Goal: Information Seeking & Learning: Find specific fact

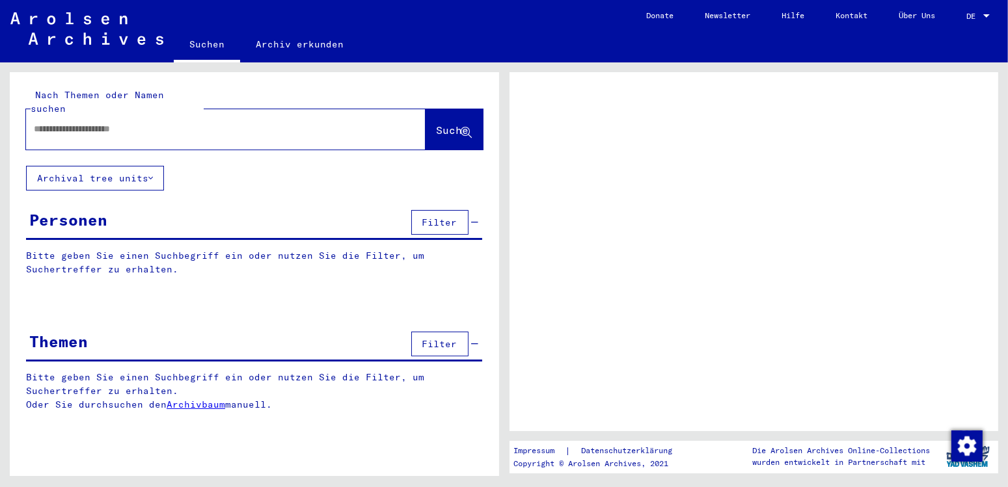
type input "*"
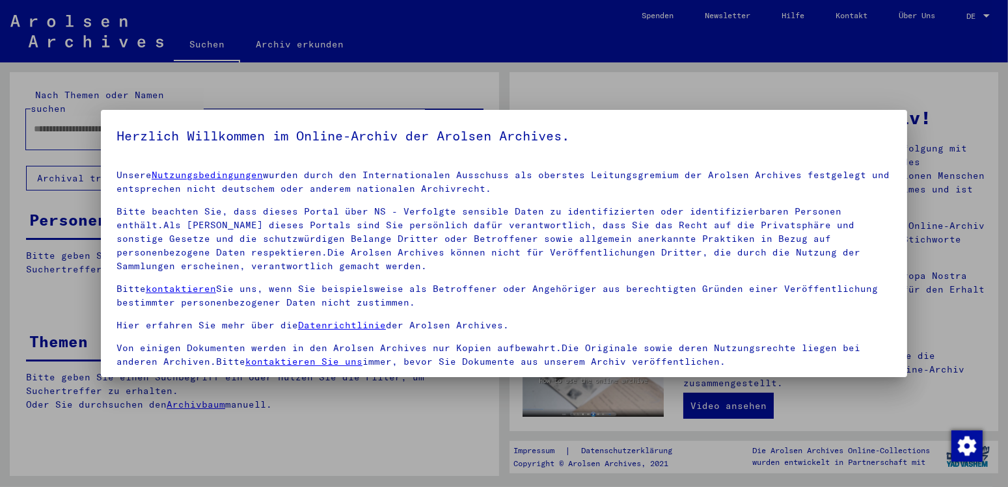
scroll to position [109, 0]
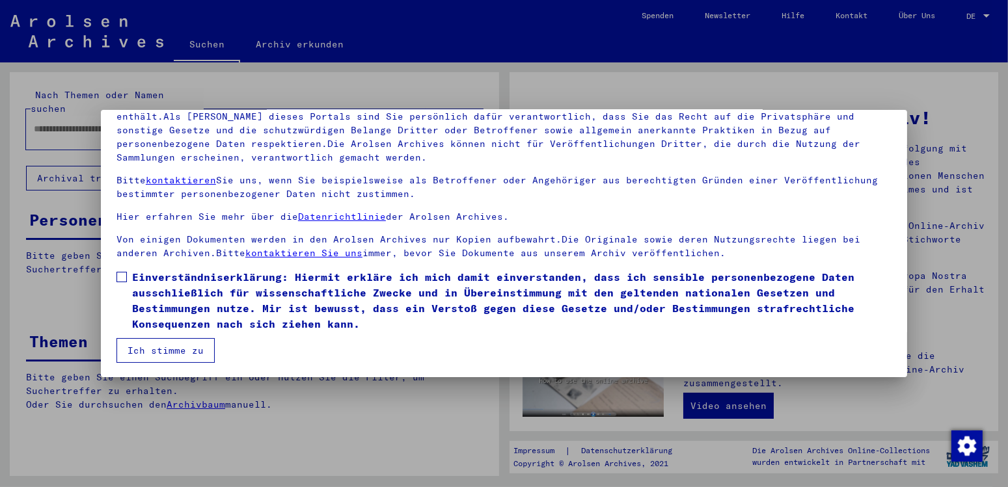
click at [126, 273] on span at bounding box center [121, 277] width 10 height 10
click at [174, 349] on button "Ich stimme zu" at bounding box center [165, 350] width 98 height 25
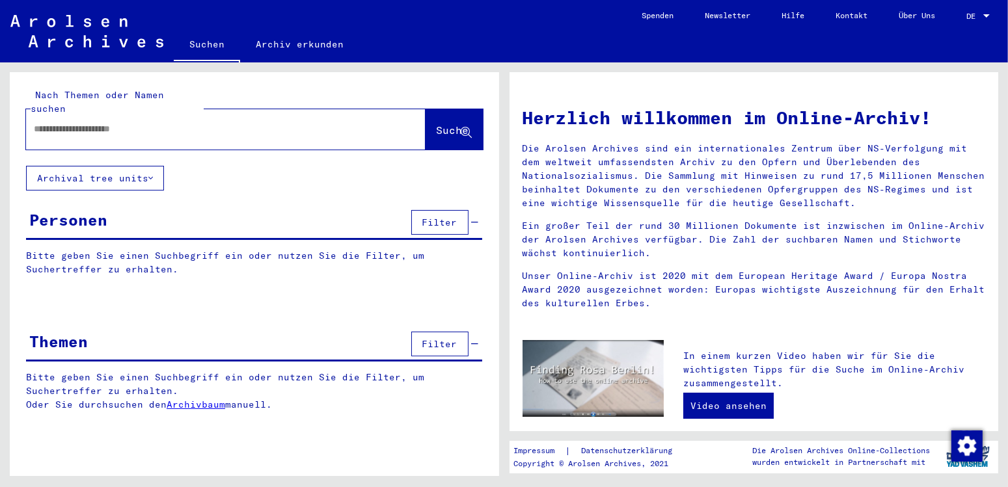
click at [79, 122] on input "text" at bounding box center [210, 129] width 353 height 14
type input "**********"
click at [436, 124] on span "Suche" at bounding box center [452, 130] width 33 height 13
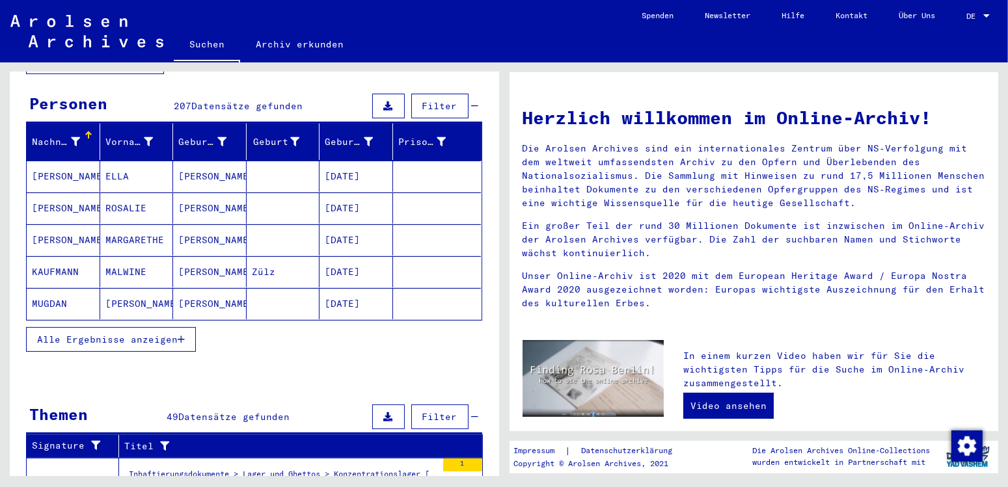
scroll to position [137, 0]
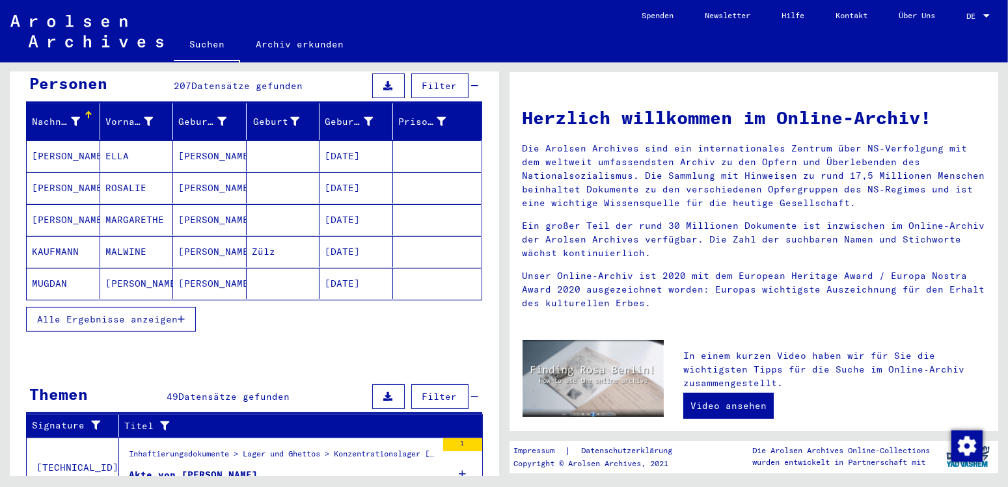
click at [139, 314] on span "Alle Ergebnisse anzeigen" at bounding box center [107, 320] width 141 height 12
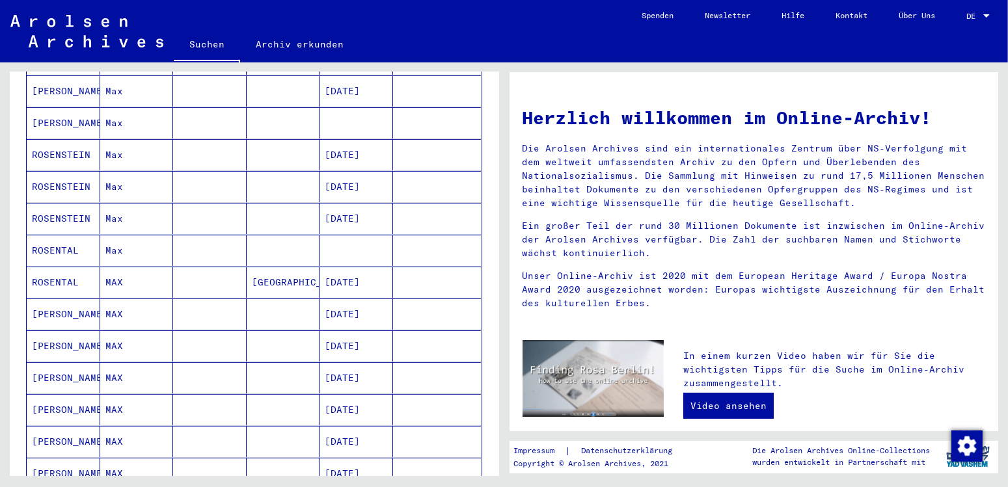
scroll to position [546, 0]
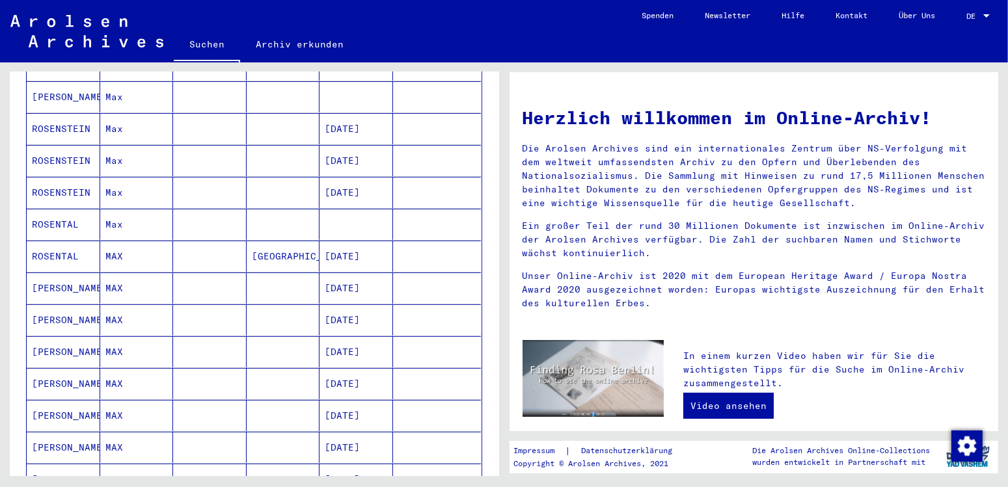
click at [73, 369] on mat-cell "[PERSON_NAME]" at bounding box center [64, 383] width 74 height 31
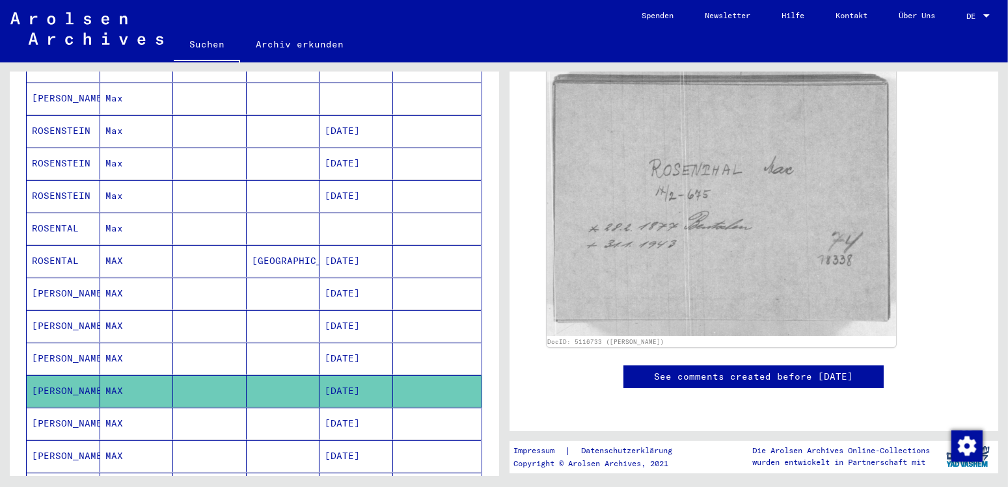
scroll to position [205, 0]
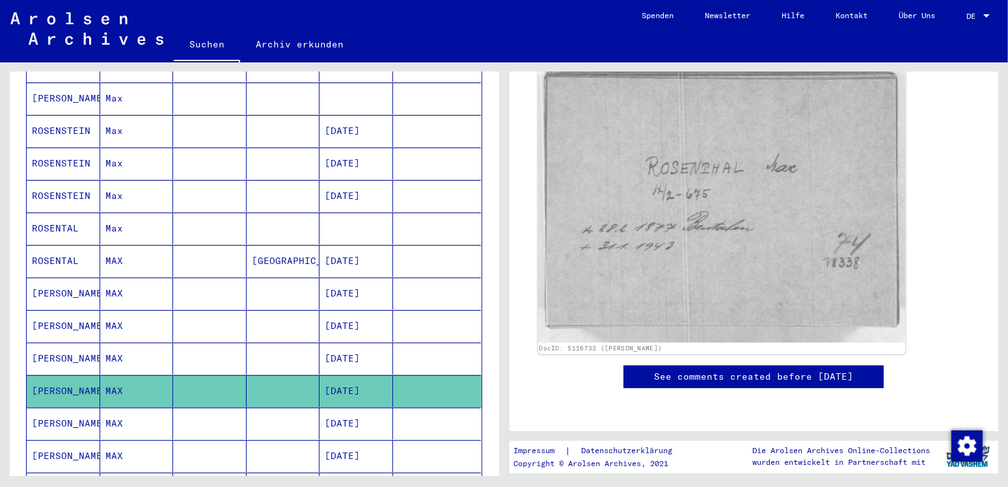
click at [827, 233] on img at bounding box center [720, 201] width 367 height 282
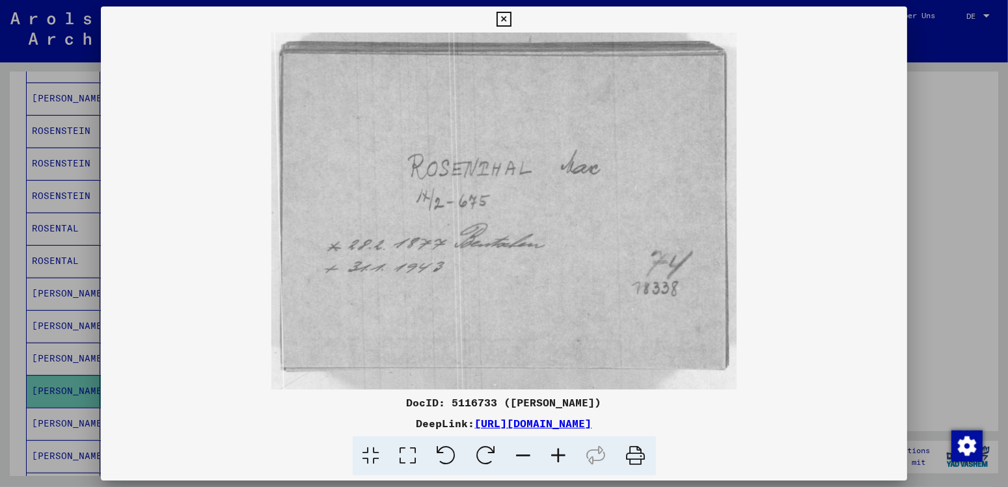
click at [511, 19] on icon at bounding box center [503, 20] width 15 height 16
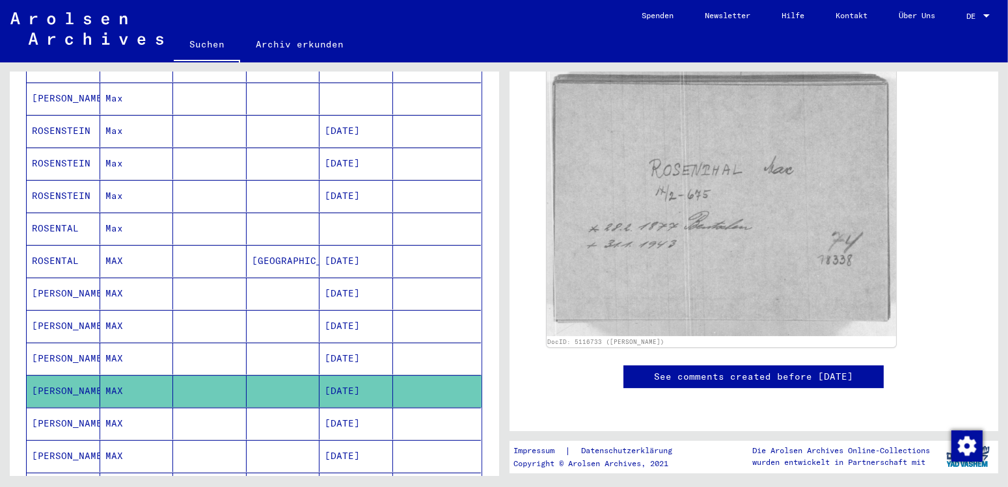
scroll to position [198, 0]
click at [706, 373] on link "See comments created before [DATE]" at bounding box center [753, 377] width 199 height 14
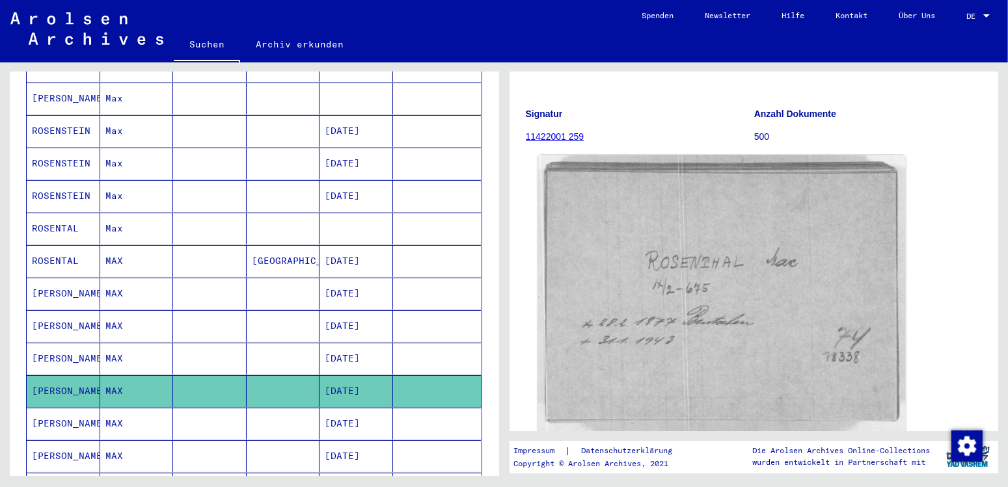
scroll to position [137, 0]
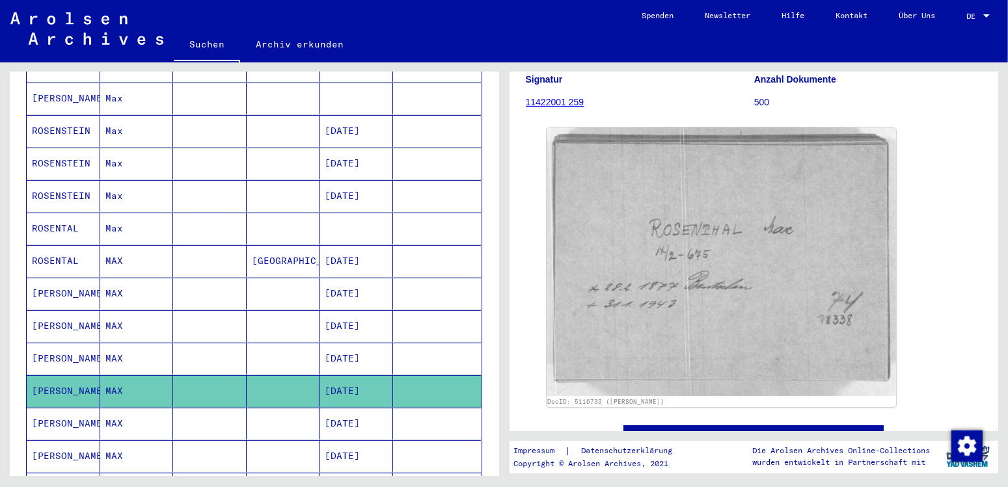
click at [64, 408] on mat-cell "[PERSON_NAME]" at bounding box center [64, 424] width 74 height 32
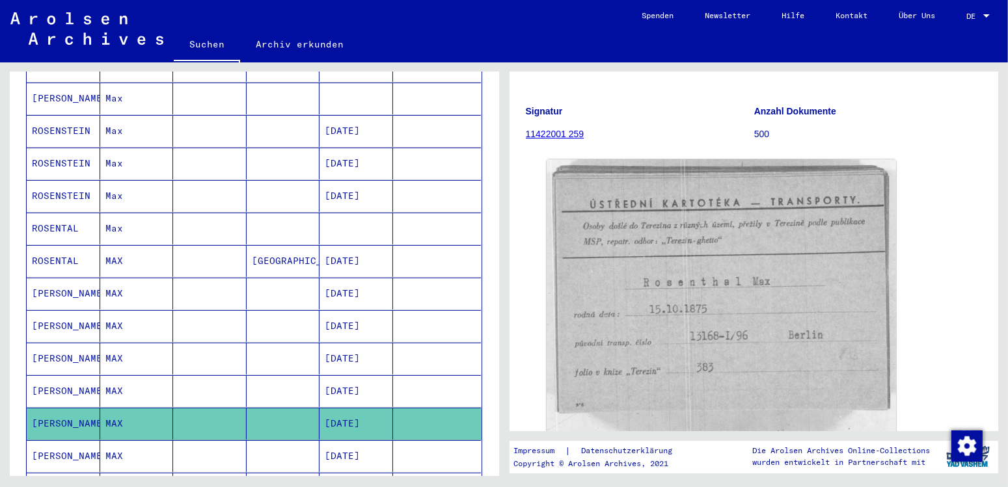
scroll to position [137, 0]
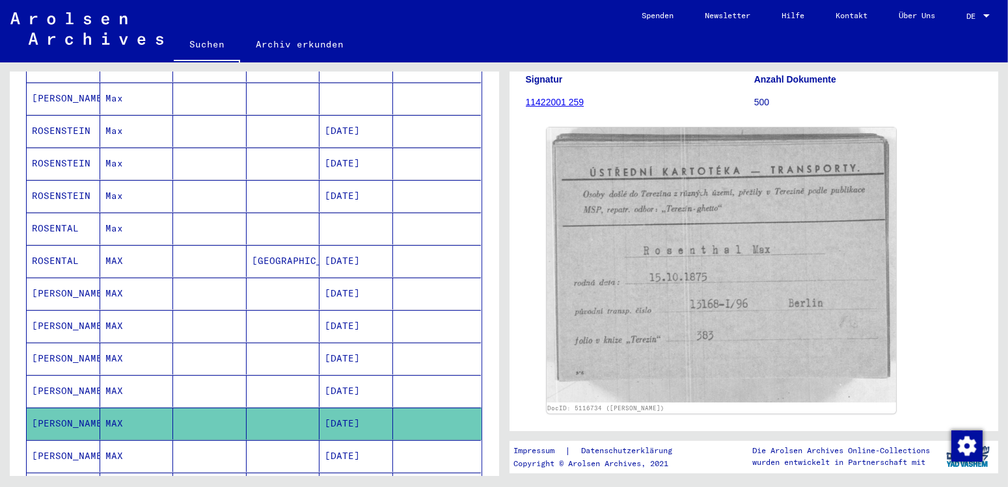
click at [64, 438] on icon at bounding box center [54, 435] width 33 height 52
click at [77, 441] on mat-cell "[PERSON_NAME]" at bounding box center [64, 456] width 74 height 32
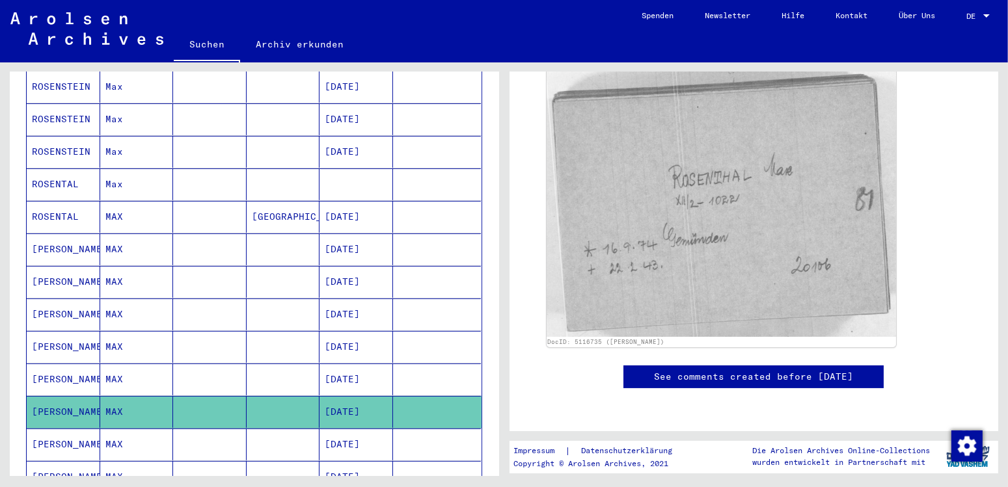
scroll to position [621, 0]
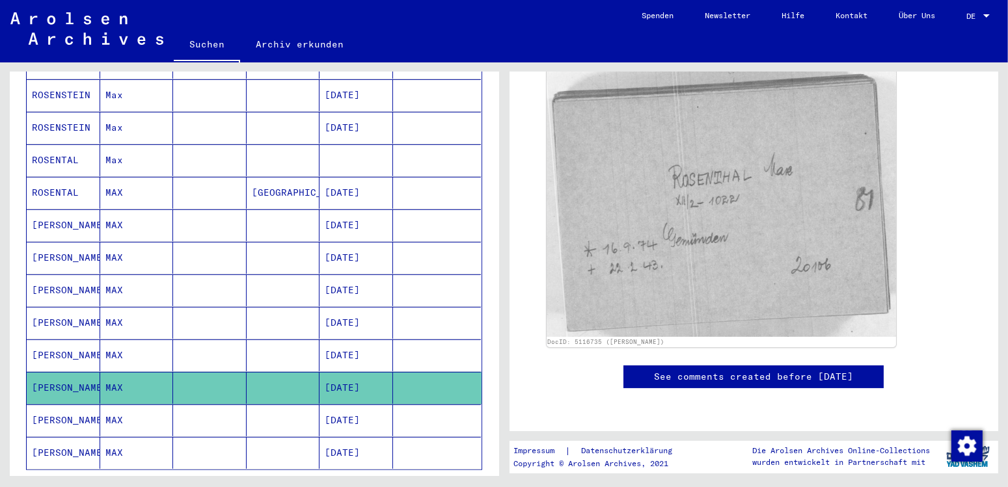
click at [53, 405] on mat-cell "[PERSON_NAME]" at bounding box center [64, 421] width 74 height 32
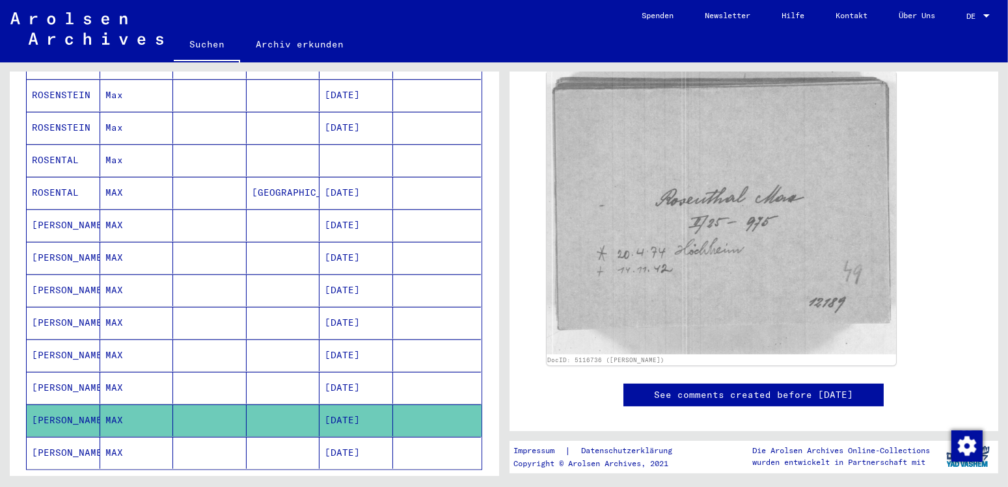
scroll to position [205, 0]
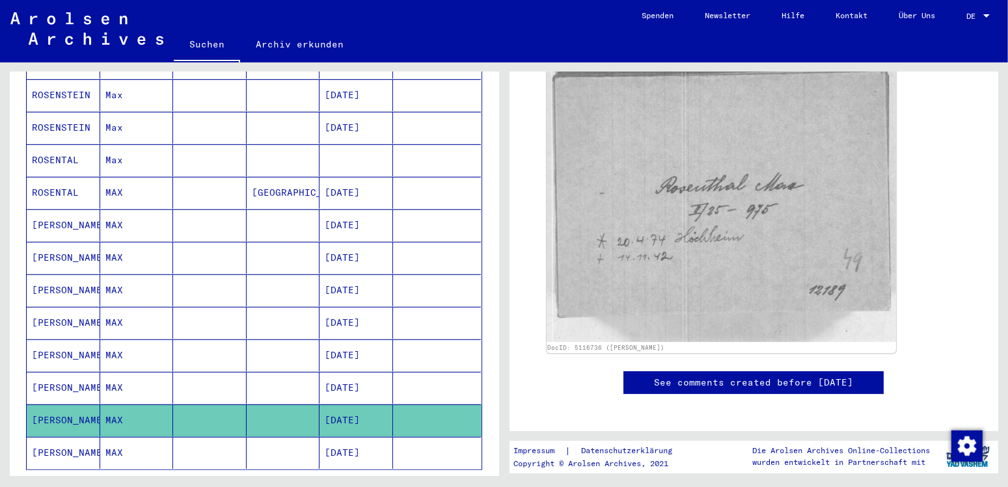
click at [57, 275] on mat-cell "[PERSON_NAME]" at bounding box center [64, 291] width 74 height 32
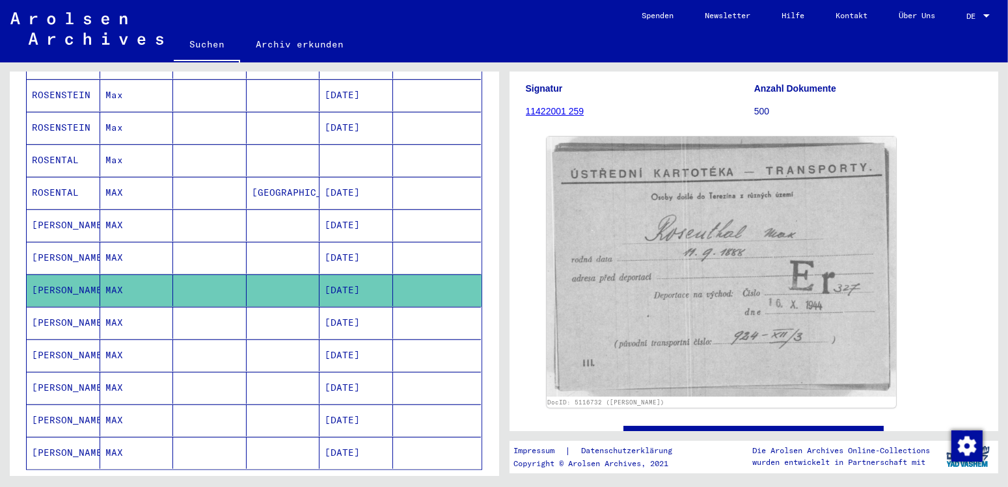
scroll to position [137, 0]
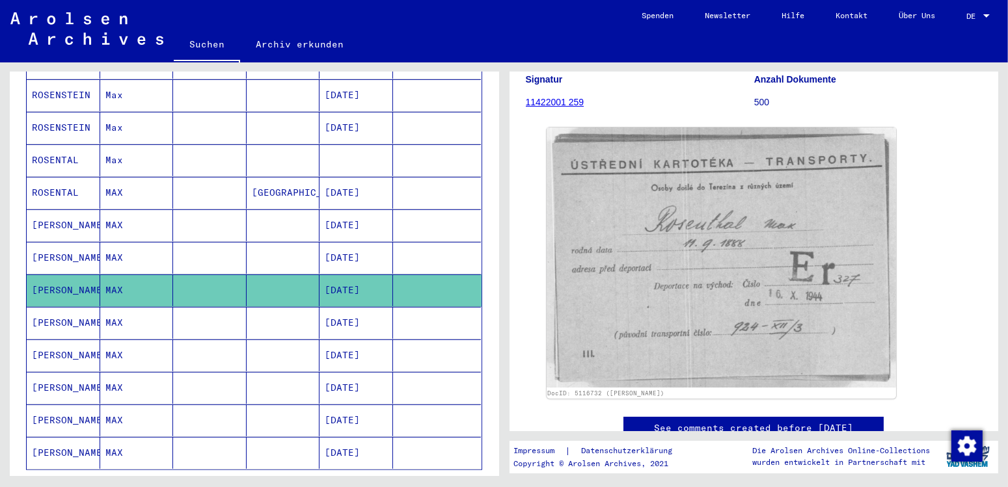
click at [62, 307] on mat-cell "[PERSON_NAME]" at bounding box center [64, 323] width 74 height 32
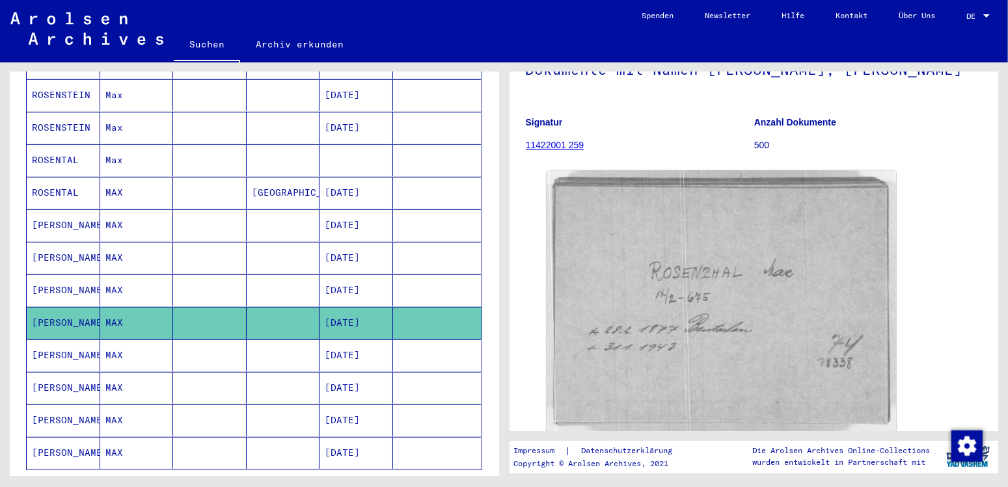
scroll to position [137, 0]
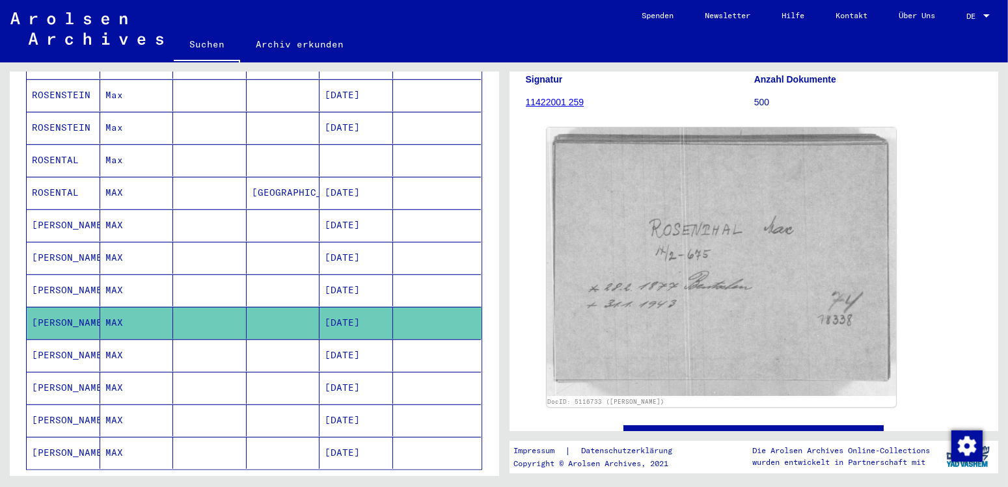
click at [58, 340] on mat-cell "[PERSON_NAME]" at bounding box center [64, 356] width 74 height 32
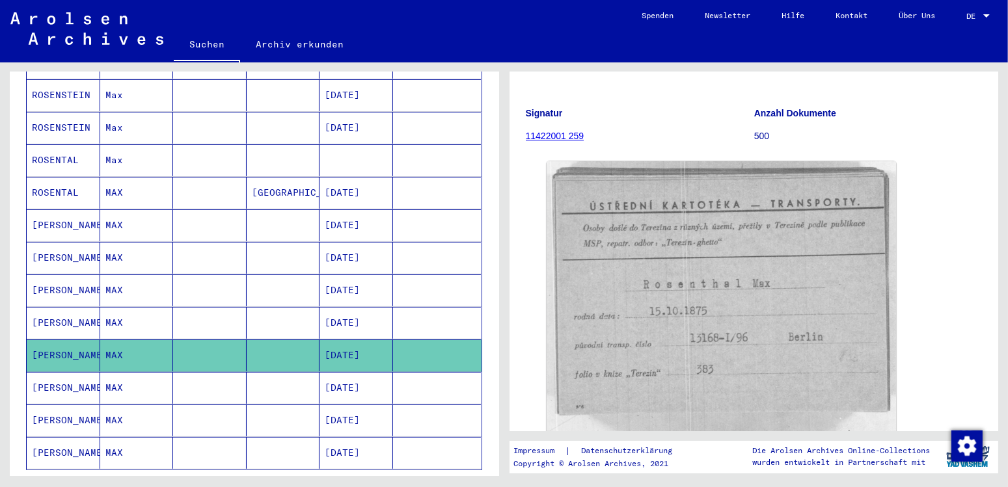
scroll to position [137, 0]
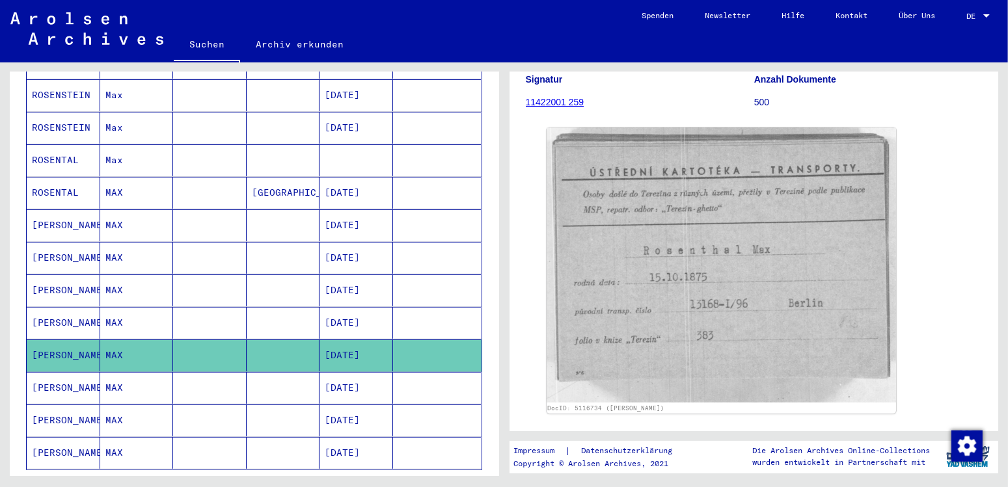
click at [48, 372] on mat-cell "[PERSON_NAME]" at bounding box center [64, 388] width 74 height 32
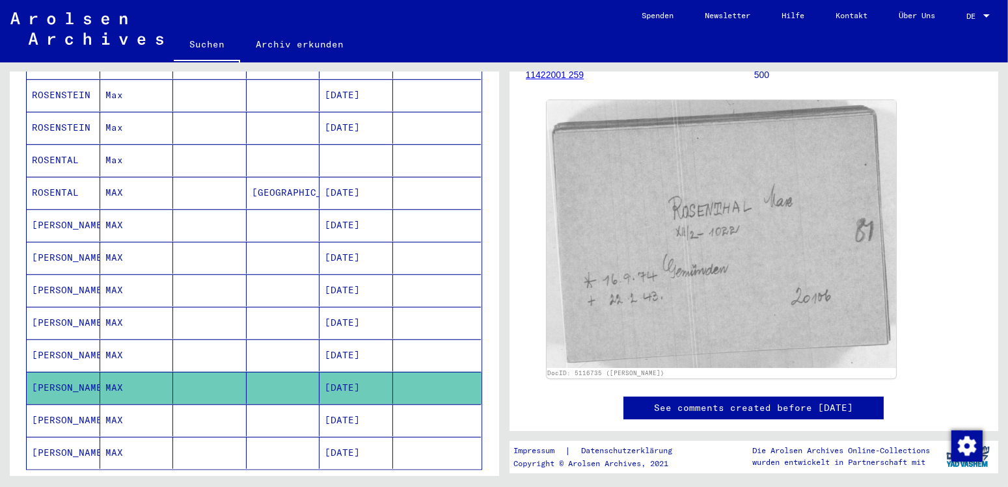
scroll to position [205, 0]
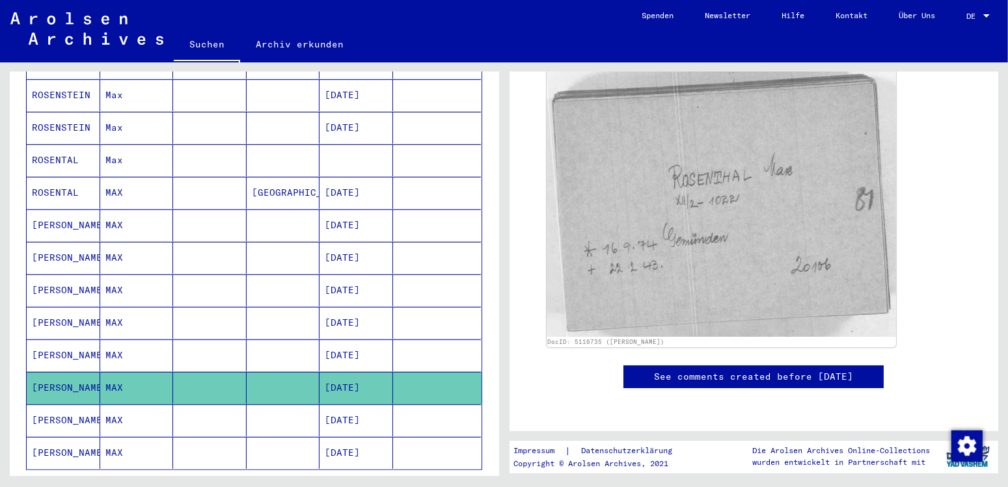
click at [57, 405] on mat-cell "[PERSON_NAME]" at bounding box center [64, 421] width 74 height 32
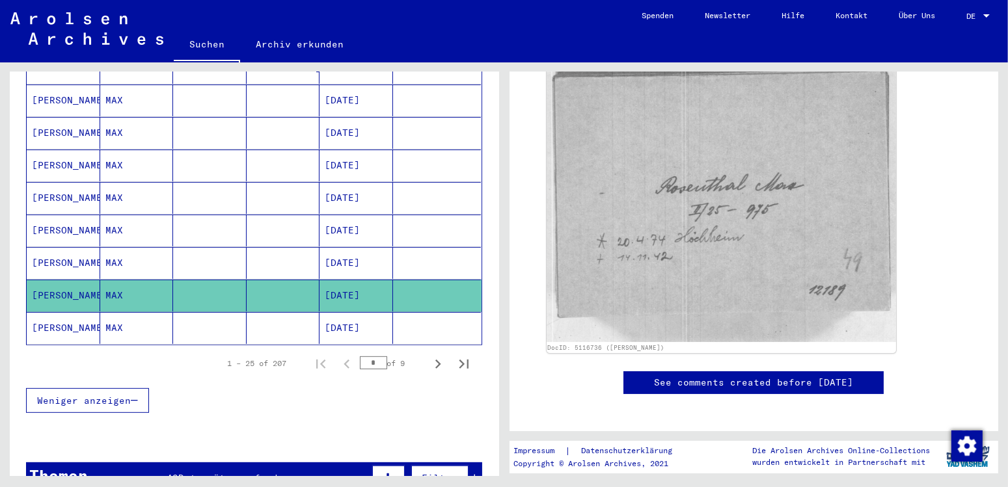
scroll to position [757, 0]
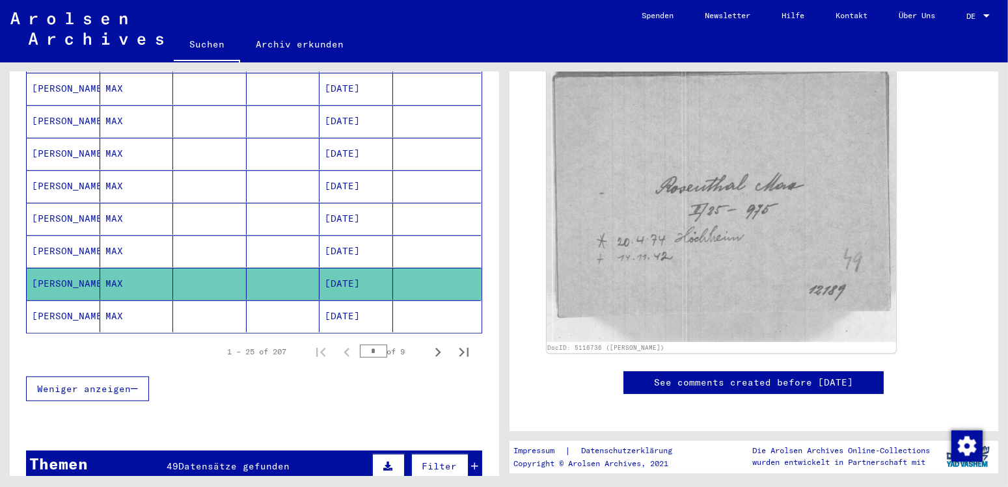
click at [68, 301] on mat-cell "[PERSON_NAME]" at bounding box center [64, 317] width 74 height 32
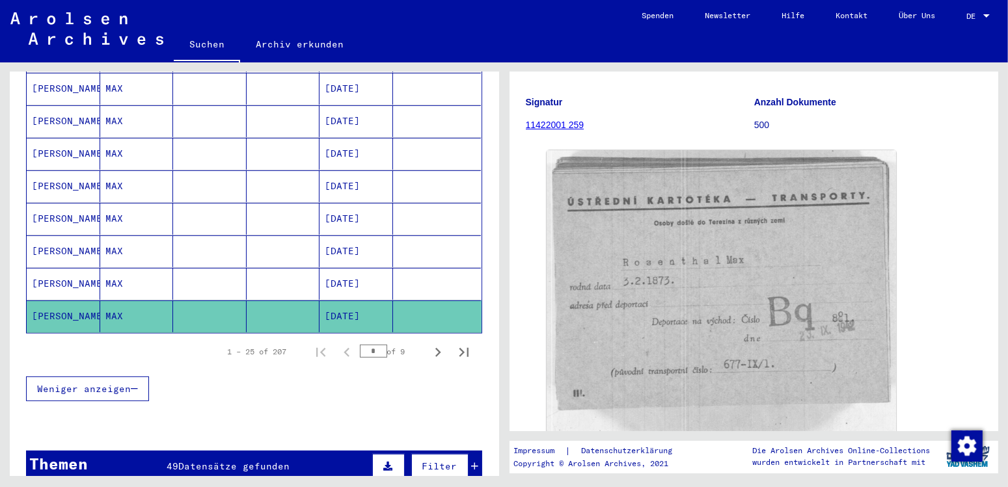
scroll to position [137, 0]
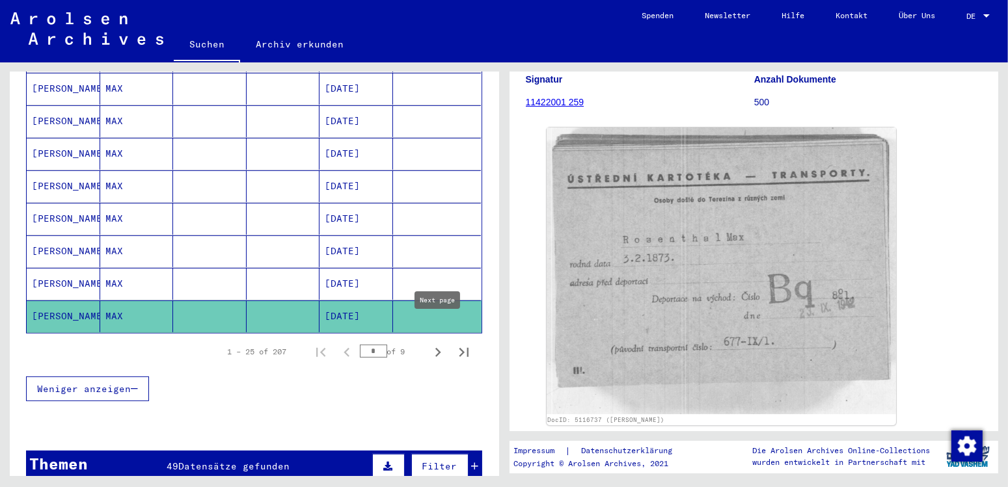
click at [438, 343] on icon "Next page" at bounding box center [438, 352] width 18 height 18
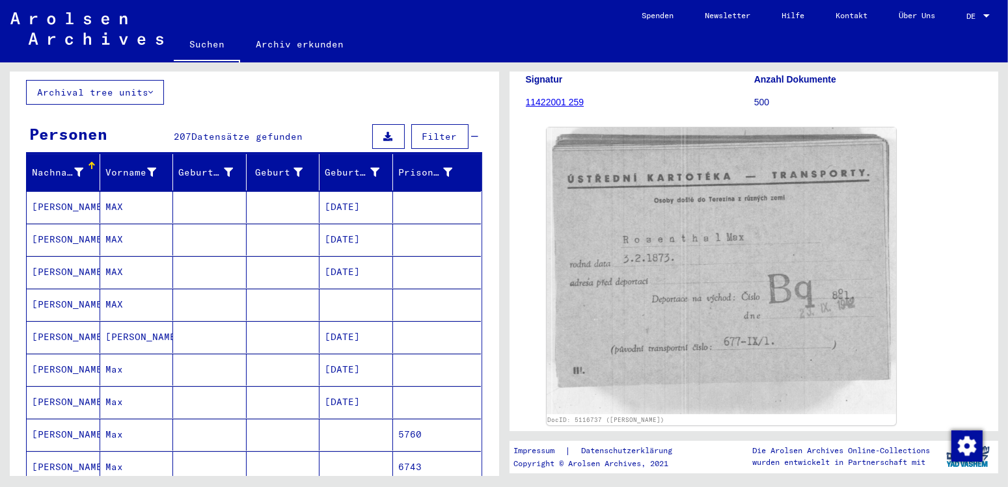
scroll to position [142, 0]
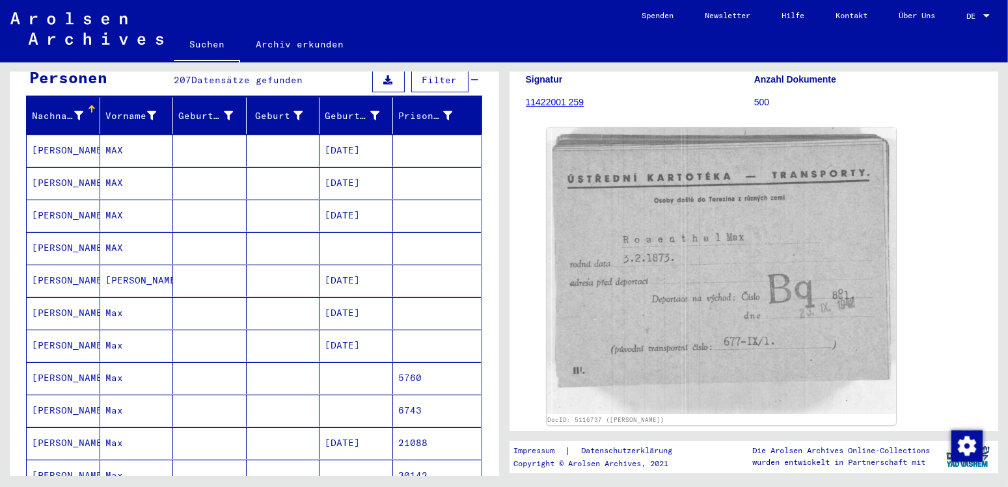
click at [57, 331] on mat-cell "[PERSON_NAME]" at bounding box center [64, 346] width 74 height 32
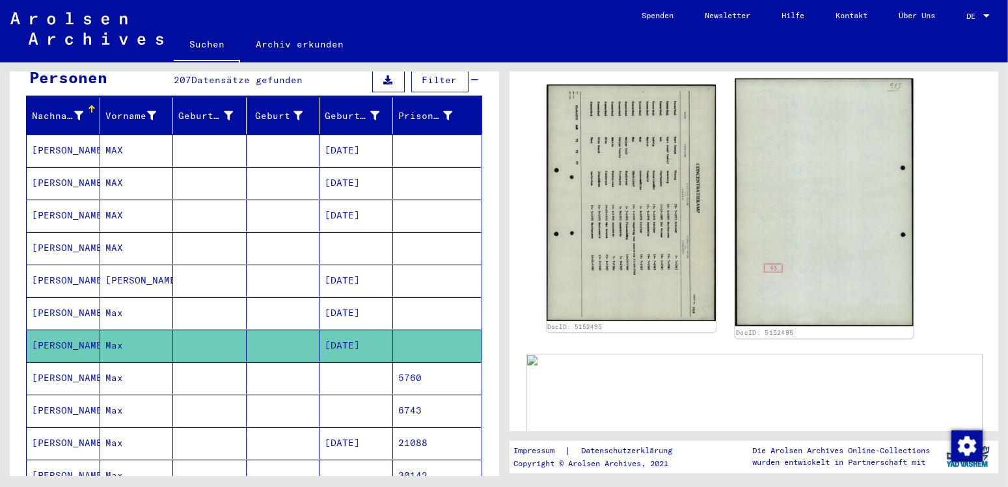
scroll to position [205, 0]
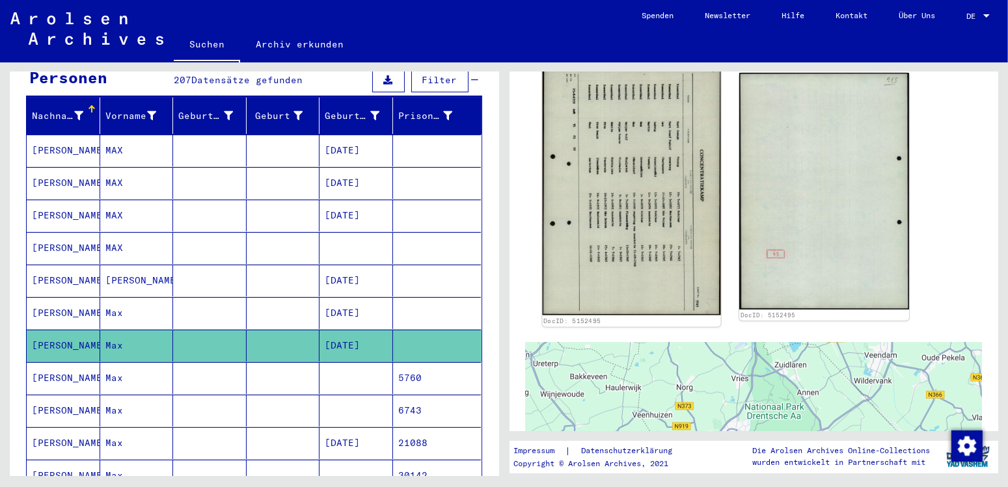
click at [654, 243] on img at bounding box center [631, 191] width 178 height 248
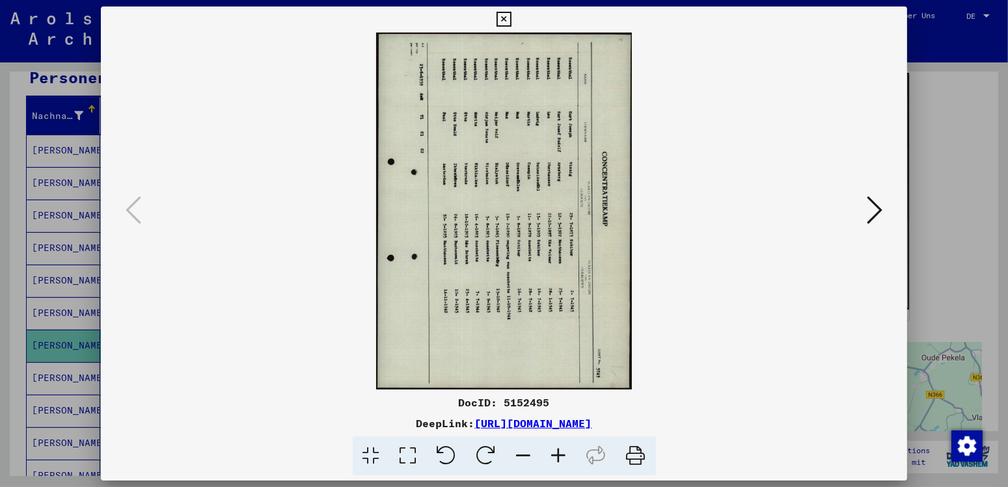
click at [539, 217] on img at bounding box center [503, 211] width 717 height 357
click at [511, 20] on icon at bounding box center [503, 20] width 15 height 16
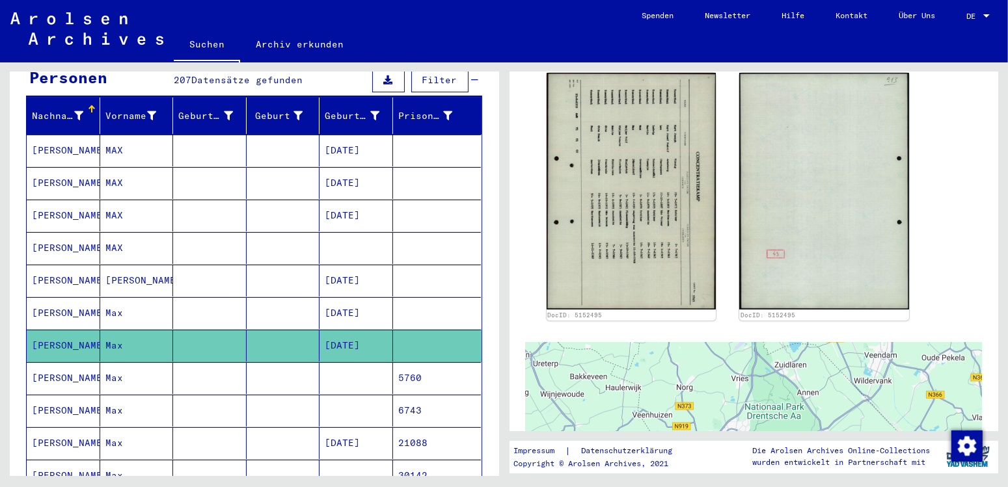
click at [71, 362] on mat-cell "[PERSON_NAME]" at bounding box center [64, 378] width 74 height 32
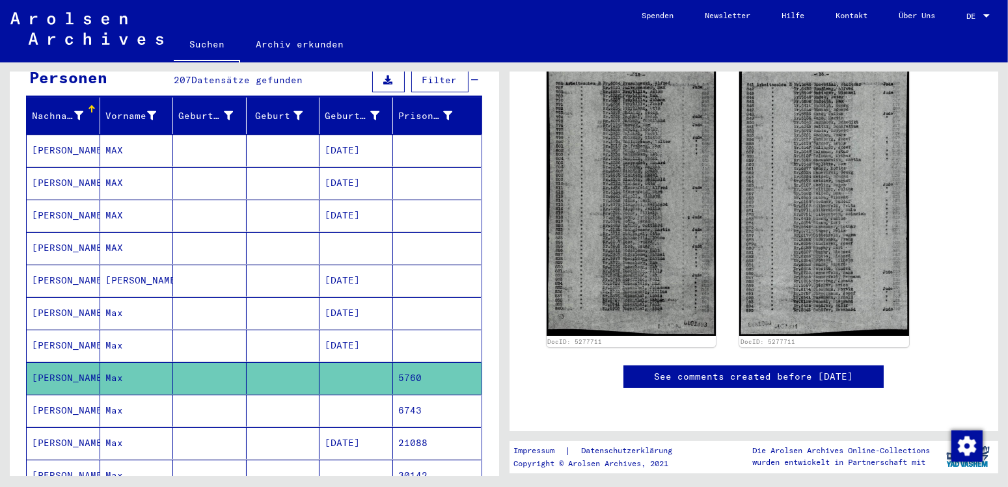
scroll to position [273, 0]
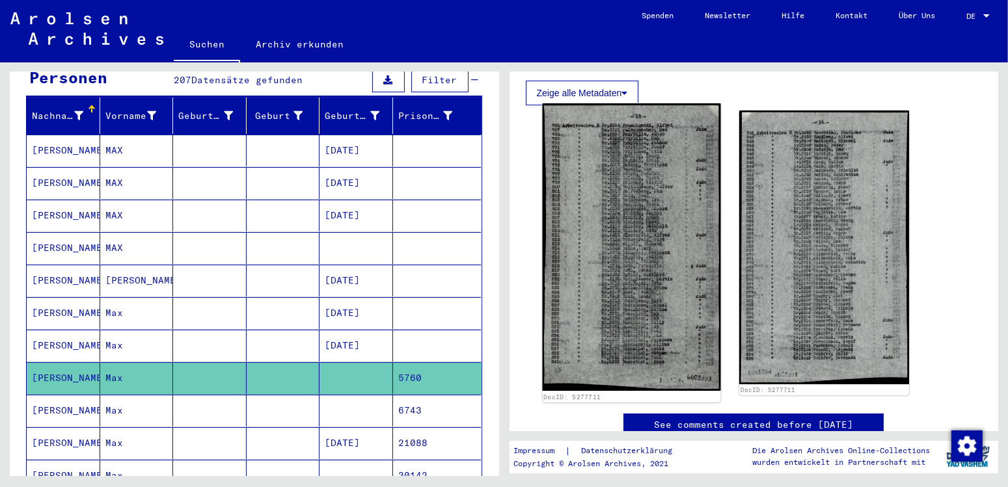
click at [650, 253] on img at bounding box center [631, 247] width 178 height 288
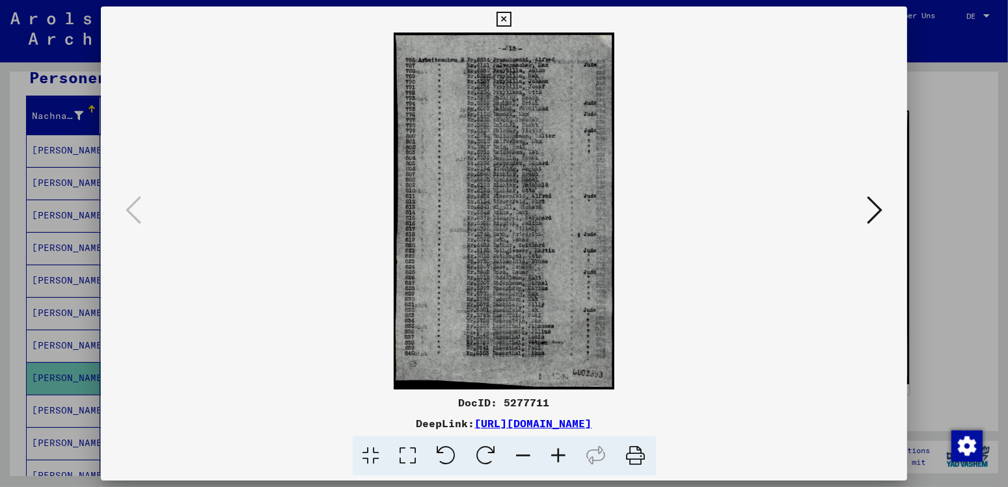
click at [560, 455] on icon at bounding box center [558, 456] width 35 height 40
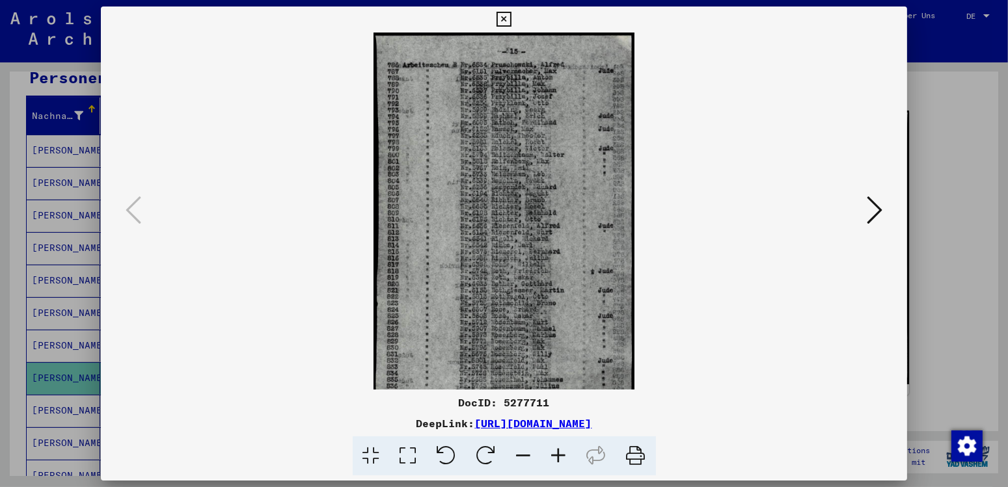
click at [560, 455] on icon at bounding box center [558, 456] width 35 height 40
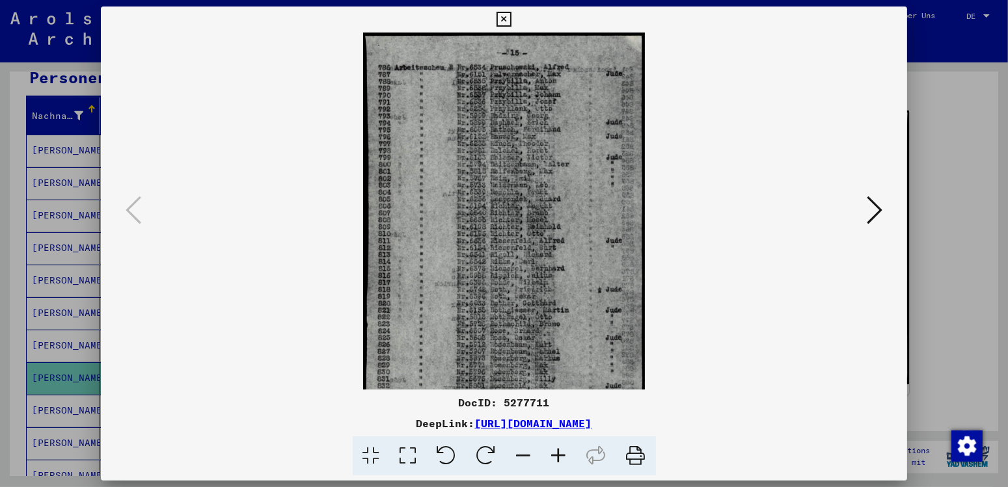
click at [560, 455] on icon at bounding box center [558, 456] width 35 height 40
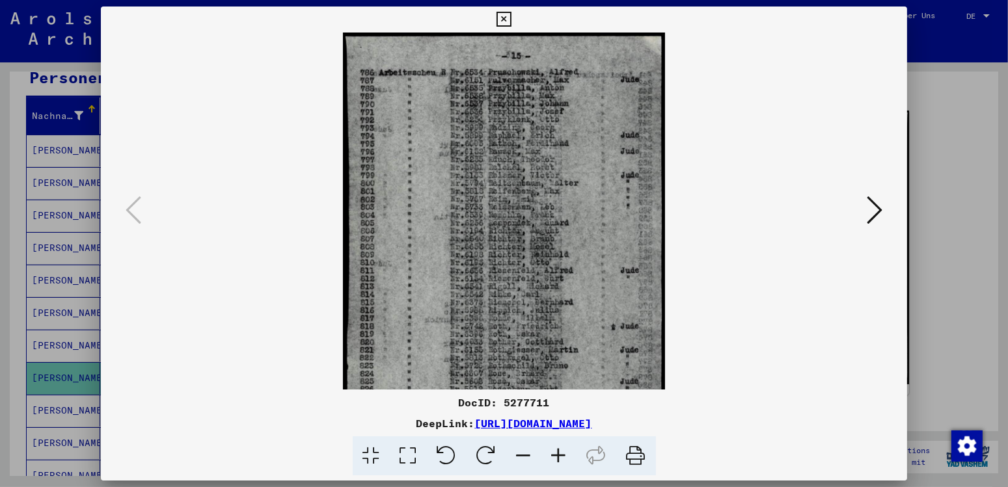
click at [560, 455] on icon at bounding box center [558, 456] width 35 height 40
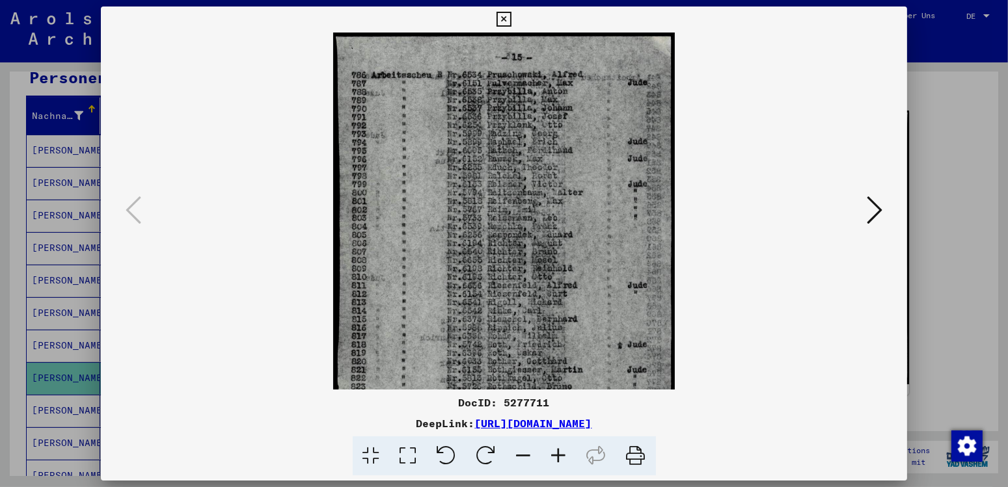
click at [560, 455] on icon at bounding box center [558, 456] width 35 height 40
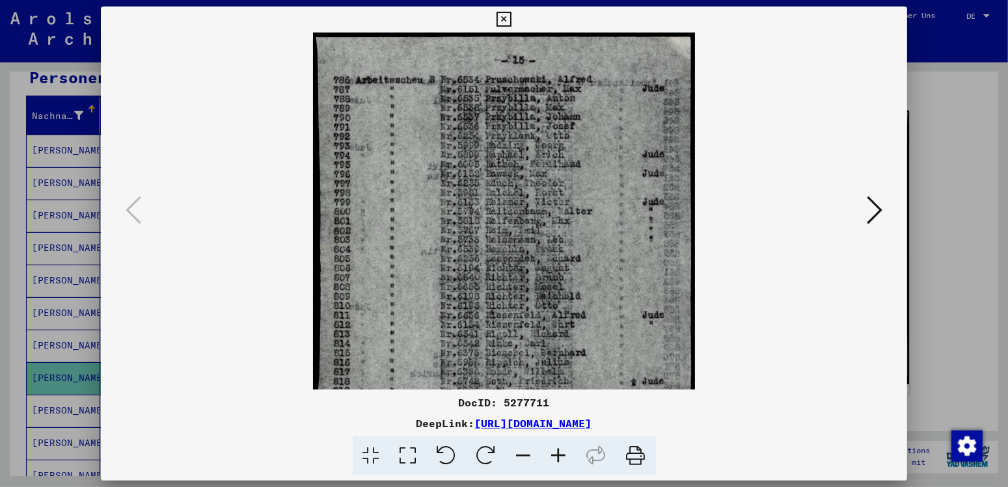
click at [560, 455] on icon at bounding box center [558, 456] width 35 height 40
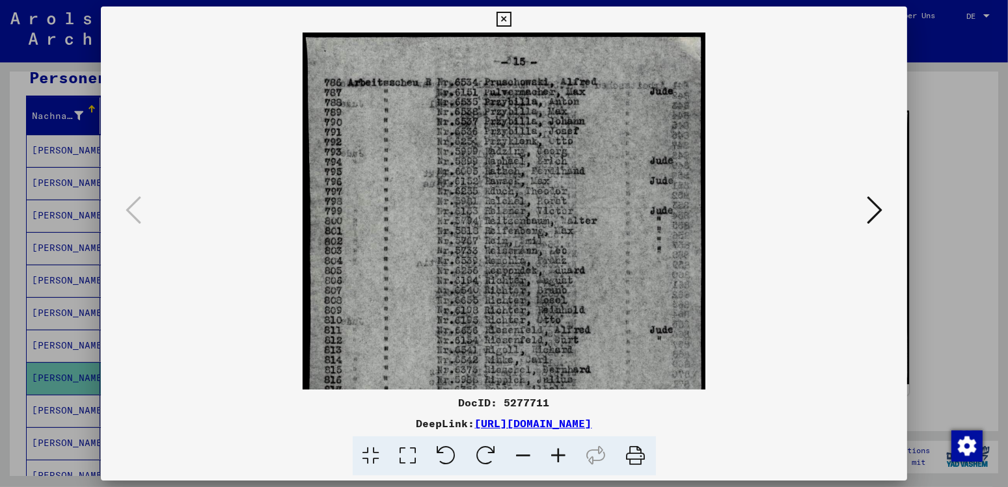
click at [560, 455] on icon at bounding box center [558, 456] width 35 height 40
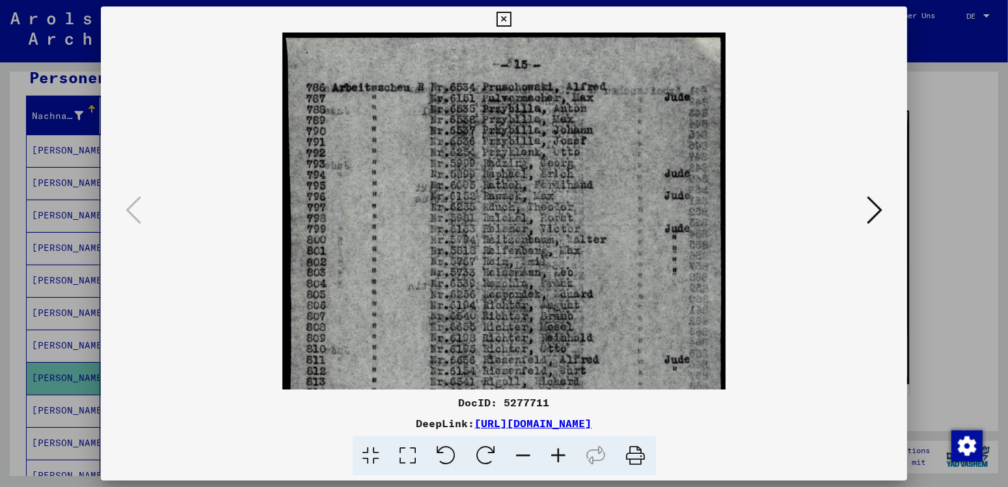
click at [560, 455] on icon at bounding box center [558, 456] width 35 height 40
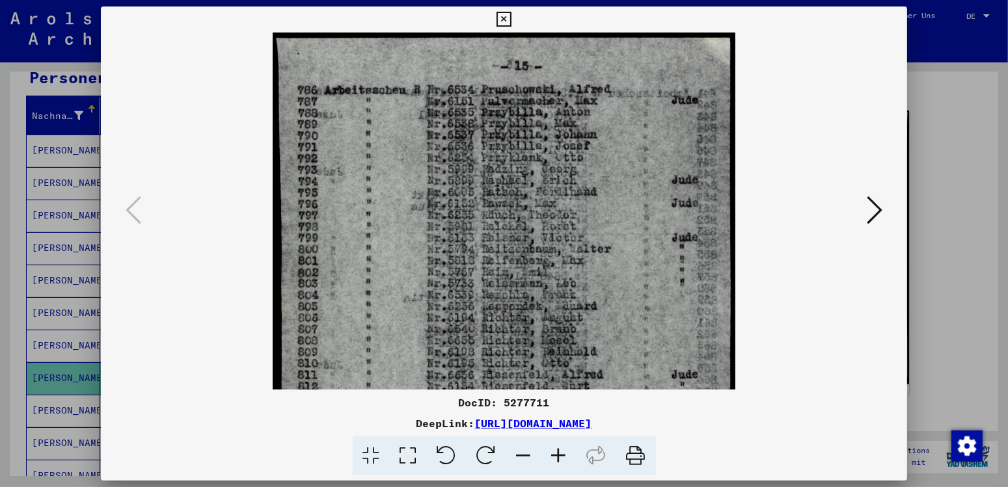
click at [560, 455] on icon at bounding box center [558, 456] width 35 height 40
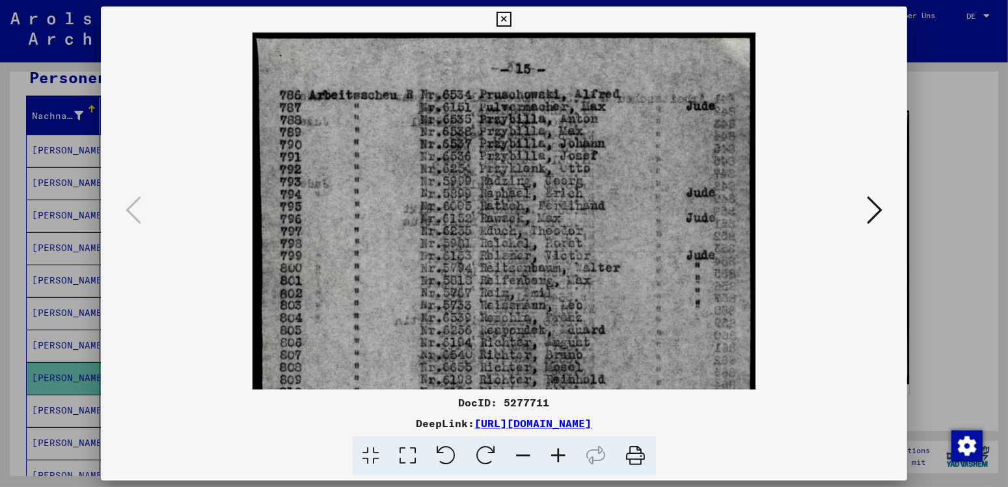
click at [560, 455] on icon at bounding box center [558, 456] width 35 height 40
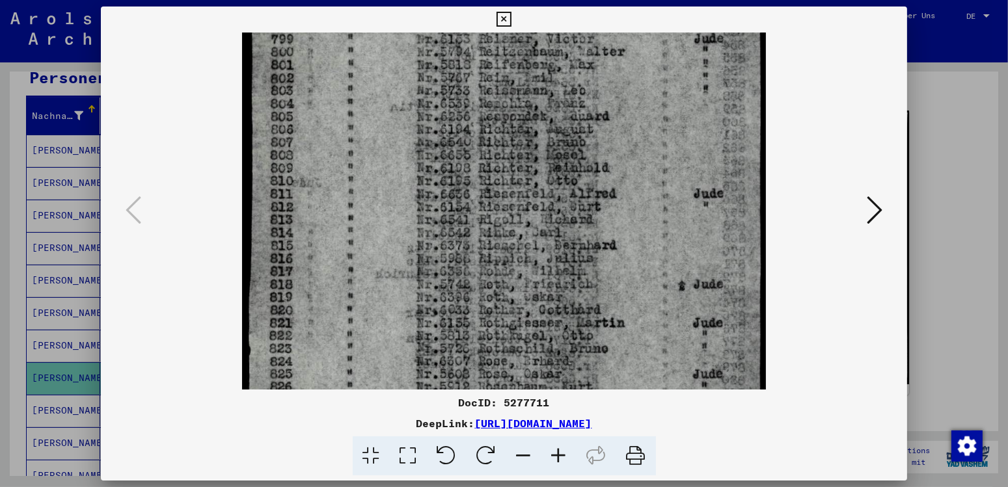
drag, startPoint x: 608, startPoint y: 311, endPoint x: 619, endPoint y: 78, distance: 233.1
click at [617, 80] on img at bounding box center [503, 228] width 523 height 845
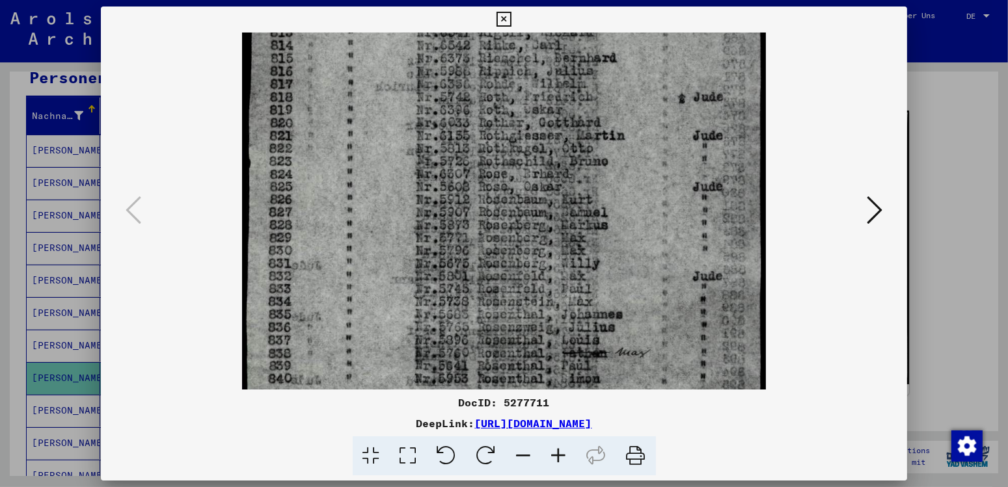
drag, startPoint x: 628, startPoint y: 291, endPoint x: 639, endPoint y: 70, distance: 221.4
click at [639, 65] on img at bounding box center [503, 41] width 523 height 845
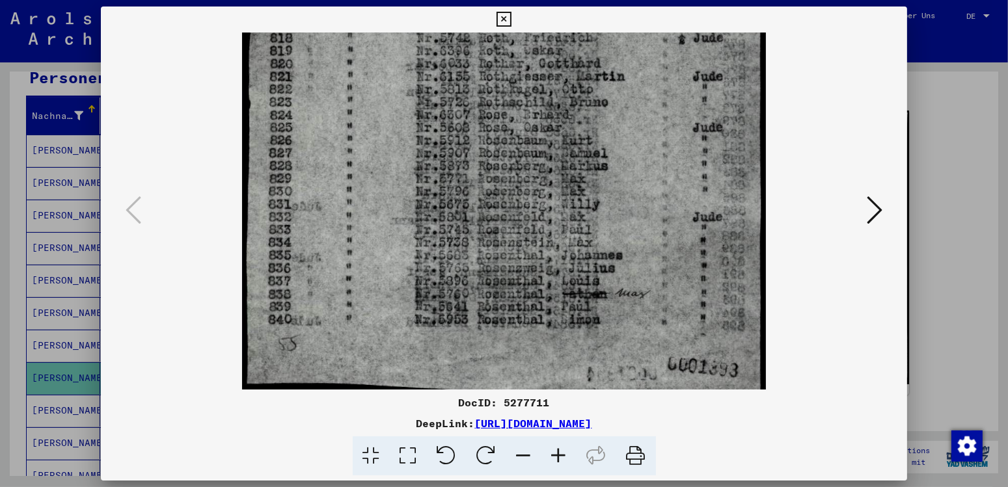
scroll to position [474, 0]
drag, startPoint x: 574, startPoint y: 265, endPoint x: 541, endPoint y: 244, distance: 39.2
click at [511, 16] on icon at bounding box center [503, 20] width 15 height 16
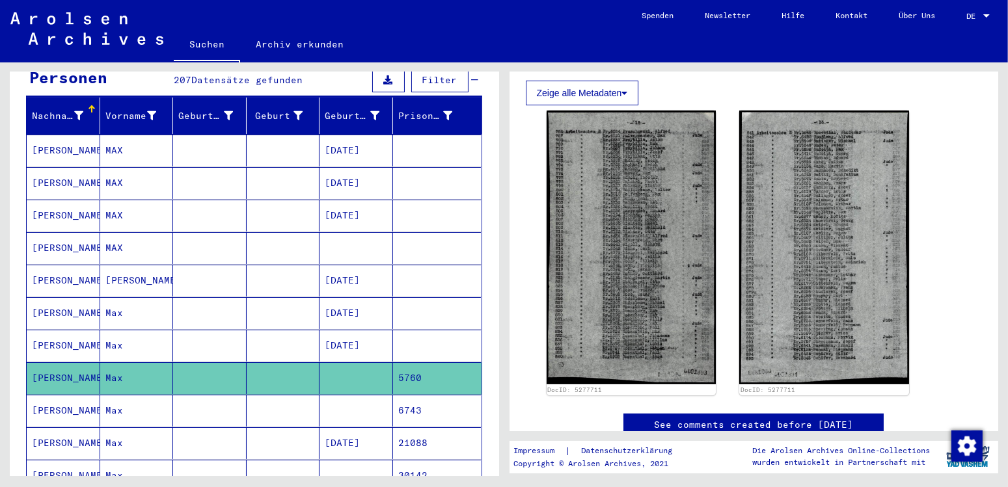
click at [47, 397] on mat-cell "[PERSON_NAME]" at bounding box center [64, 411] width 74 height 32
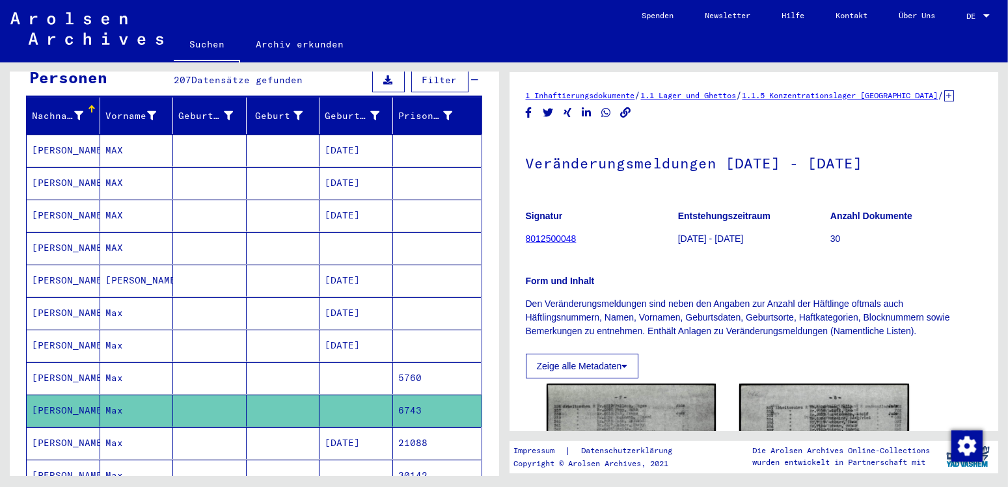
click at [53, 427] on icon at bounding box center [54, 435] width 33 height 52
click at [55, 428] on icon at bounding box center [54, 435] width 33 height 52
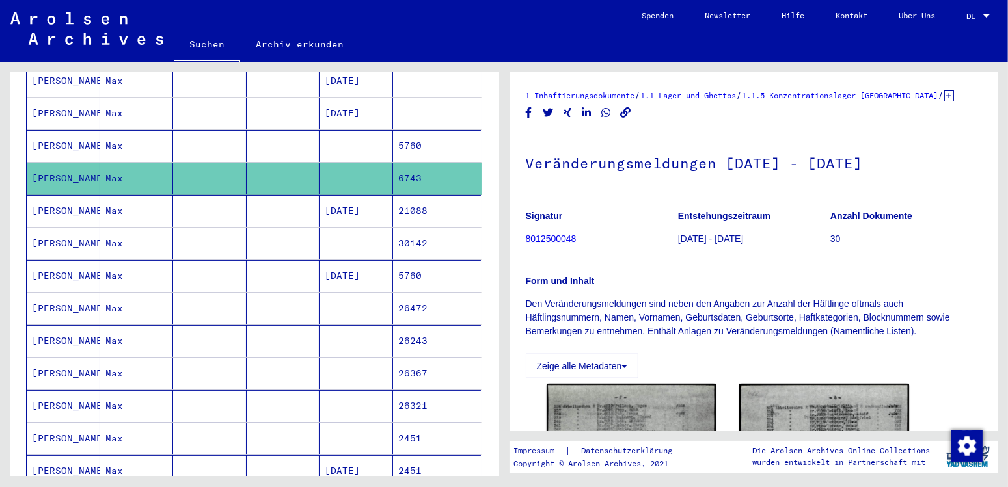
scroll to position [416, 0]
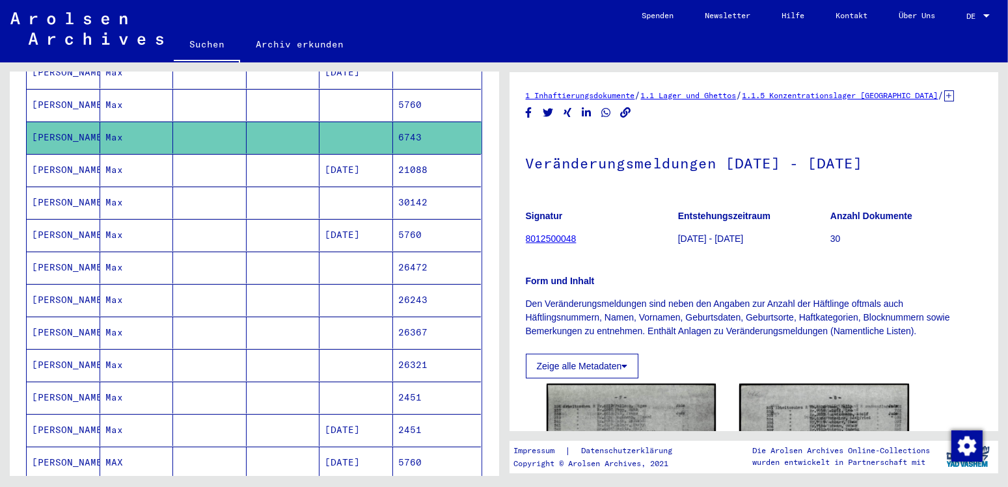
click at [64, 224] on mat-cell "[PERSON_NAME]" at bounding box center [64, 235] width 74 height 32
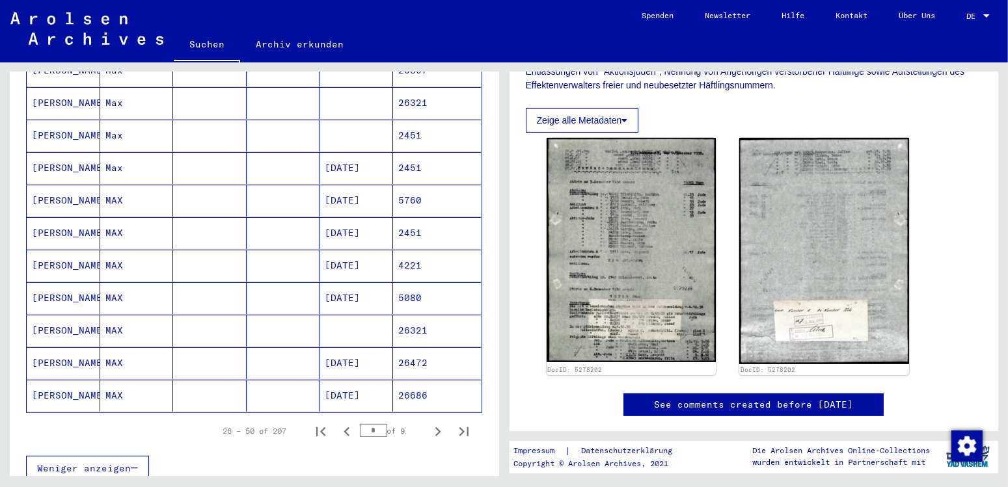
scroll to position [689, 0]
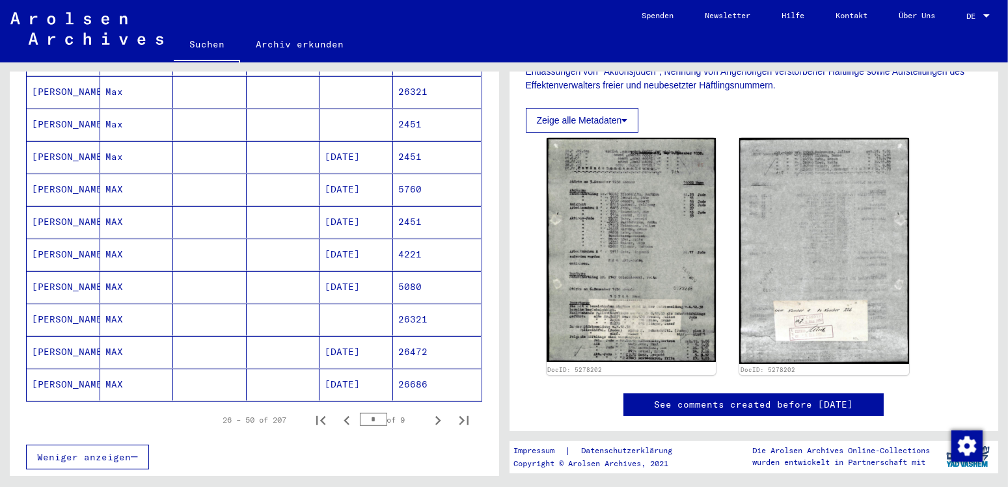
click at [56, 174] on mat-cell "[PERSON_NAME]" at bounding box center [64, 190] width 74 height 32
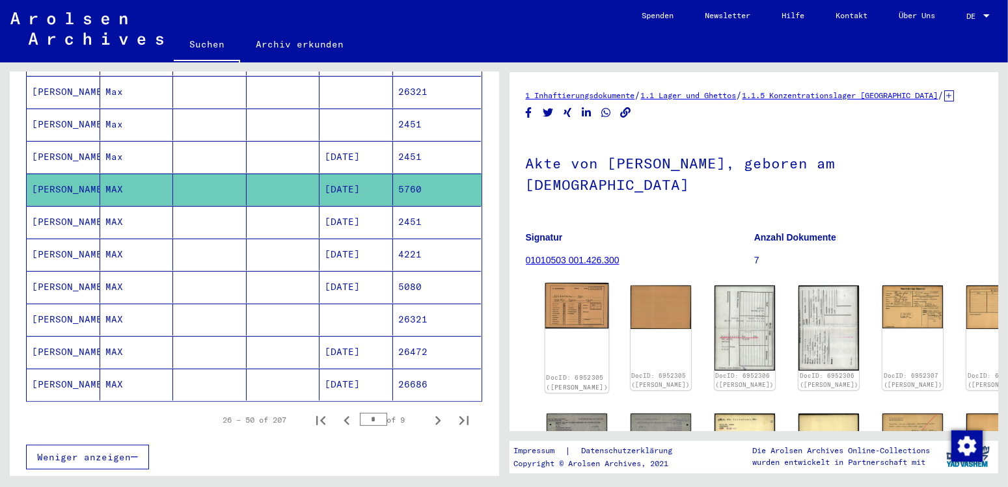
click at [574, 291] on img at bounding box center [576, 306] width 64 height 46
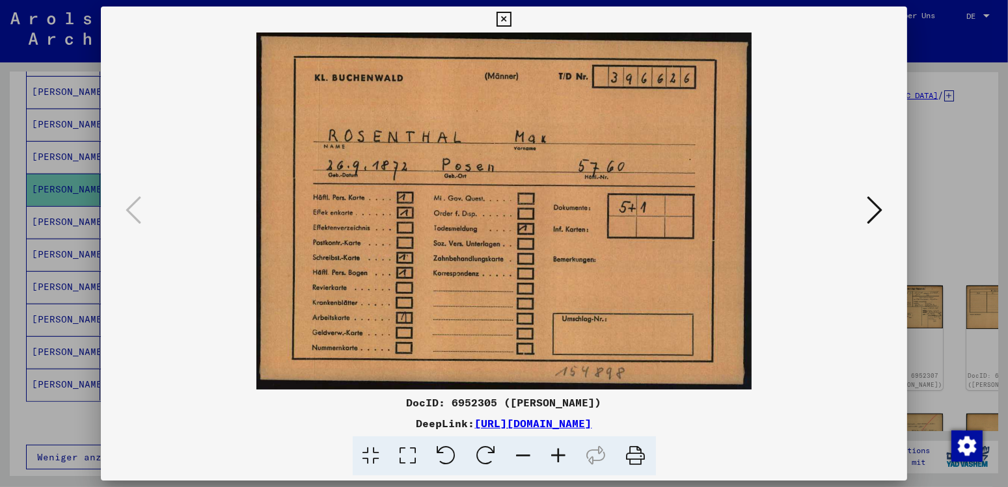
click at [511, 18] on icon at bounding box center [503, 20] width 15 height 16
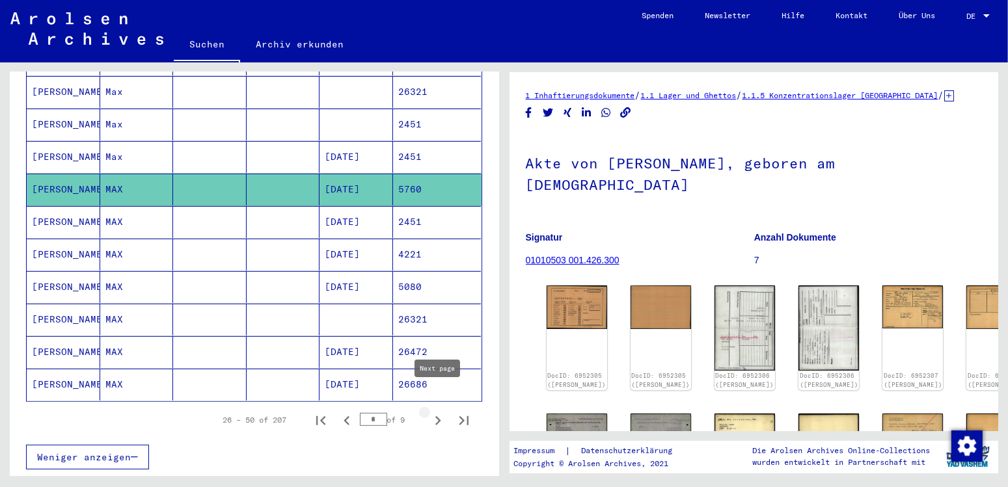
click at [436, 412] on icon "Next page" at bounding box center [438, 421] width 18 height 18
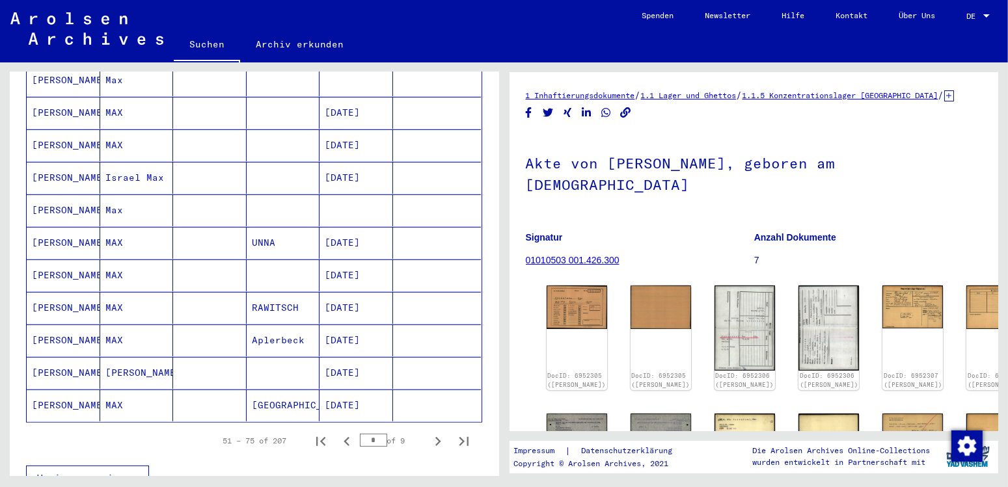
scroll to position [894, 0]
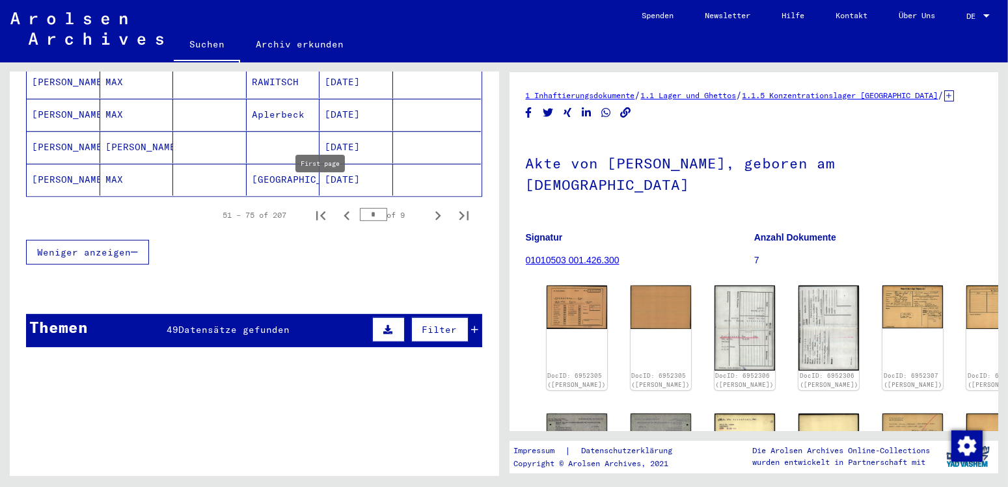
click at [319, 207] on icon "First page" at bounding box center [321, 216] width 18 height 18
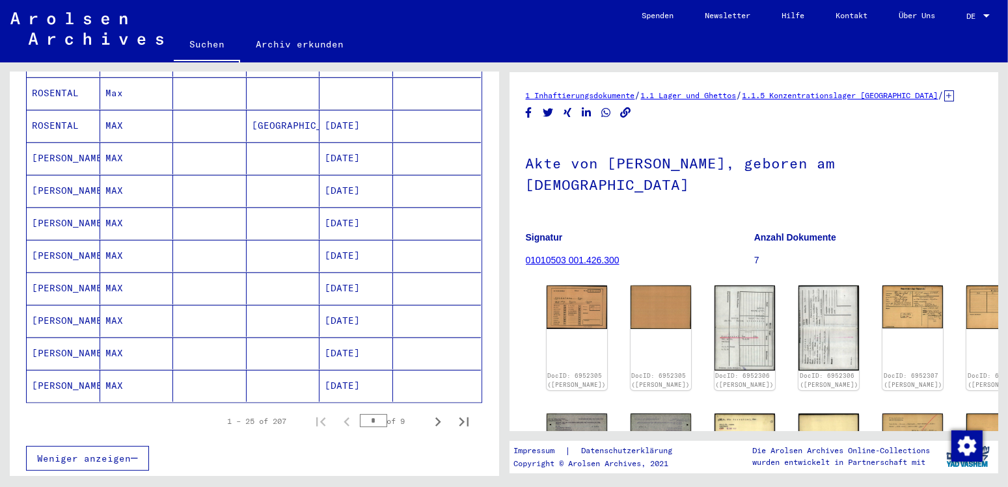
scroll to position [689, 0]
click at [66, 369] on mat-cell "[PERSON_NAME]" at bounding box center [64, 385] width 74 height 32
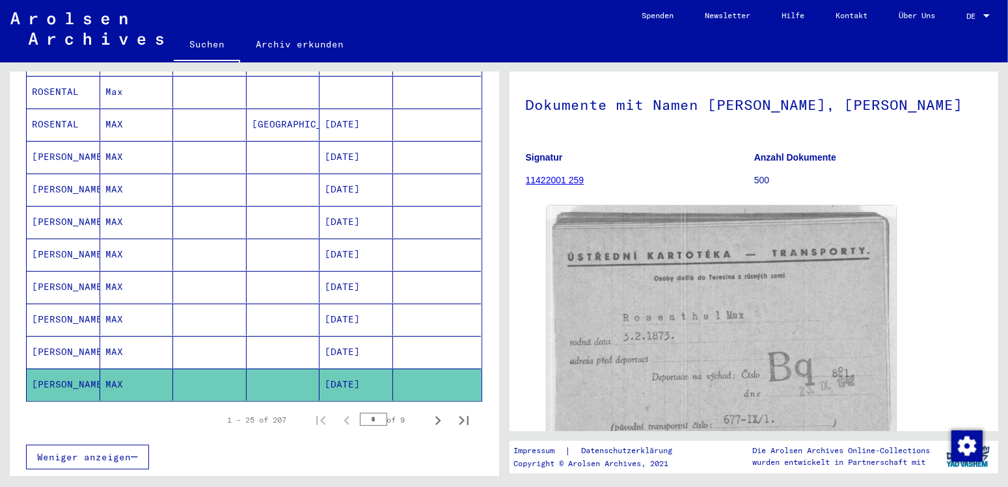
scroll to position [137, 0]
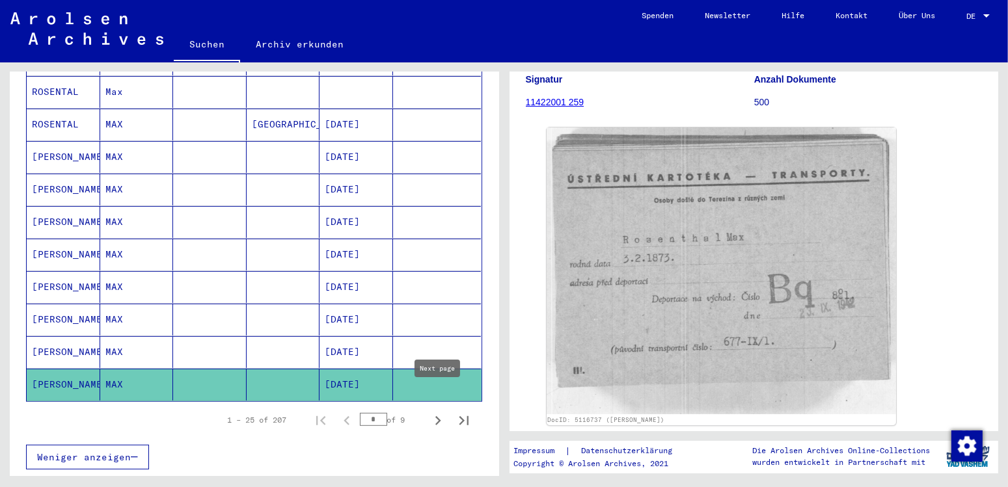
click at [435, 412] on icon "Next page" at bounding box center [438, 421] width 18 height 18
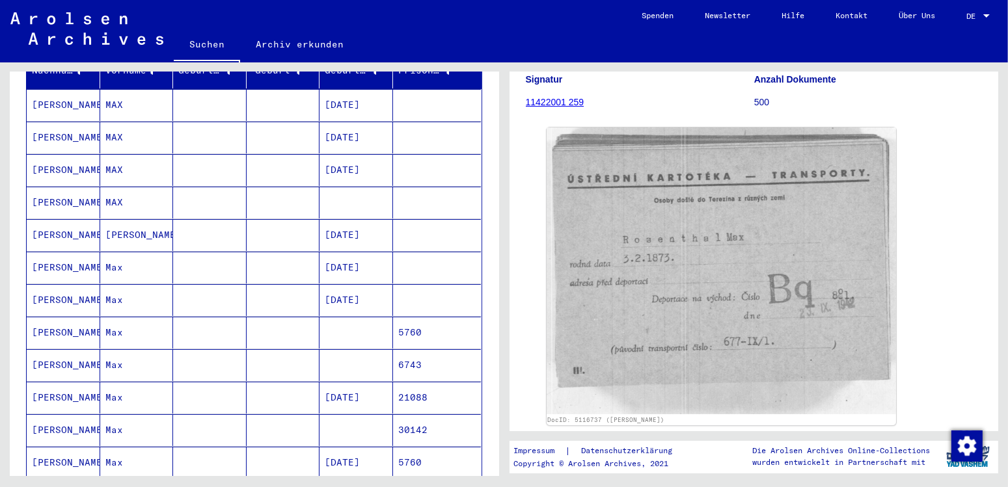
scroll to position [142, 0]
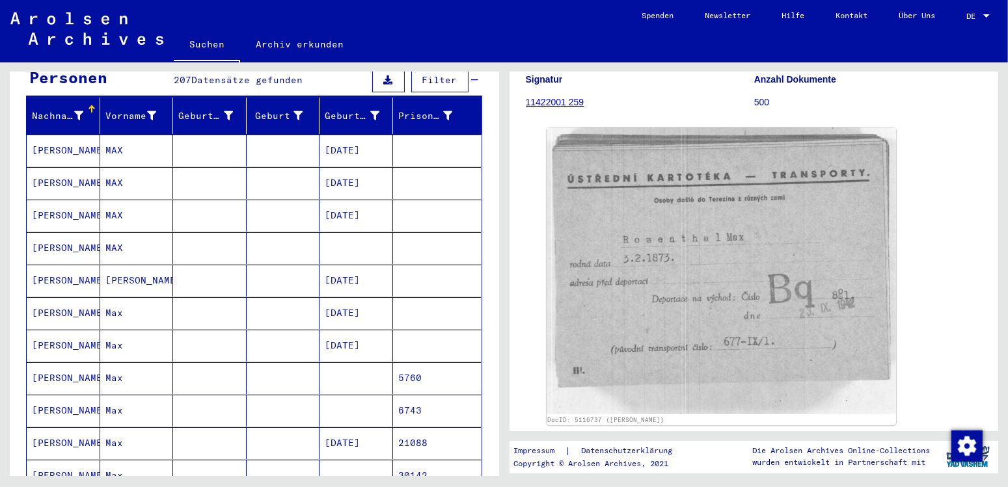
click at [42, 140] on mat-cell "[PERSON_NAME]" at bounding box center [64, 151] width 74 height 32
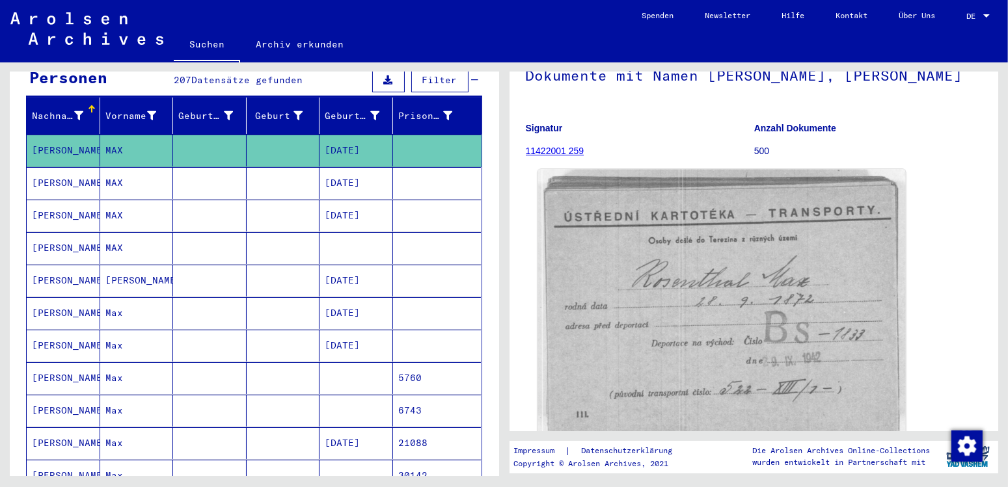
scroll to position [137, 0]
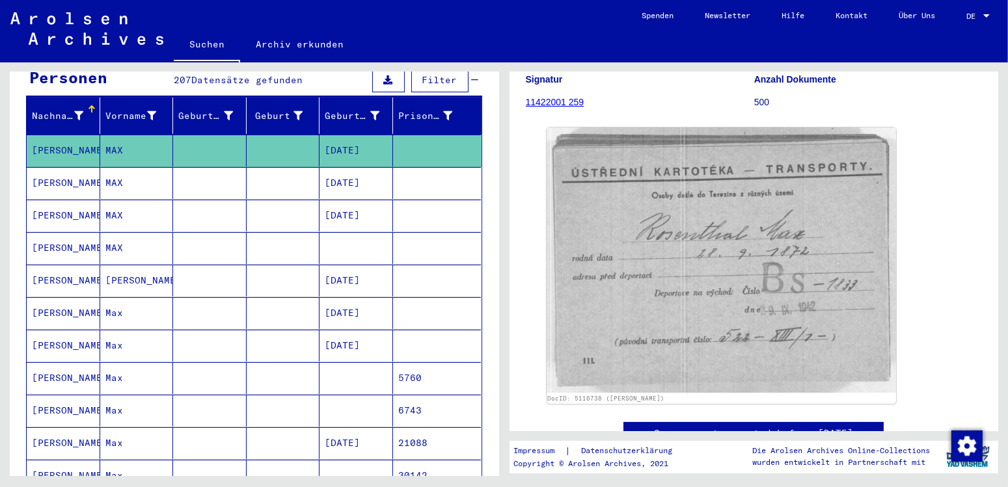
click at [85, 204] on mat-cell "[PERSON_NAME]" at bounding box center [64, 216] width 74 height 32
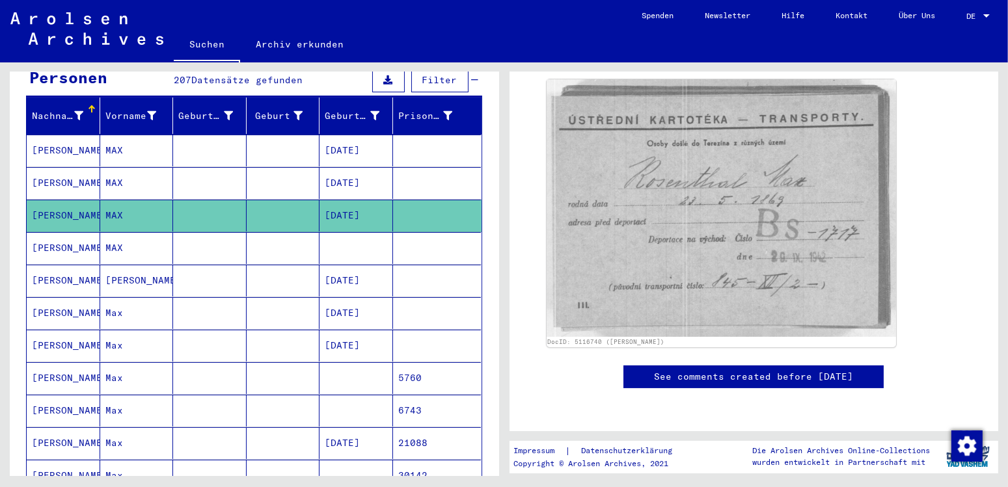
scroll to position [137, 0]
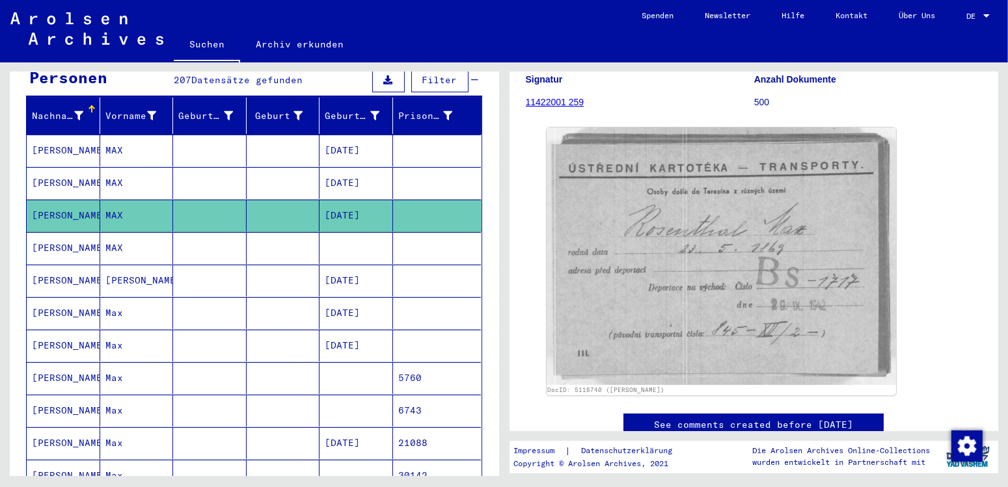
click at [49, 235] on mat-cell "[PERSON_NAME]" at bounding box center [64, 248] width 74 height 32
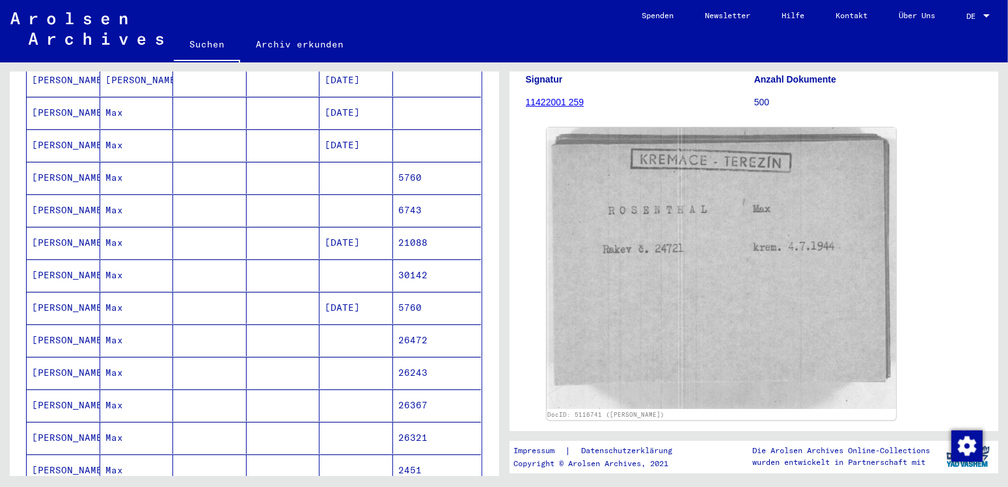
scroll to position [347, 0]
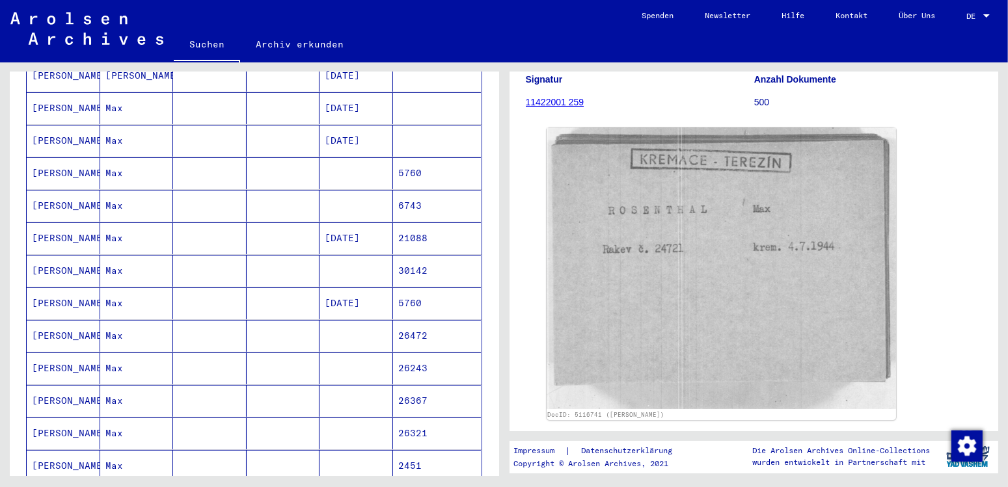
click at [58, 289] on mat-cell "[PERSON_NAME]" at bounding box center [64, 304] width 74 height 32
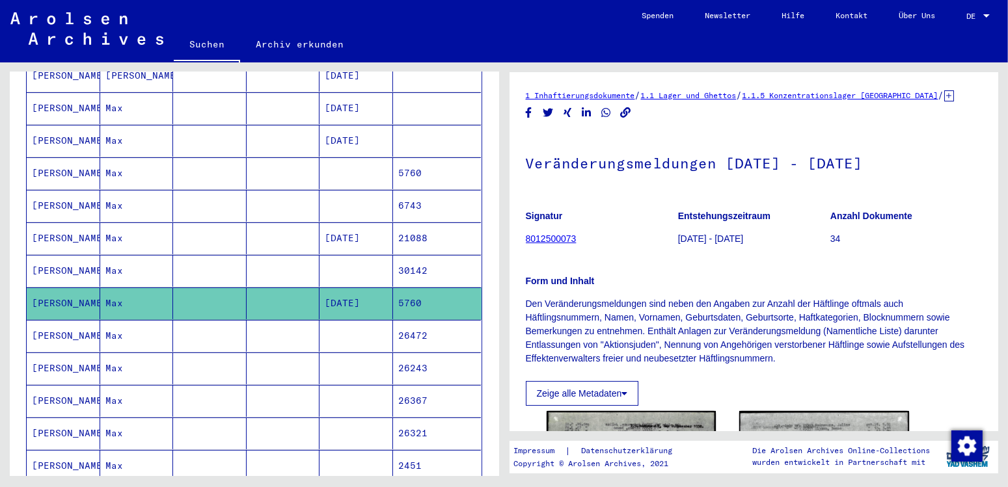
click at [80, 163] on mat-cell "[PERSON_NAME]" at bounding box center [64, 173] width 74 height 32
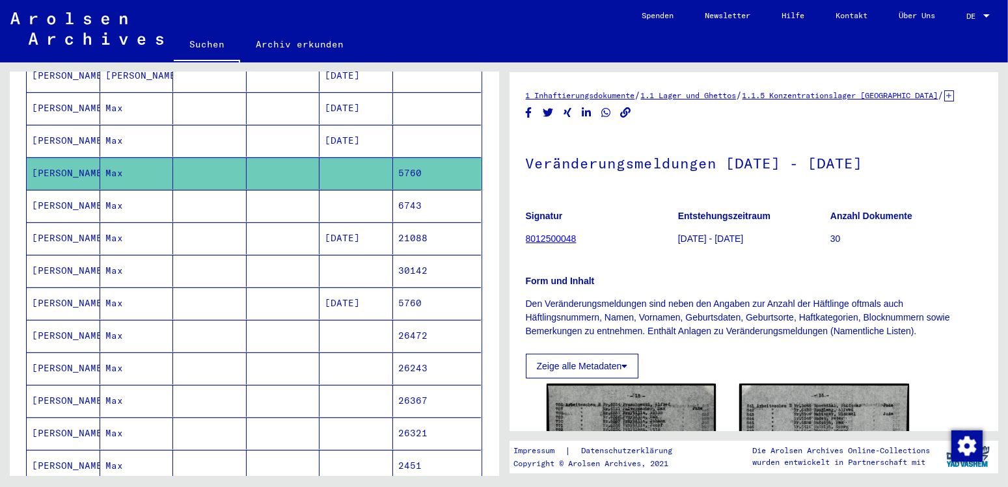
click at [78, 190] on mat-cell "[PERSON_NAME]" at bounding box center [64, 206] width 74 height 32
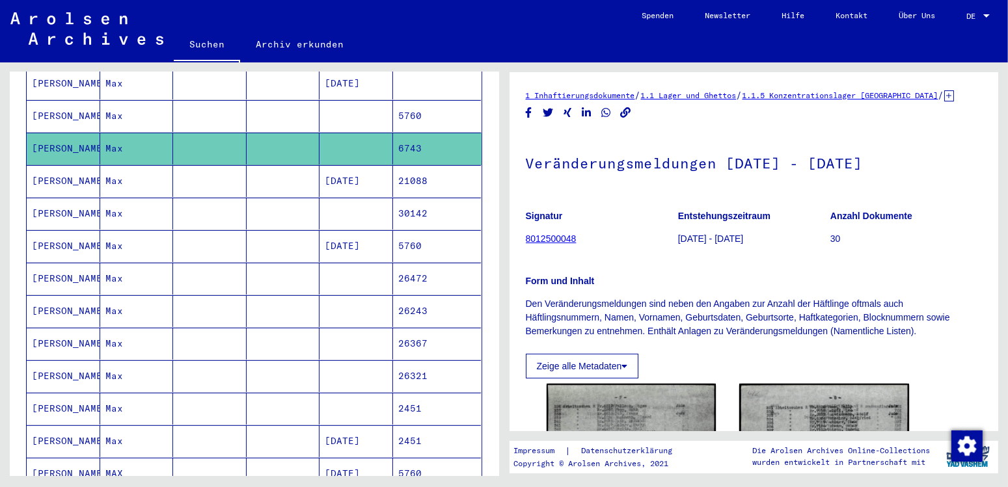
scroll to position [416, 0]
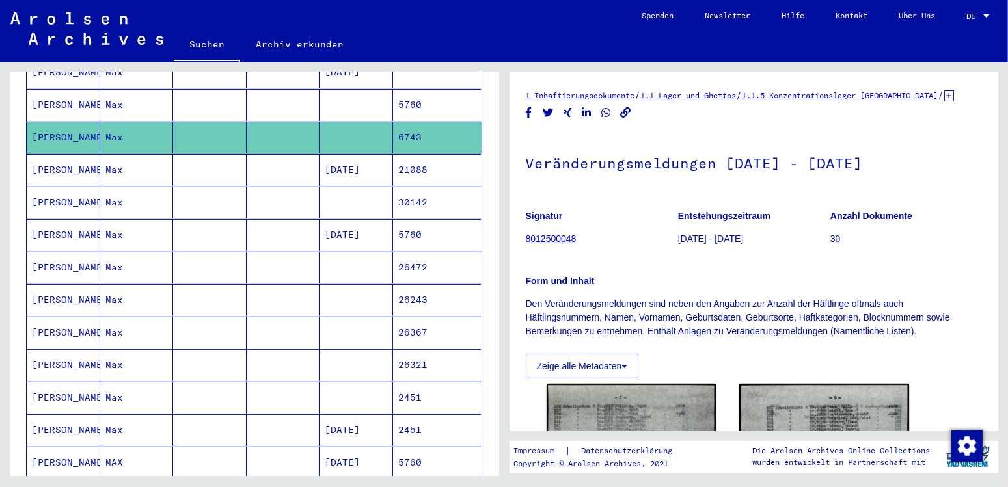
drag, startPoint x: 77, startPoint y: 249, endPoint x: 73, endPoint y: 256, distance: 7.6
click at [74, 252] on mat-cell "[PERSON_NAME]" at bounding box center [64, 268] width 74 height 32
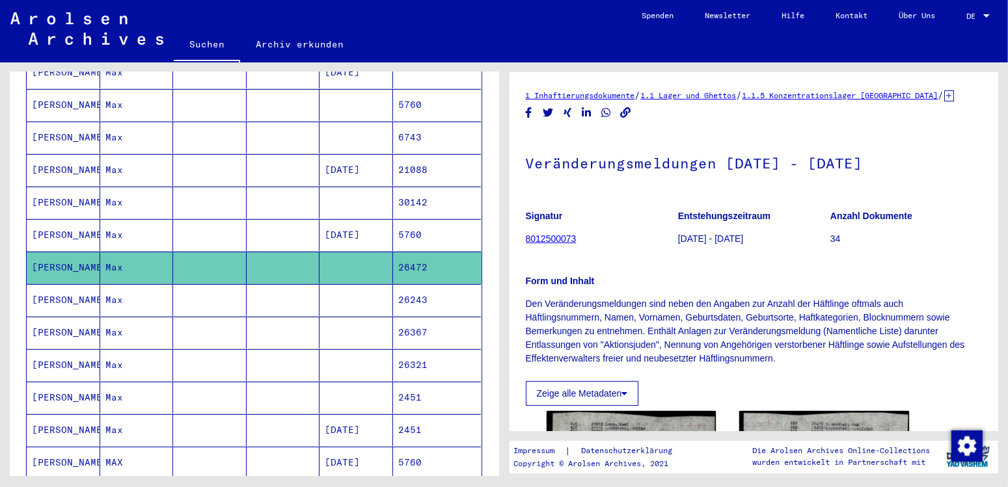
click at [68, 284] on mat-cell "[PERSON_NAME]" at bounding box center [64, 300] width 74 height 32
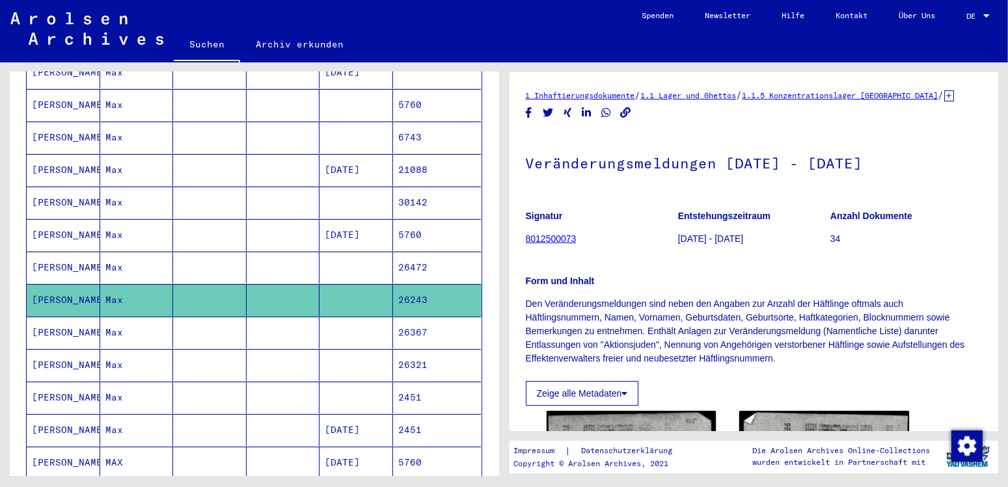
click at [65, 317] on mat-cell "[PERSON_NAME]" at bounding box center [64, 333] width 74 height 32
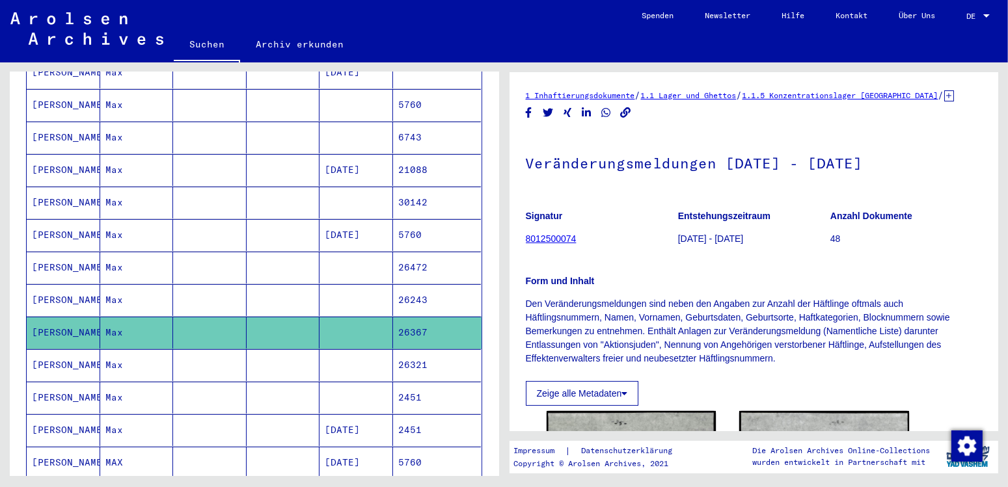
click at [62, 353] on mat-cell "[PERSON_NAME]" at bounding box center [64, 365] width 74 height 32
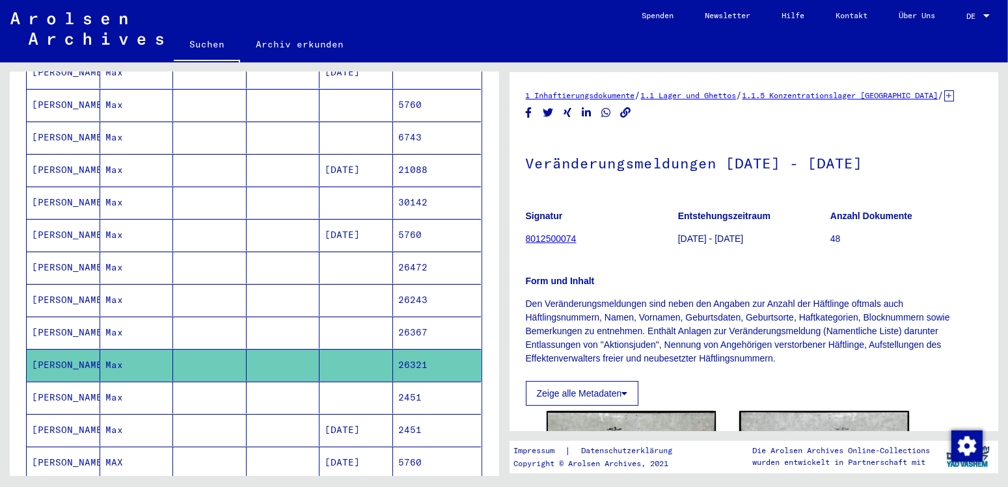
click at [57, 382] on mat-cell "[PERSON_NAME]" at bounding box center [64, 398] width 74 height 32
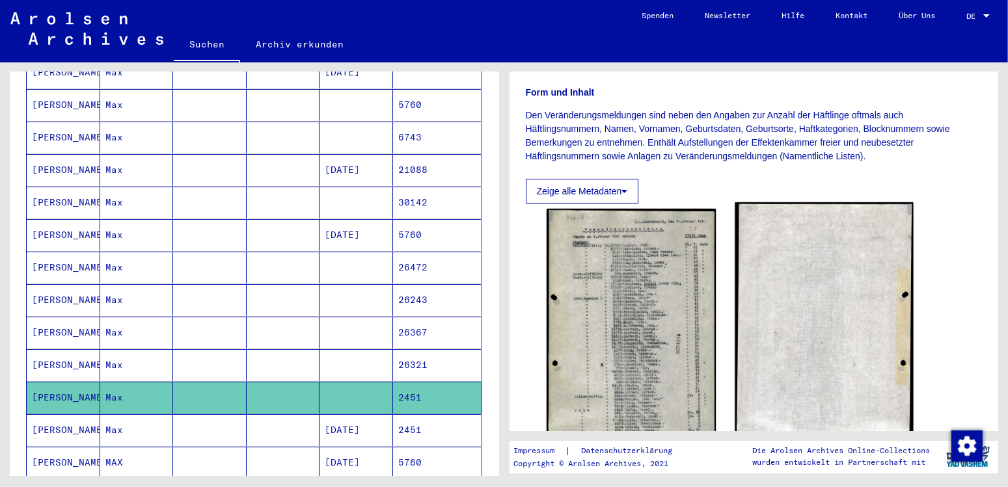
scroll to position [273, 0]
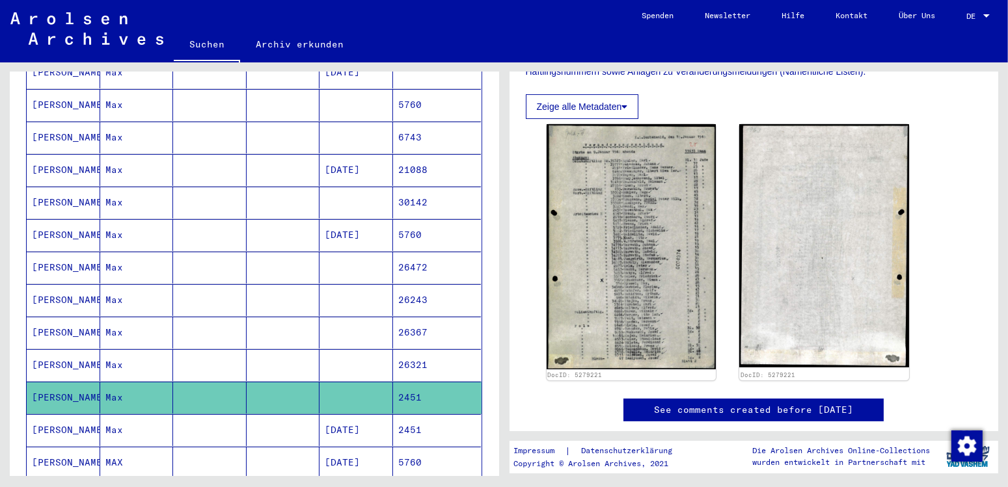
click at [47, 416] on icon at bounding box center [54, 435] width 33 height 52
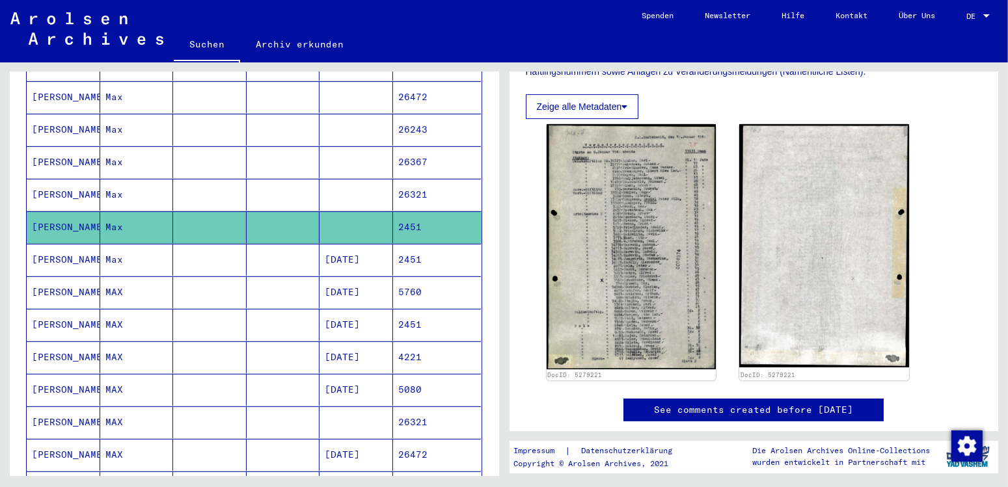
scroll to position [689, 0]
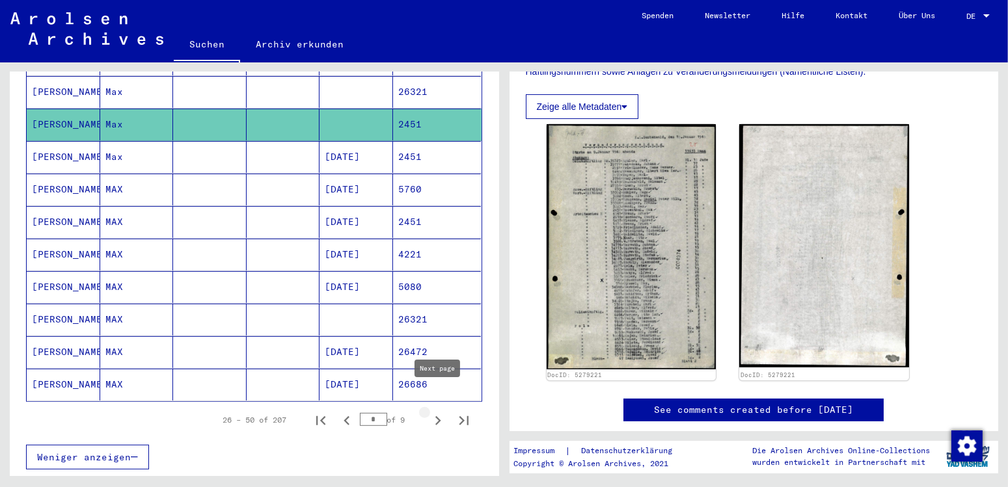
click at [435, 412] on icon "Next page" at bounding box center [438, 421] width 18 height 18
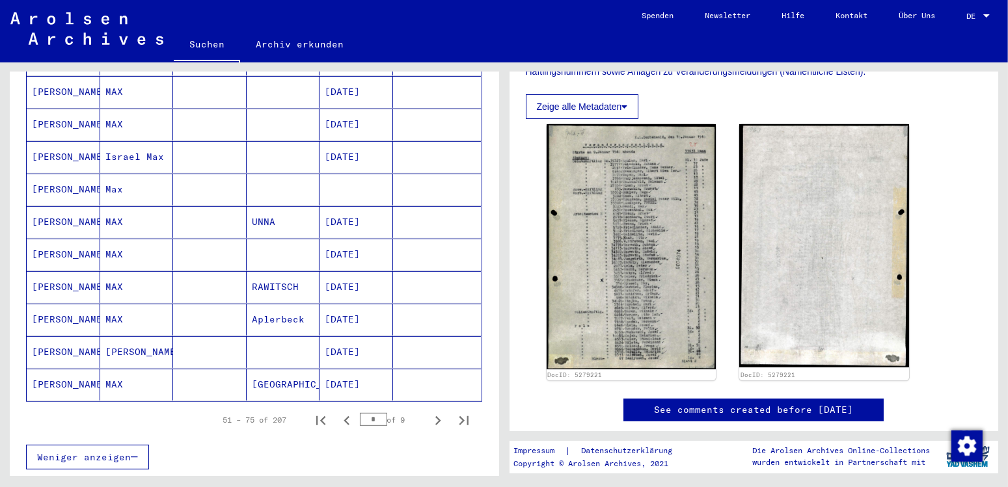
click at [58, 304] on mat-cell "[PERSON_NAME]" at bounding box center [64, 320] width 74 height 32
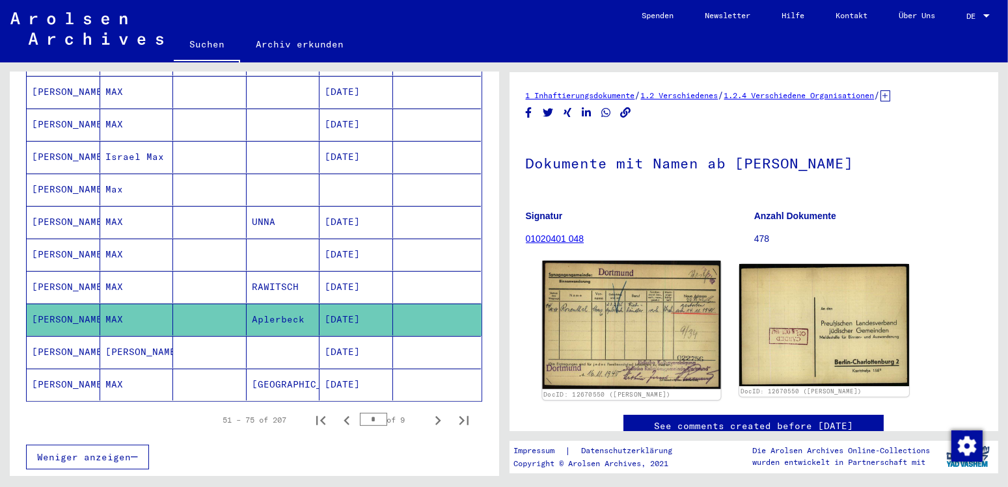
click at [629, 327] on img at bounding box center [631, 325] width 178 height 128
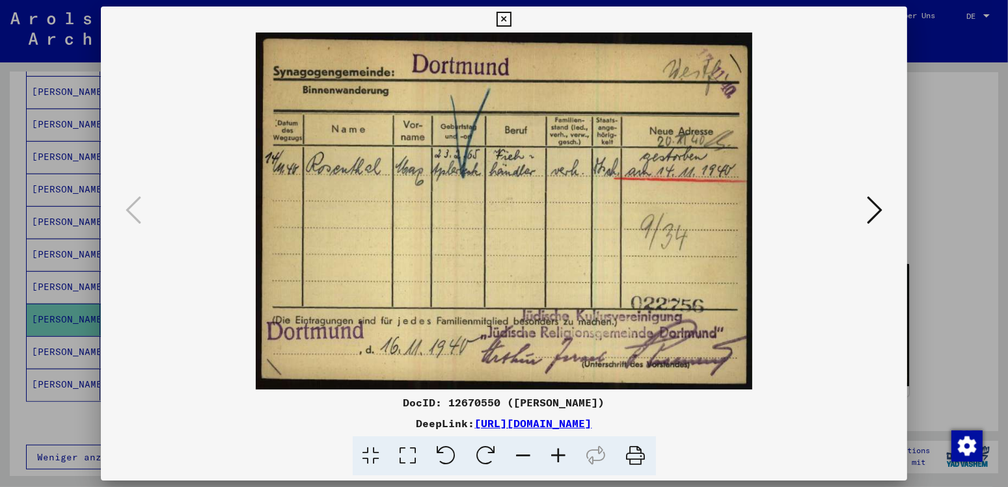
click at [876, 210] on icon at bounding box center [874, 209] width 16 height 31
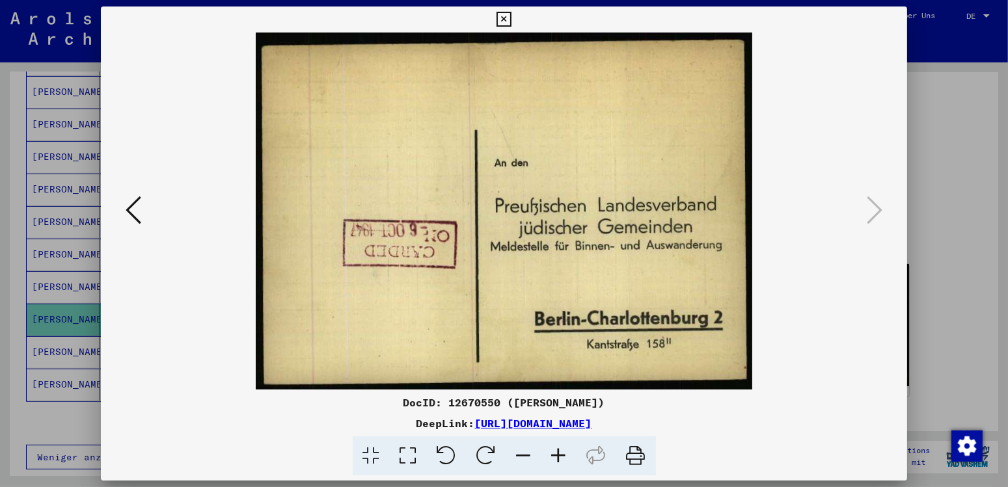
click at [121, 215] on div at bounding box center [504, 211] width 806 height 357
click at [127, 213] on icon at bounding box center [134, 209] width 16 height 31
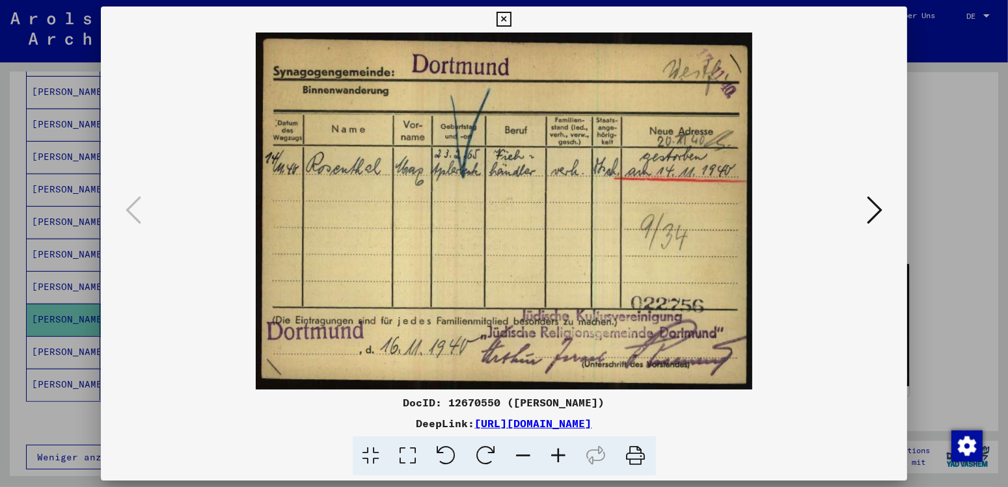
click at [511, 16] on icon at bounding box center [503, 20] width 15 height 16
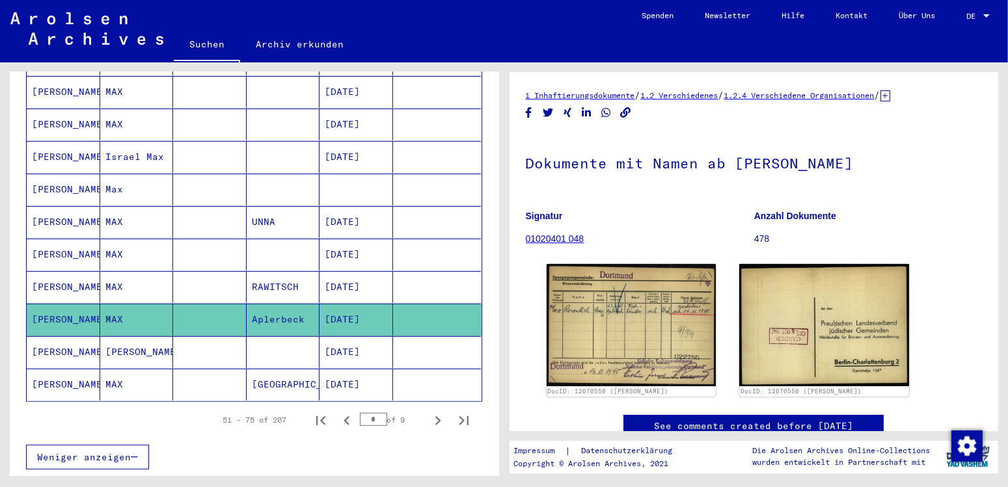
click at [51, 336] on mat-cell "[PERSON_NAME]" at bounding box center [64, 352] width 74 height 32
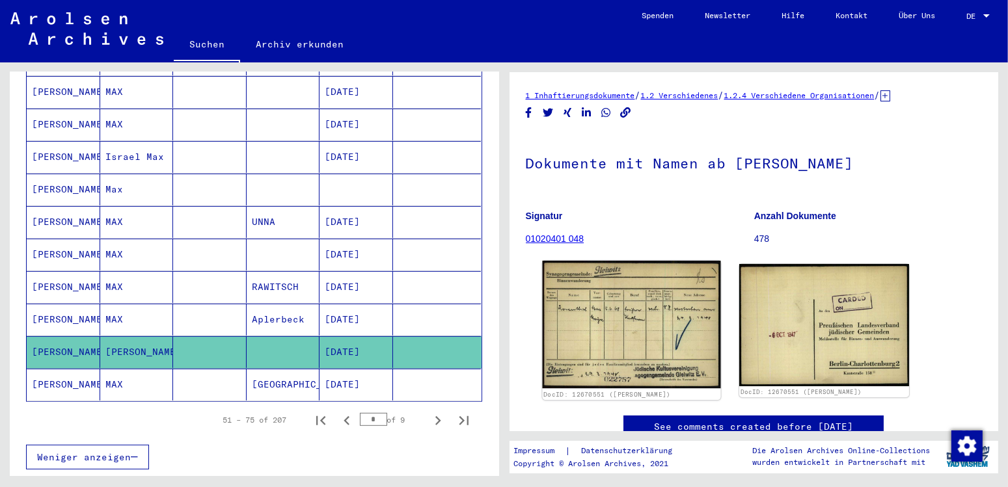
click at [636, 356] on img at bounding box center [631, 324] width 178 height 127
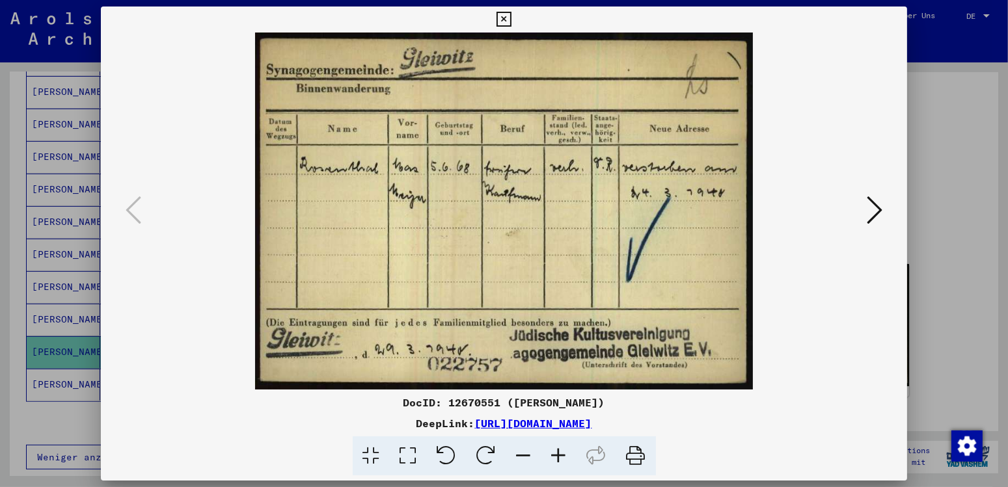
click at [561, 457] on icon at bounding box center [558, 456] width 35 height 40
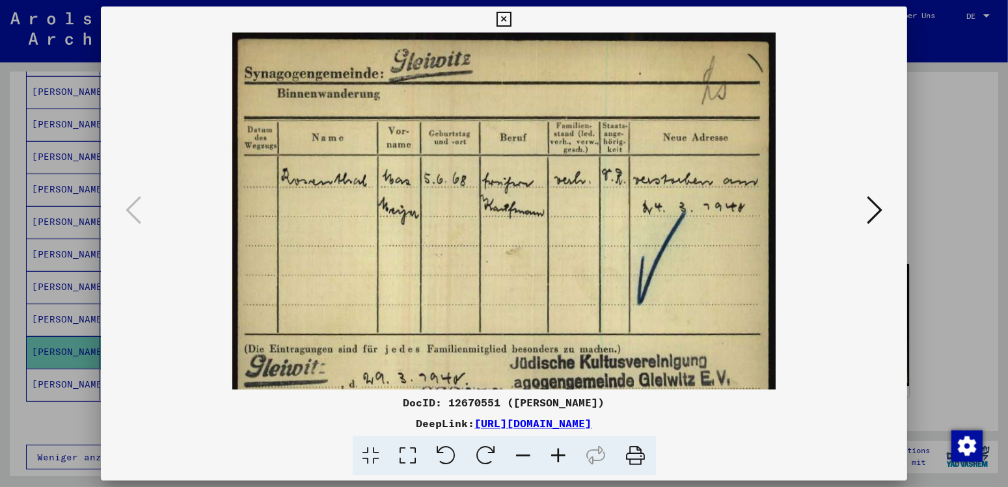
click at [561, 457] on icon at bounding box center [558, 456] width 35 height 40
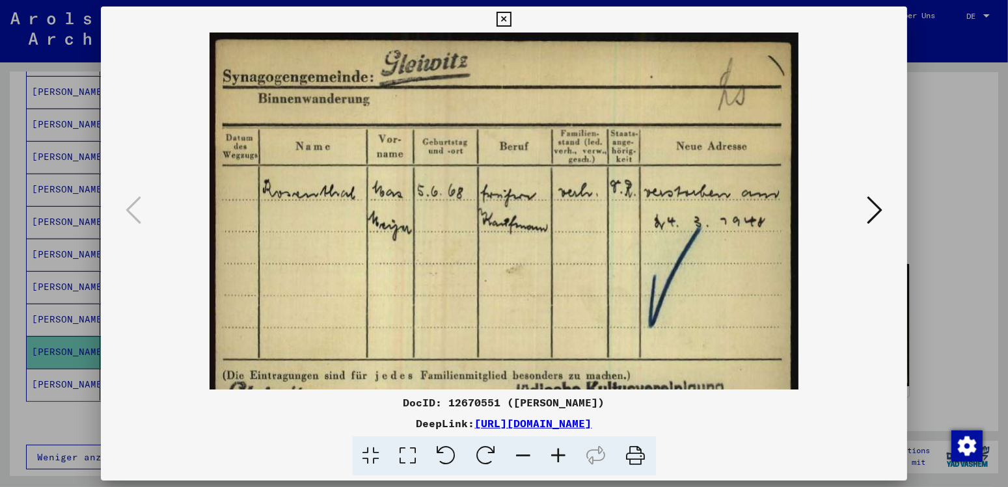
click at [561, 457] on icon at bounding box center [558, 456] width 35 height 40
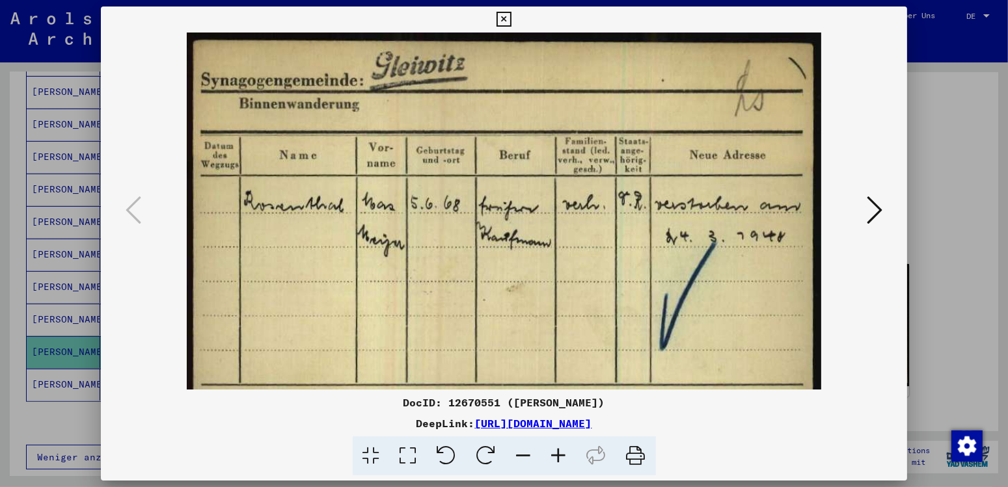
click at [561, 457] on icon at bounding box center [558, 456] width 35 height 40
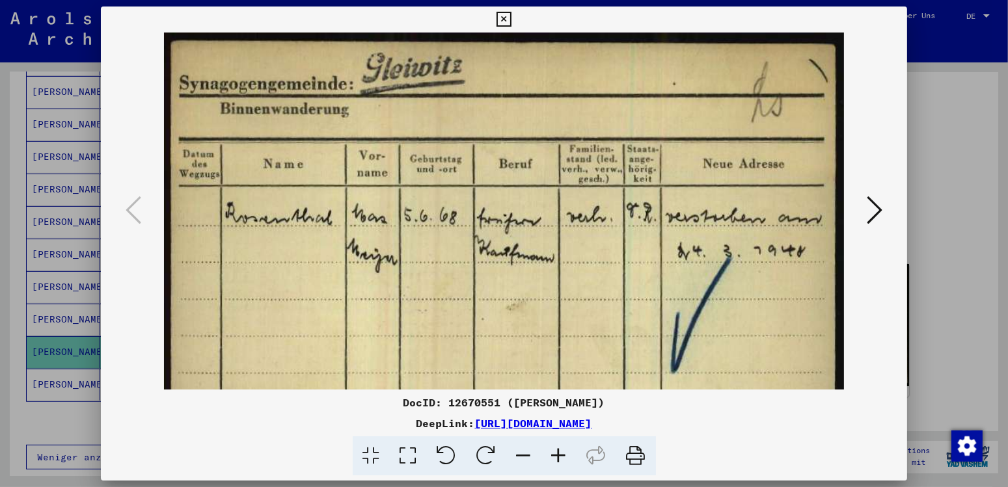
click at [561, 457] on icon at bounding box center [558, 456] width 35 height 40
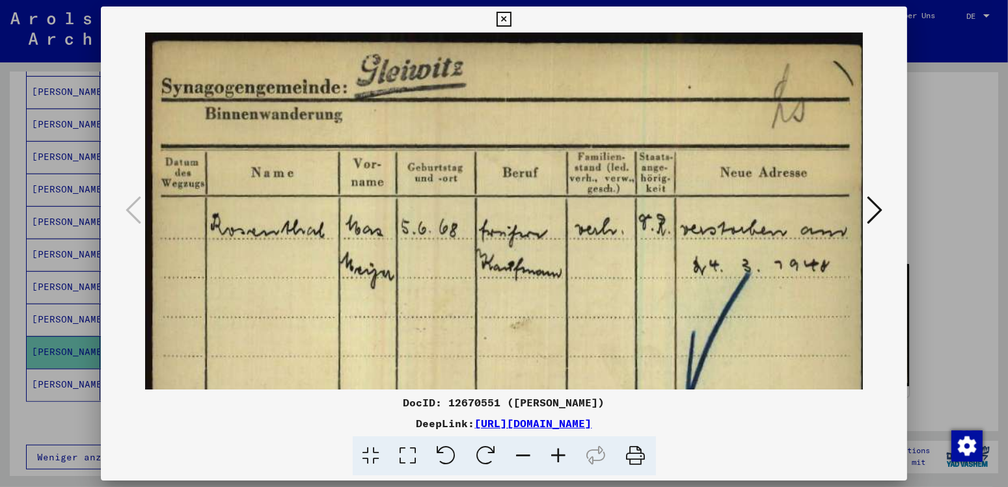
click at [561, 457] on icon at bounding box center [558, 456] width 35 height 40
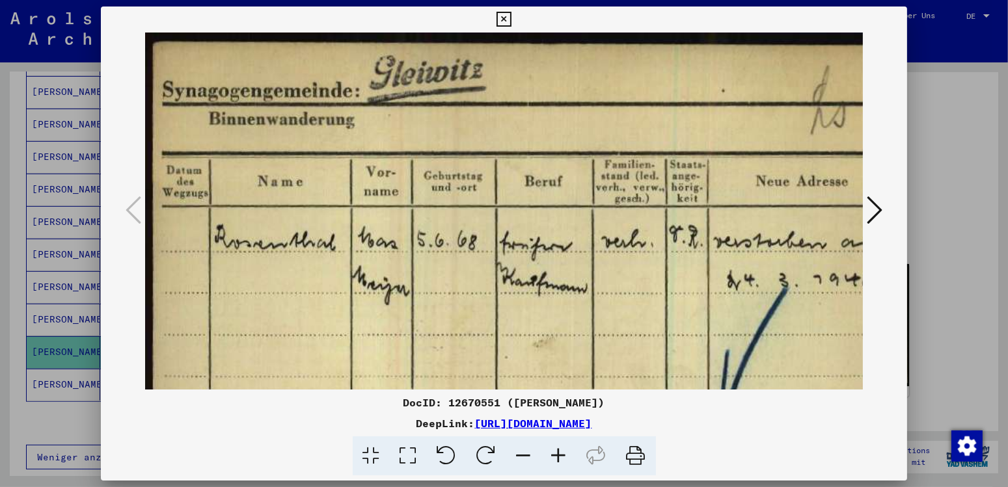
click at [561, 457] on icon at bounding box center [558, 456] width 35 height 40
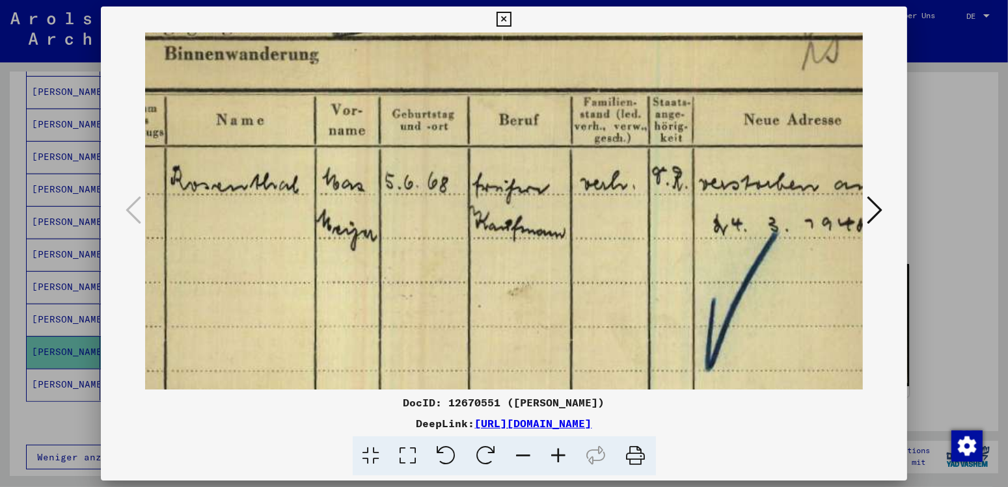
drag, startPoint x: 613, startPoint y: 317, endPoint x: 561, endPoint y: 246, distance: 88.0
click at [561, 246] on img at bounding box center [505, 254] width 816 height 585
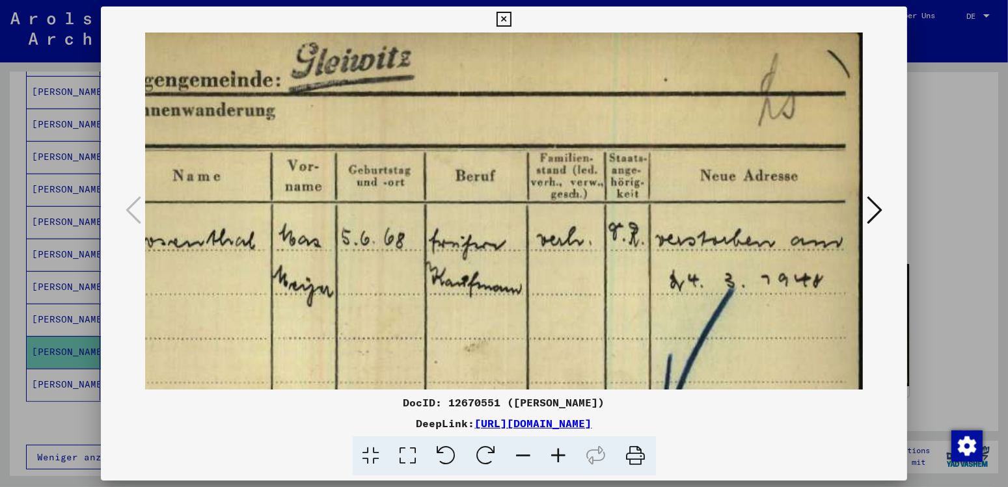
scroll to position [17, 93]
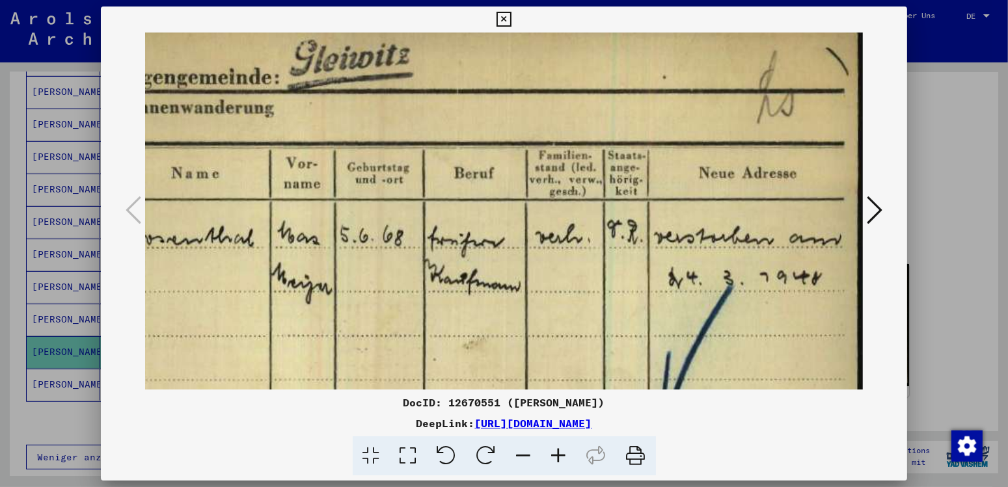
drag, startPoint x: 579, startPoint y: 278, endPoint x: 528, endPoint y: 330, distance: 72.7
click at [528, 330] on img at bounding box center [460, 308] width 816 height 585
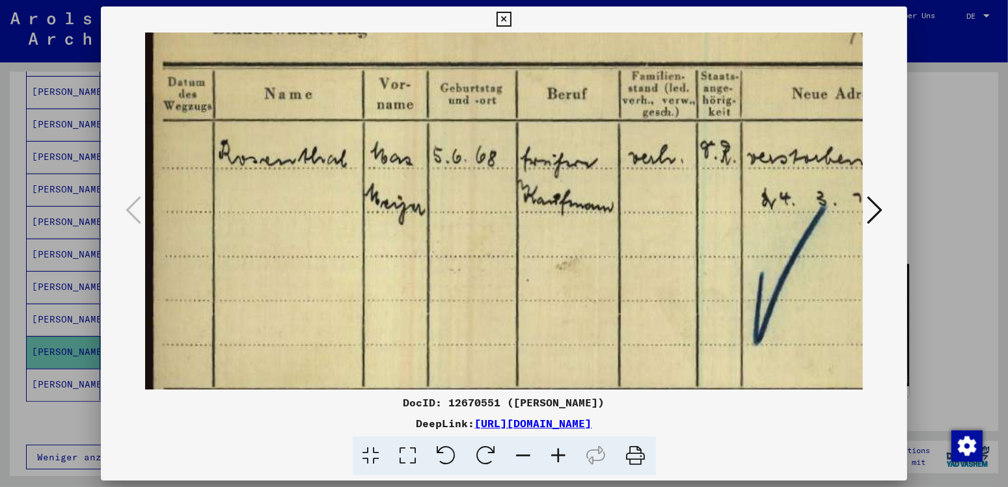
scroll to position [96, 0]
drag, startPoint x: 532, startPoint y: 327, endPoint x: 646, endPoint y: 239, distance: 144.2
click at [646, 239] on img at bounding box center [553, 229] width 816 height 585
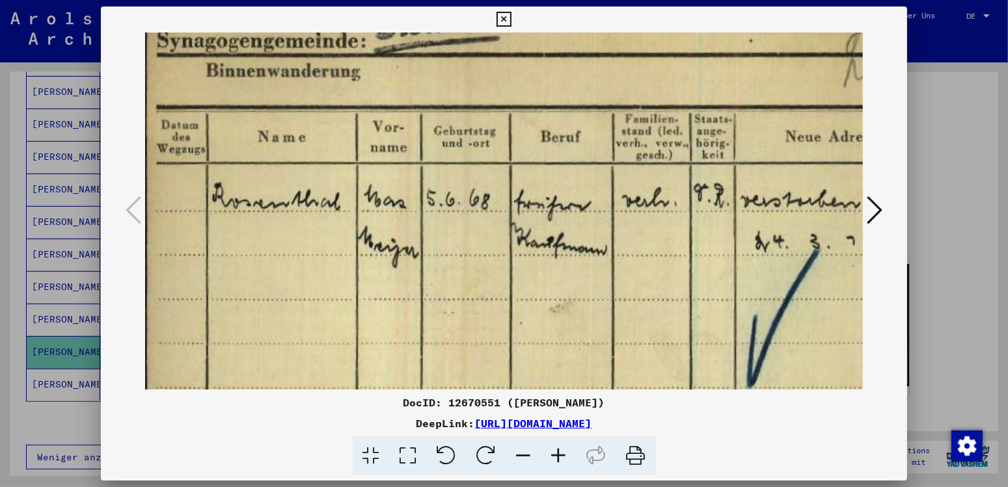
scroll to position [51, 9]
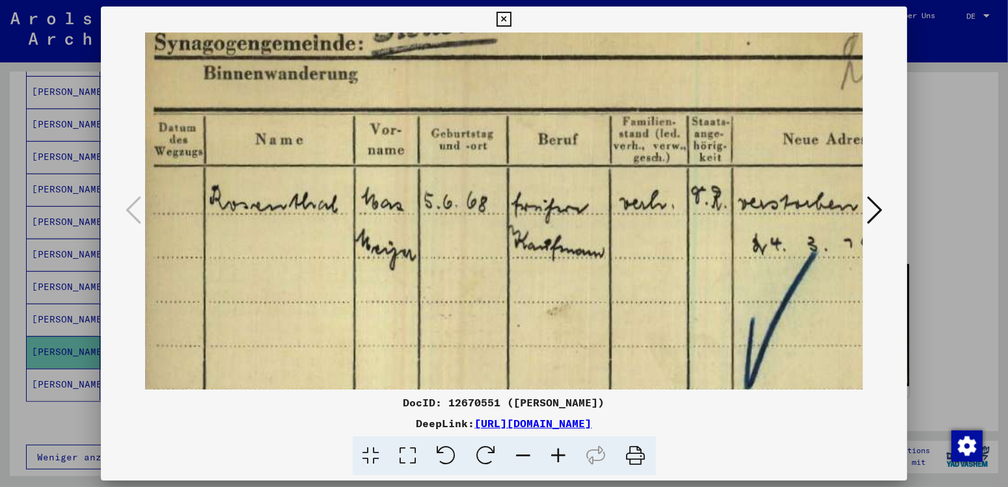
drag, startPoint x: 585, startPoint y: 282, endPoint x: 576, endPoint y: 325, distance: 44.5
click at [576, 325] on img at bounding box center [544, 274] width 816 height 585
click at [511, 18] on icon at bounding box center [503, 20] width 15 height 16
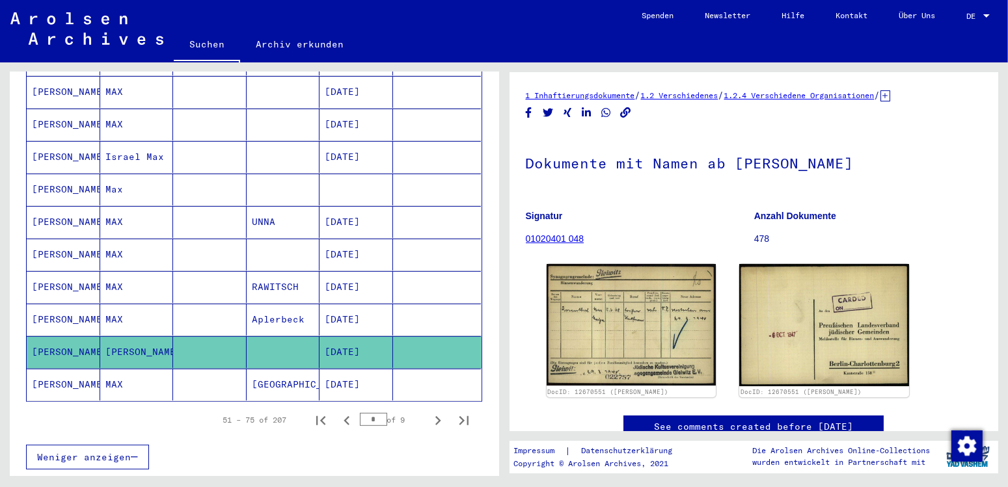
click at [62, 369] on mat-cell "[PERSON_NAME]" at bounding box center [64, 385] width 74 height 32
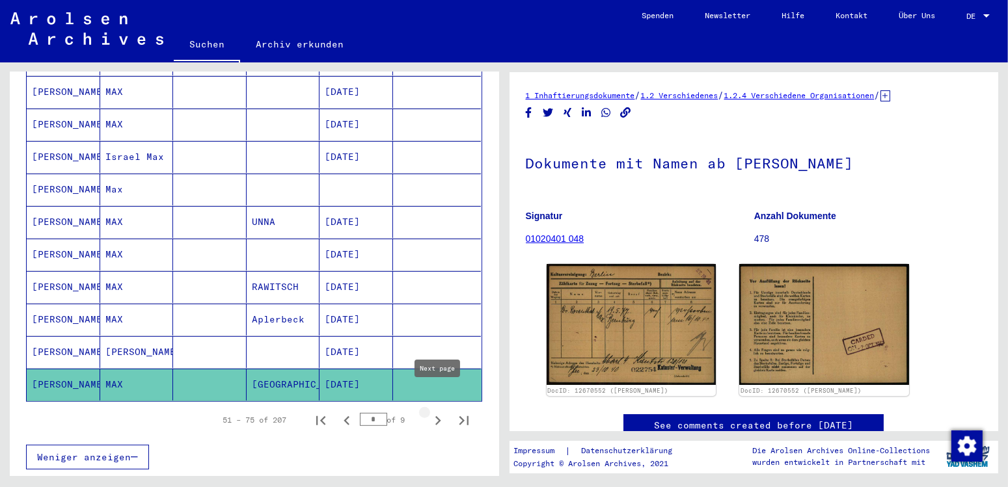
click at [437, 412] on icon "Next page" at bounding box center [438, 421] width 18 height 18
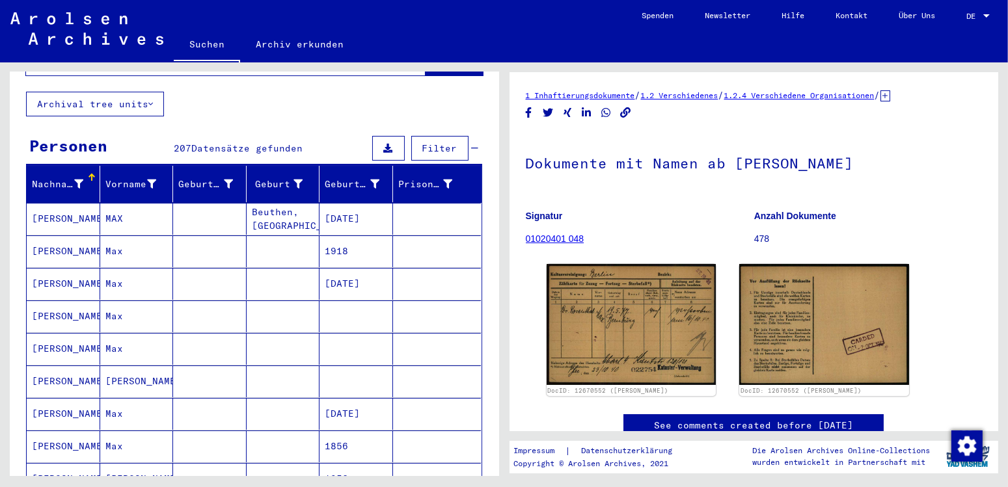
scroll to position [142, 0]
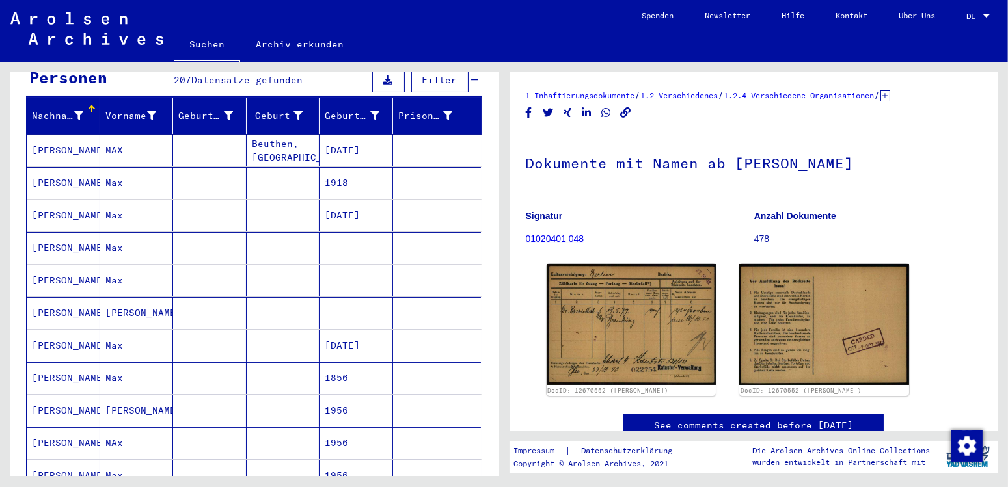
click at [53, 236] on mat-cell "[PERSON_NAME]" at bounding box center [64, 248] width 74 height 32
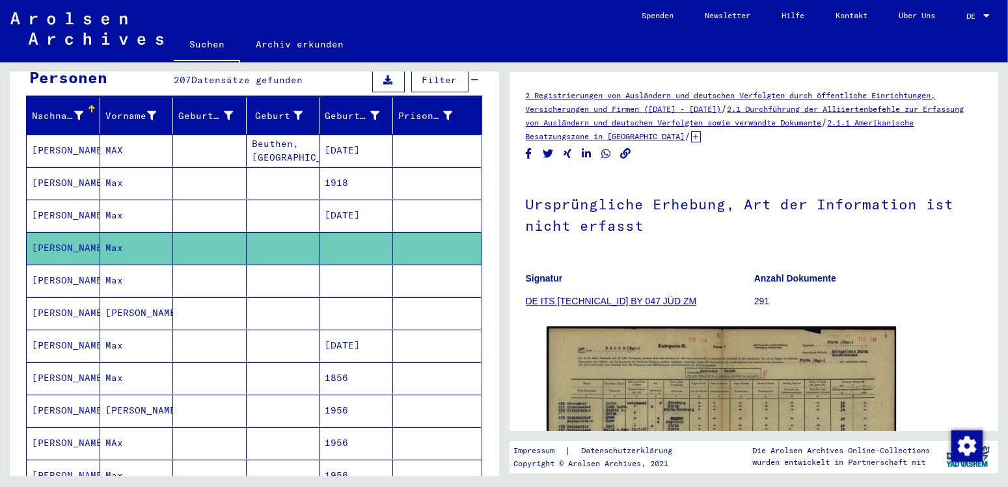
click at [48, 265] on mat-cell "[PERSON_NAME]" at bounding box center [64, 281] width 74 height 32
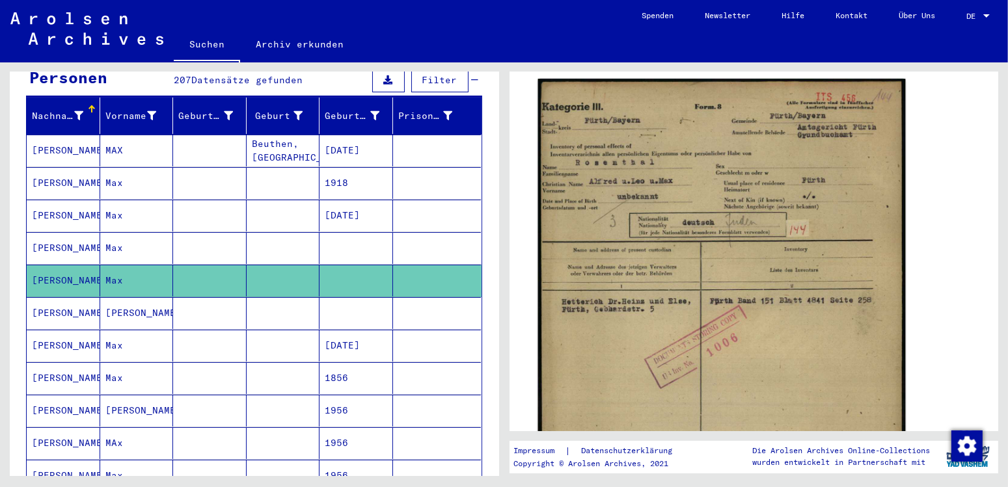
scroll to position [273, 0]
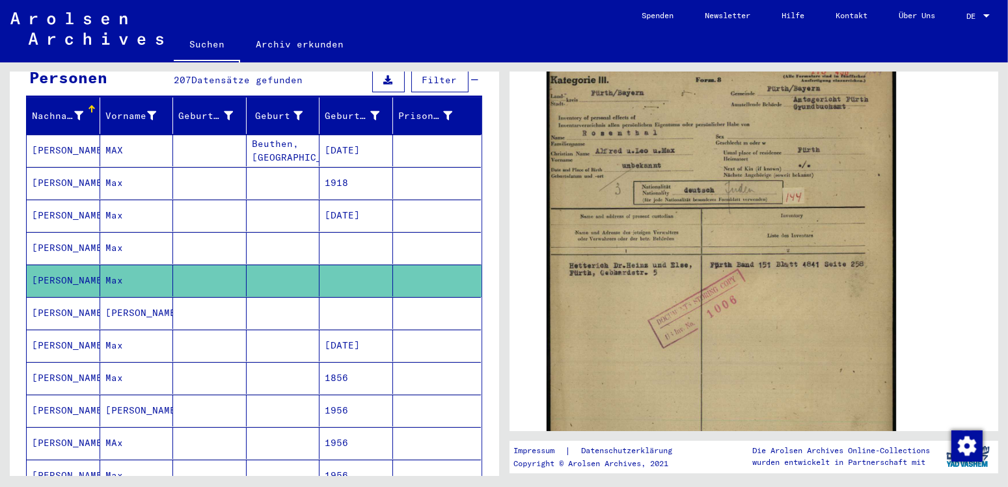
click at [64, 297] on mat-cell "[PERSON_NAME]" at bounding box center [64, 313] width 74 height 32
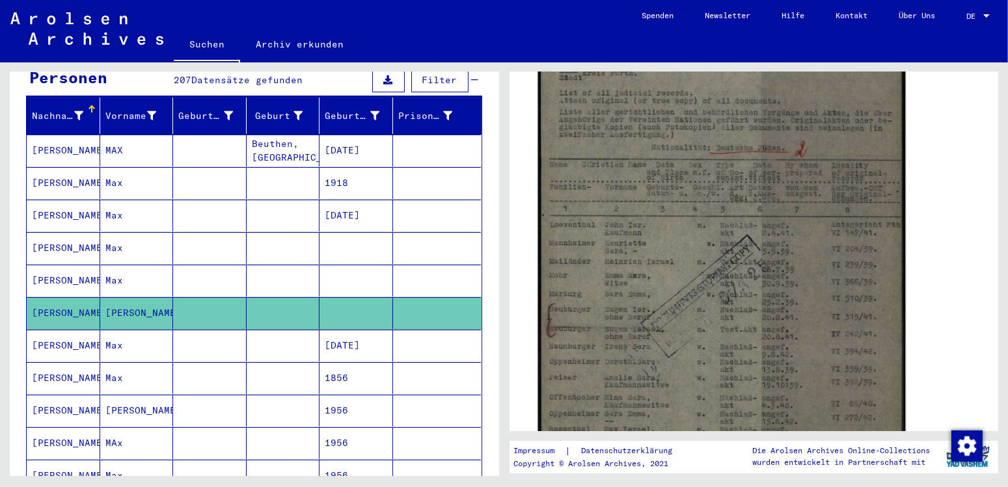
scroll to position [342, 0]
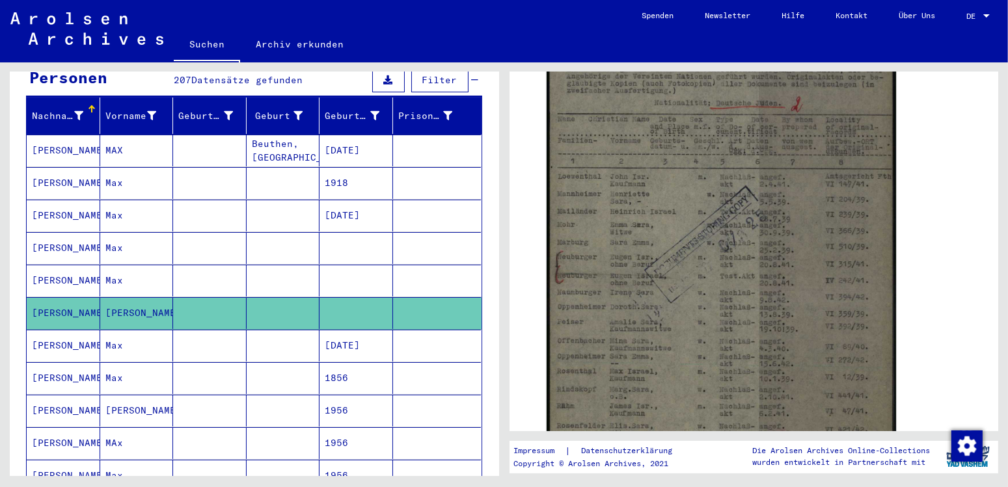
click at [55, 363] on mat-cell "[PERSON_NAME]" at bounding box center [64, 378] width 74 height 32
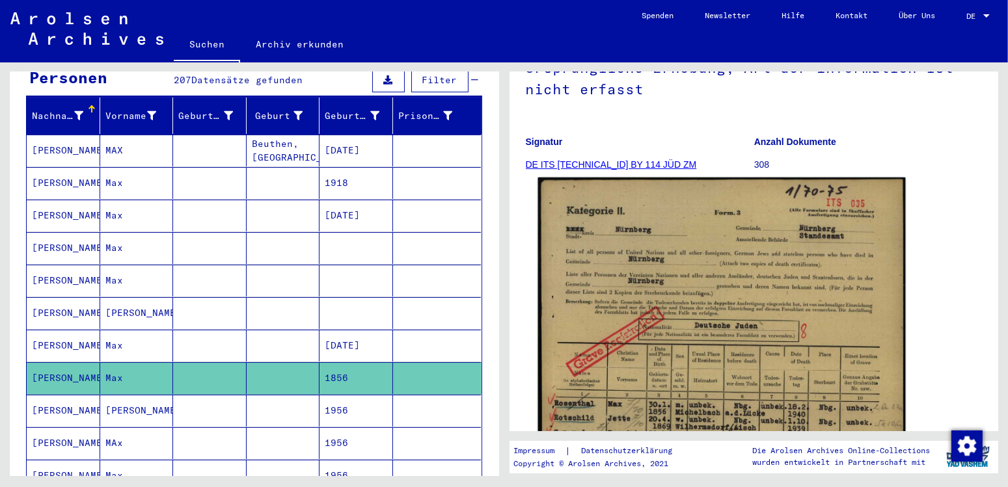
scroll to position [273, 0]
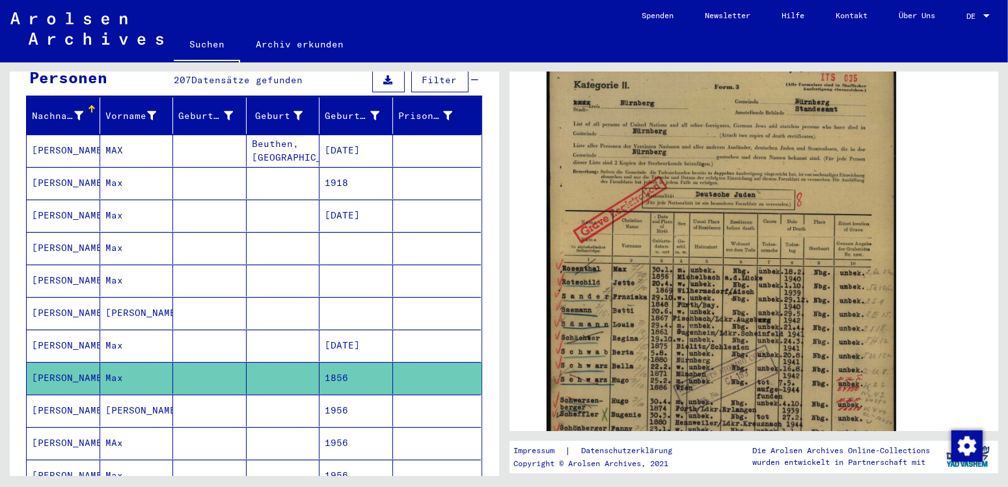
click at [65, 396] on mat-cell "[PERSON_NAME]" at bounding box center [64, 411] width 74 height 32
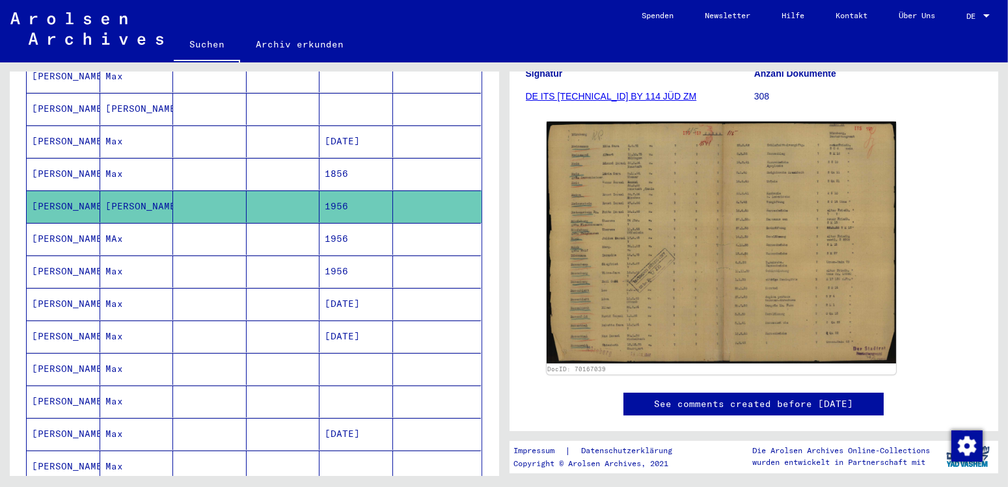
scroll to position [347, 0]
click at [54, 222] on mat-cell "[PERSON_NAME]" at bounding box center [64, 238] width 74 height 32
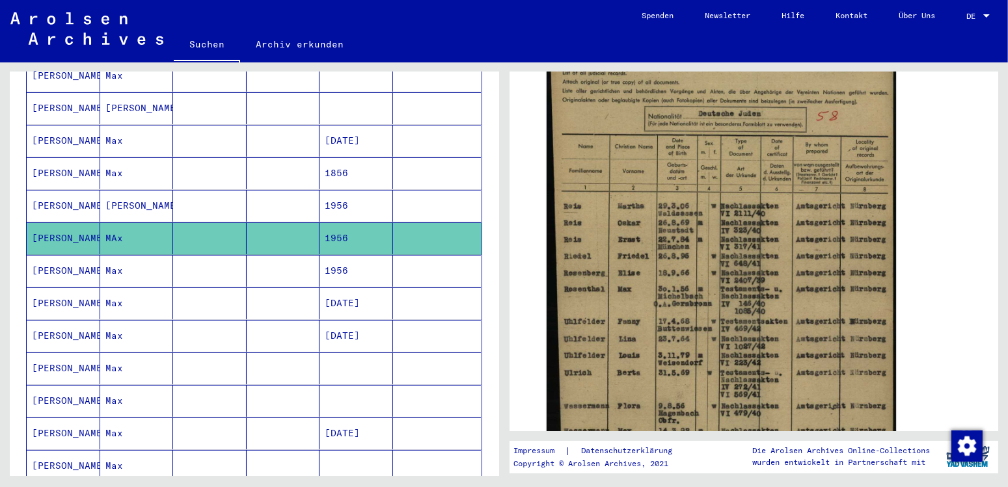
scroll to position [342, 0]
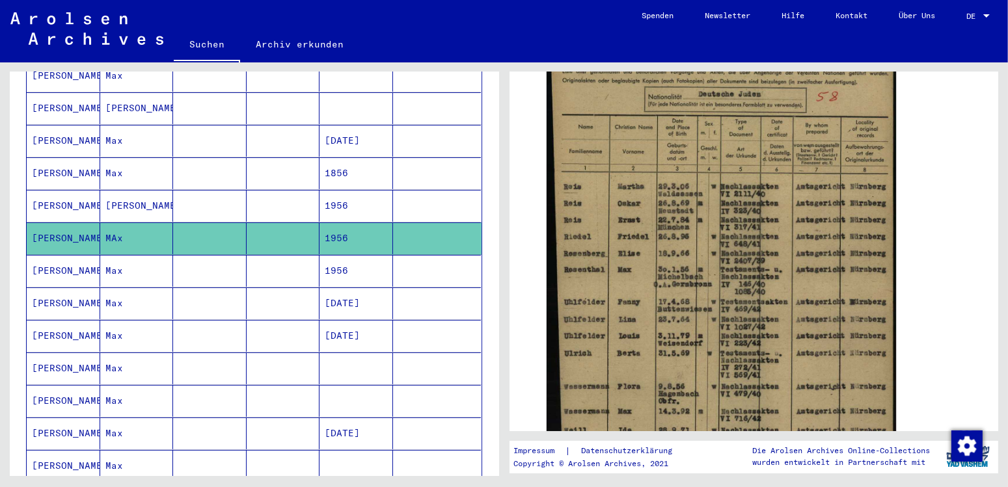
click at [49, 260] on mat-cell "[PERSON_NAME]" at bounding box center [64, 271] width 74 height 32
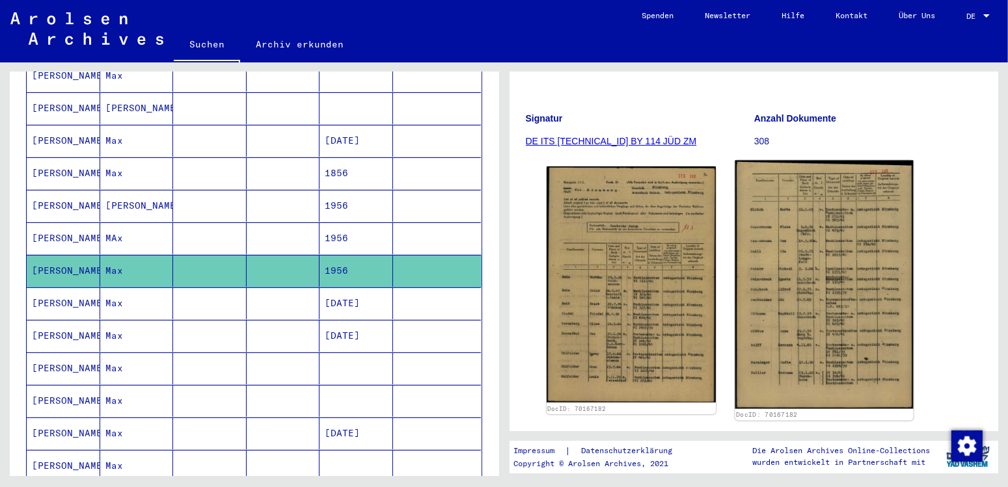
scroll to position [205, 0]
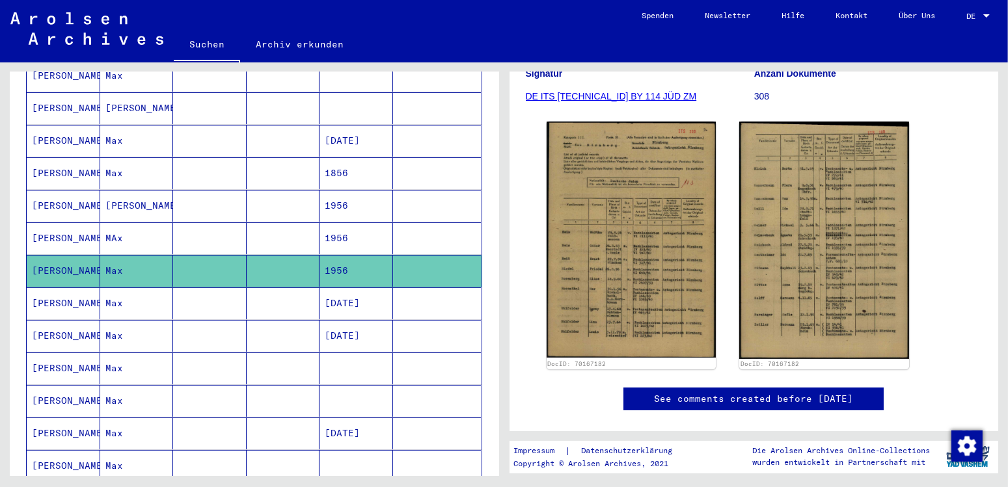
click at [55, 353] on mat-cell "[PERSON_NAME]" at bounding box center [64, 369] width 74 height 32
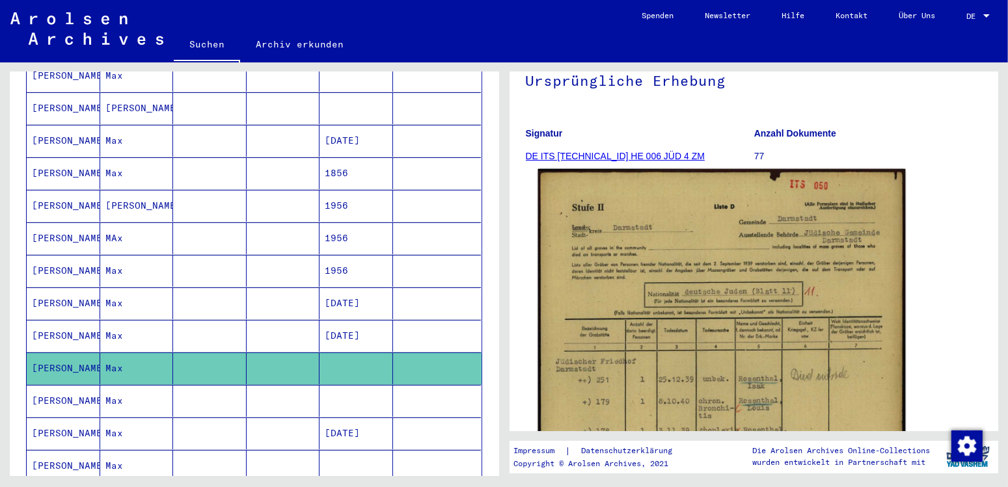
scroll to position [137, 0]
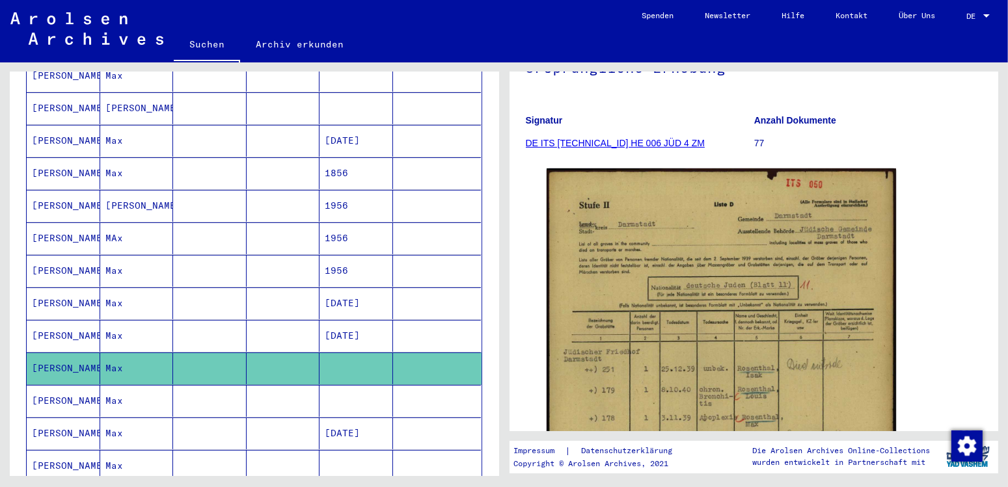
click at [73, 385] on mat-cell "[PERSON_NAME]" at bounding box center [64, 401] width 74 height 32
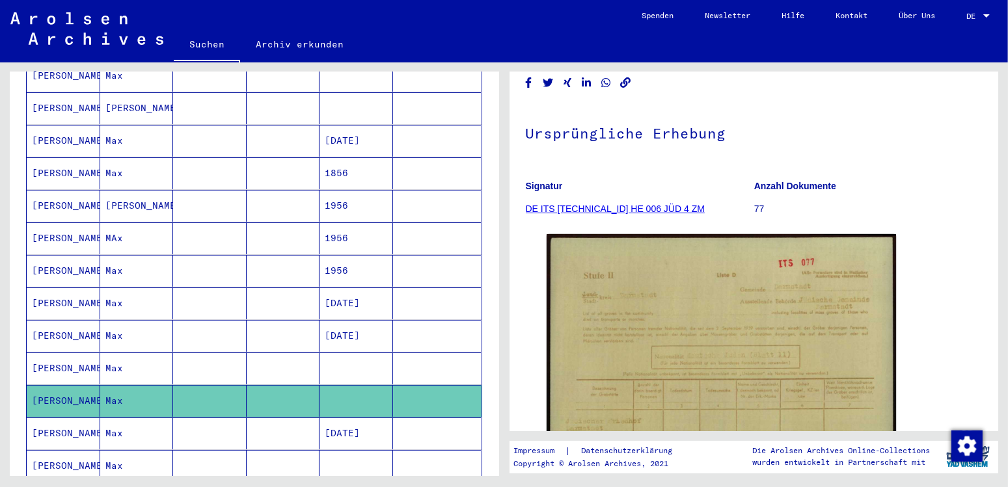
scroll to position [68, 0]
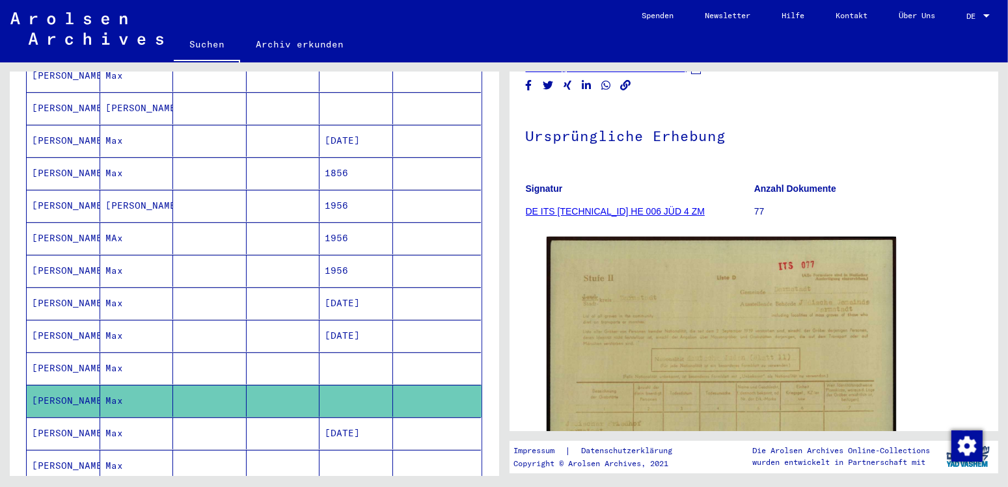
click at [57, 420] on icon at bounding box center [54, 435] width 33 height 52
click at [67, 416] on icon at bounding box center [54, 435] width 33 height 52
click at [64, 448] on icon at bounding box center [54, 435] width 33 height 52
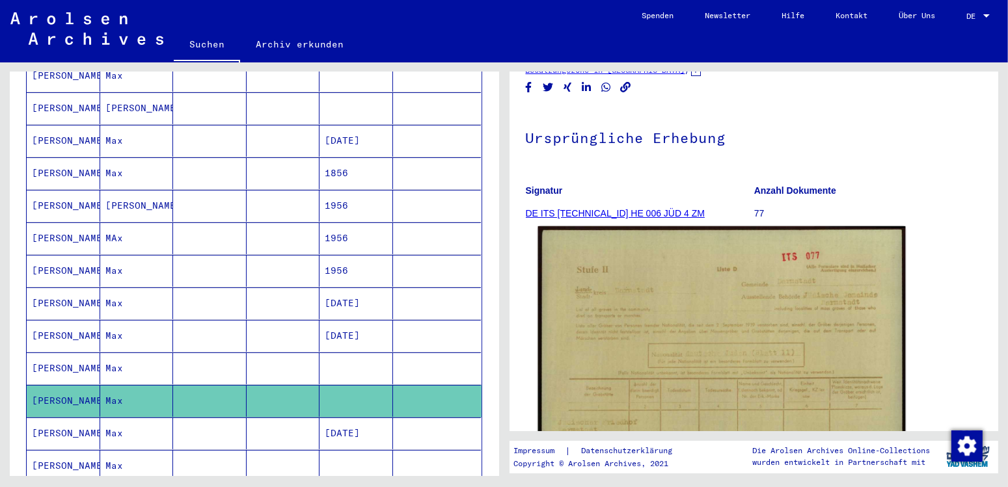
scroll to position [137, 0]
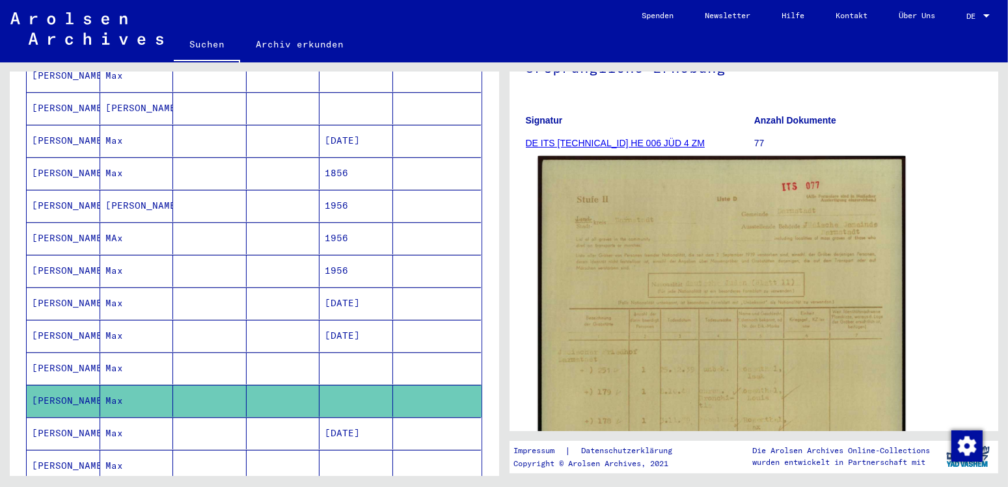
click at [659, 287] on img at bounding box center [720, 412] width 367 height 512
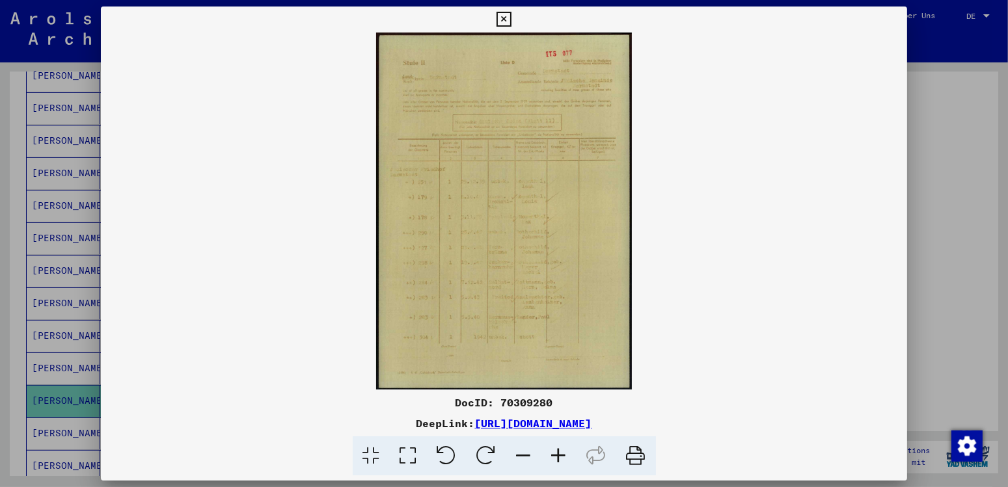
click at [563, 459] on icon at bounding box center [558, 456] width 35 height 40
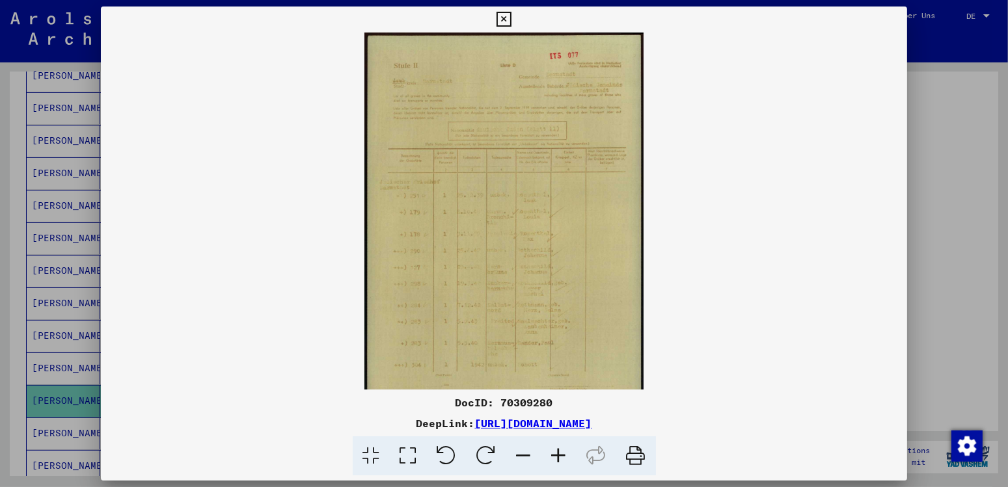
click at [563, 459] on icon at bounding box center [558, 456] width 35 height 40
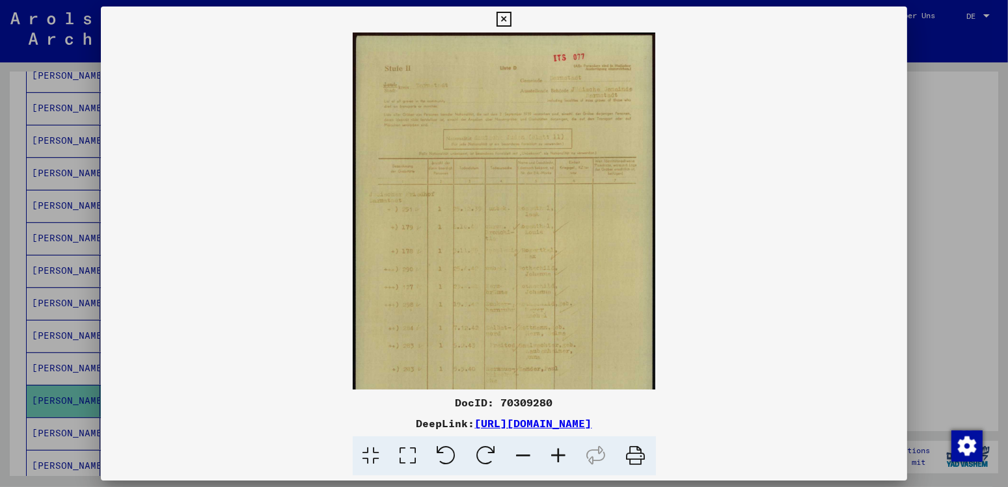
click at [563, 459] on icon at bounding box center [558, 456] width 35 height 40
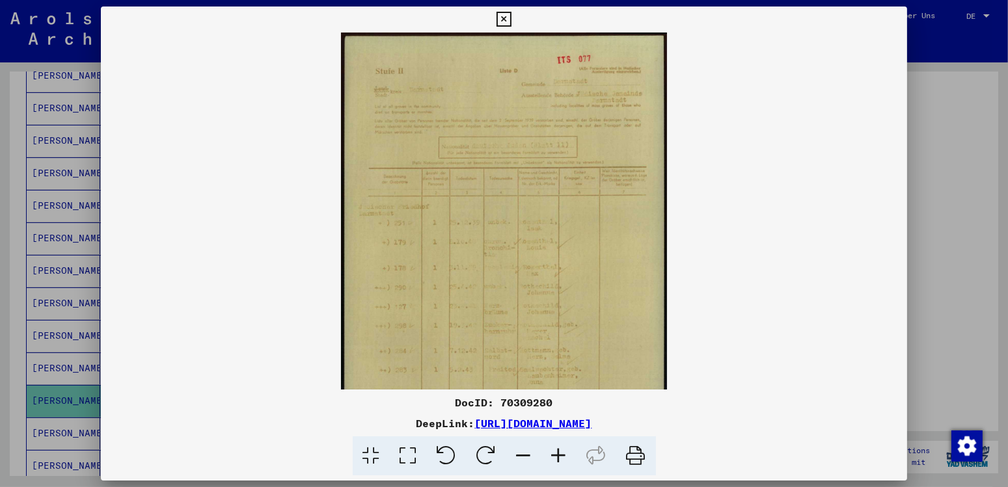
click at [563, 459] on icon at bounding box center [558, 456] width 35 height 40
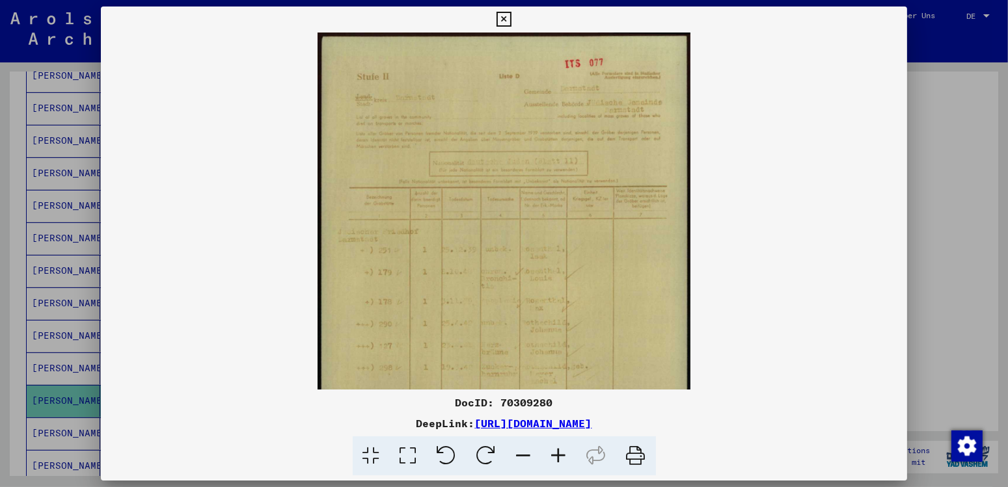
click at [563, 459] on icon at bounding box center [558, 456] width 35 height 40
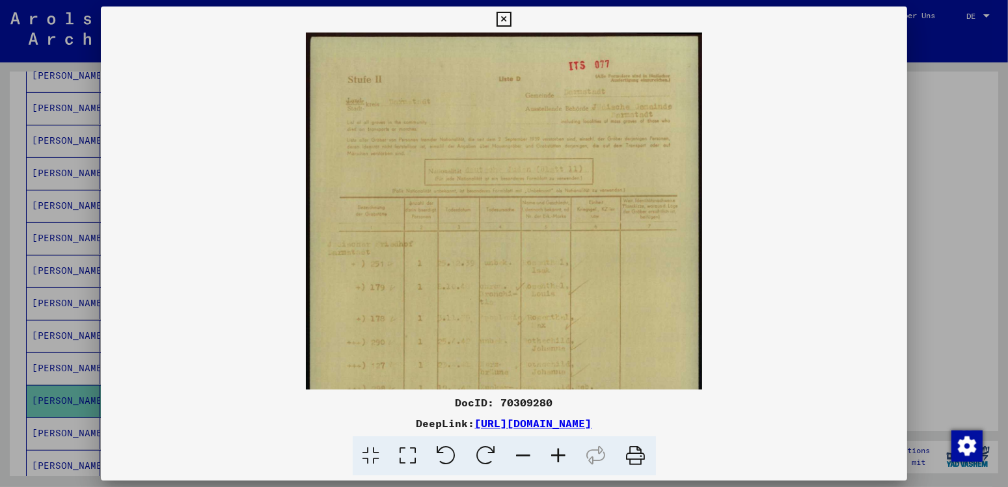
click at [563, 459] on icon at bounding box center [558, 456] width 35 height 40
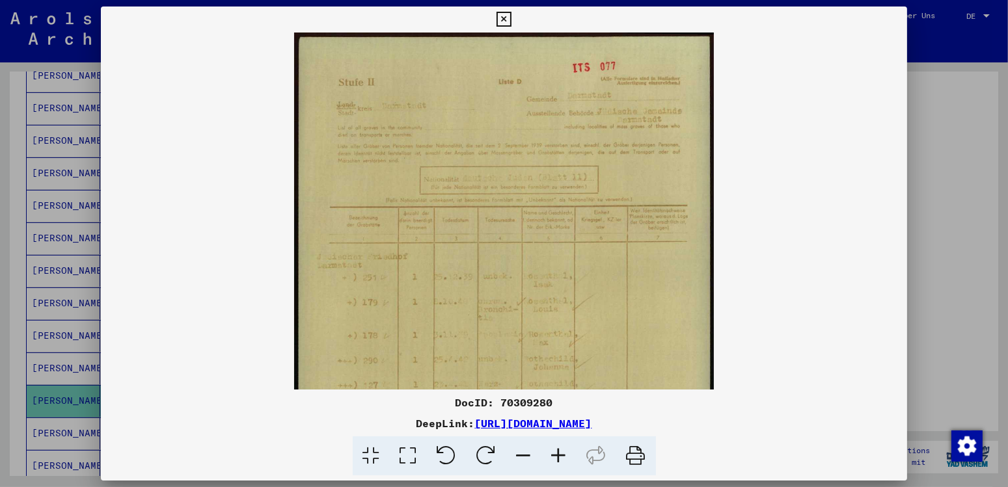
click at [563, 459] on icon at bounding box center [558, 456] width 35 height 40
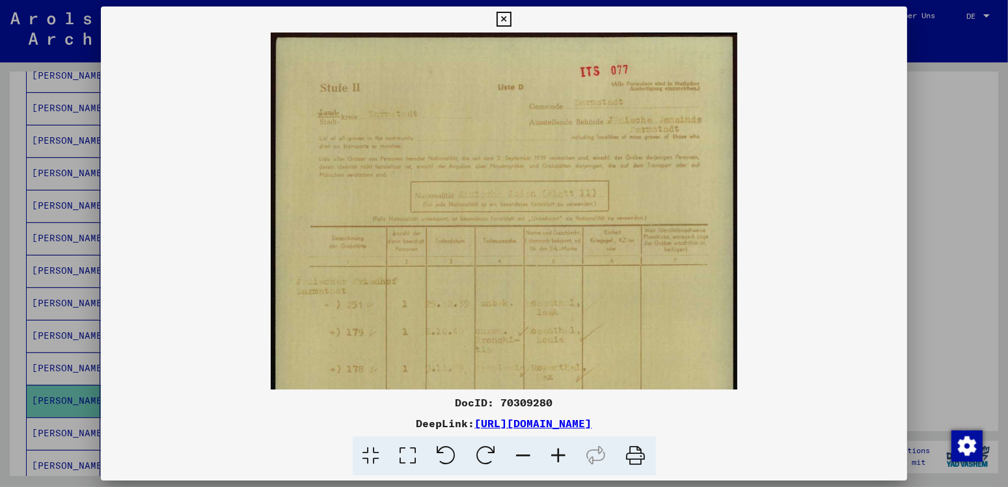
click at [511, 18] on icon at bounding box center [503, 20] width 15 height 16
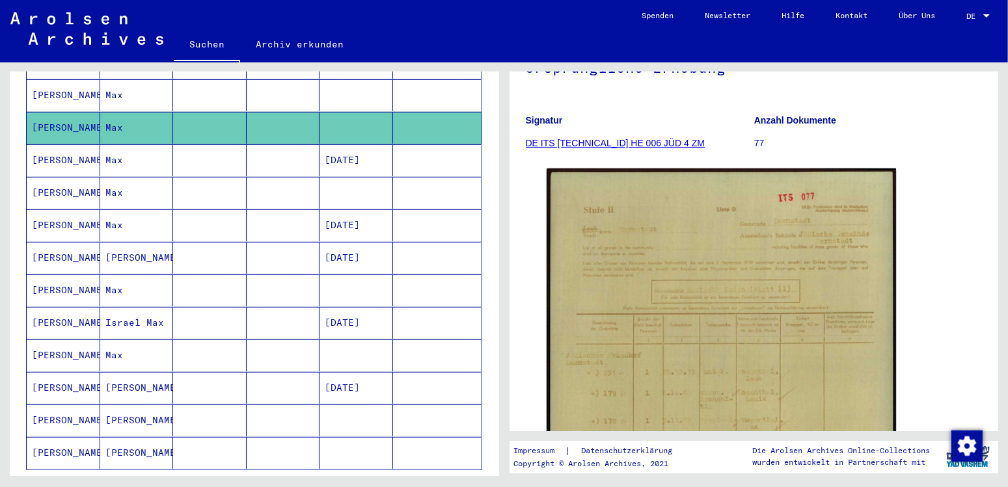
scroll to position [689, 0]
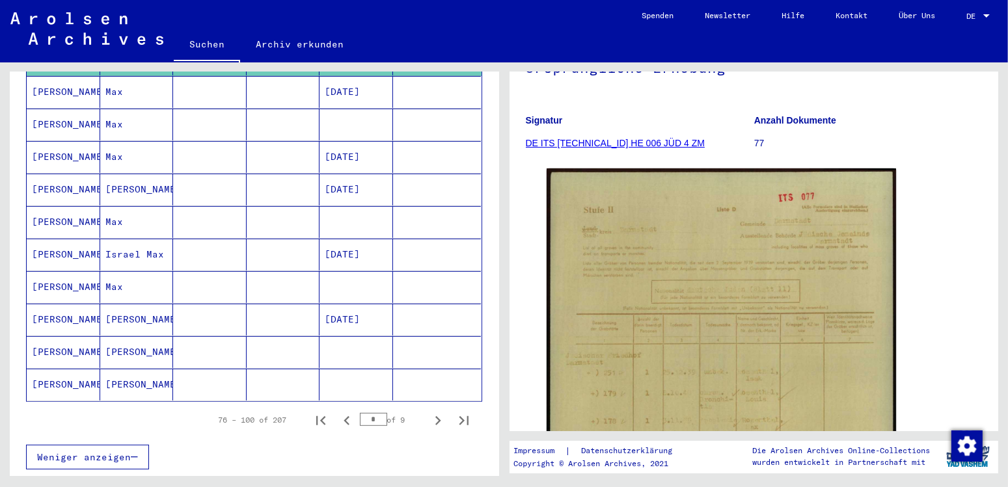
click at [65, 336] on mat-cell "[PERSON_NAME]" at bounding box center [64, 352] width 74 height 32
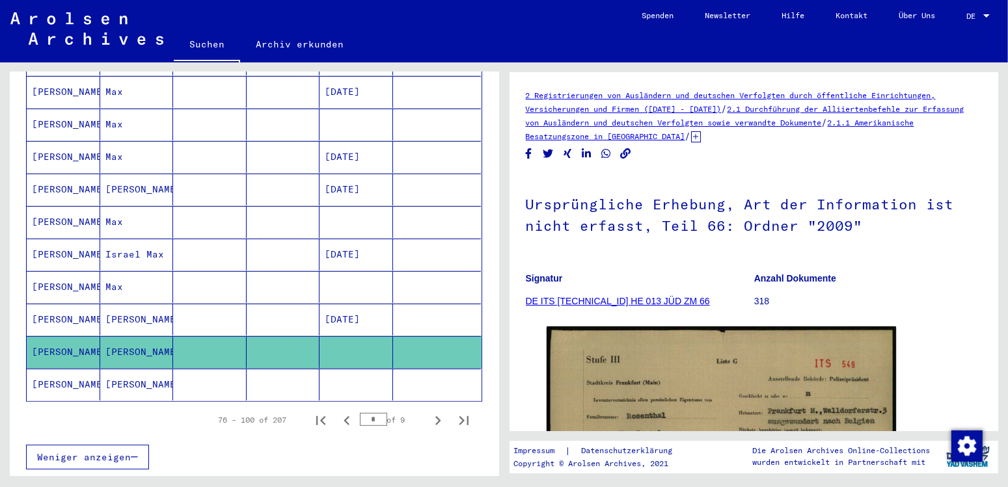
click at [74, 369] on mat-cell "[PERSON_NAME]" at bounding box center [64, 385] width 74 height 32
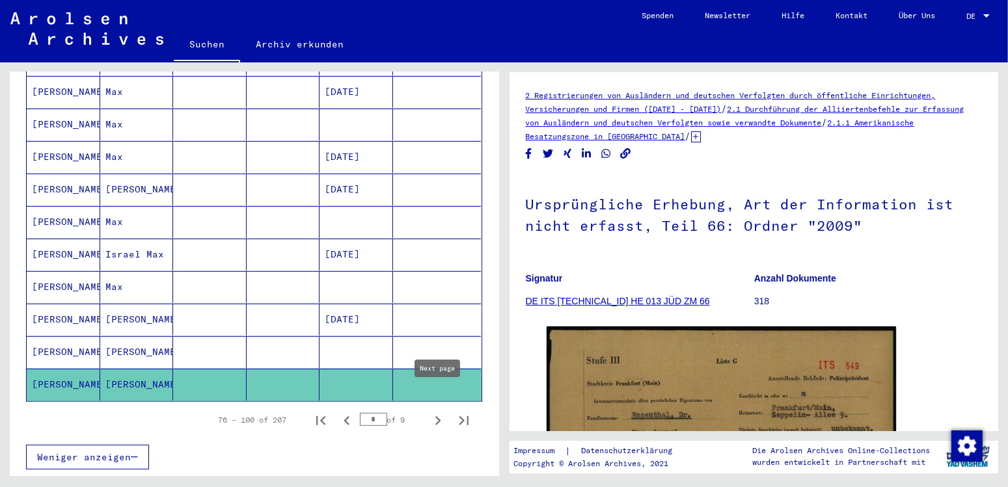
click at [437, 412] on icon "Next page" at bounding box center [438, 421] width 18 height 18
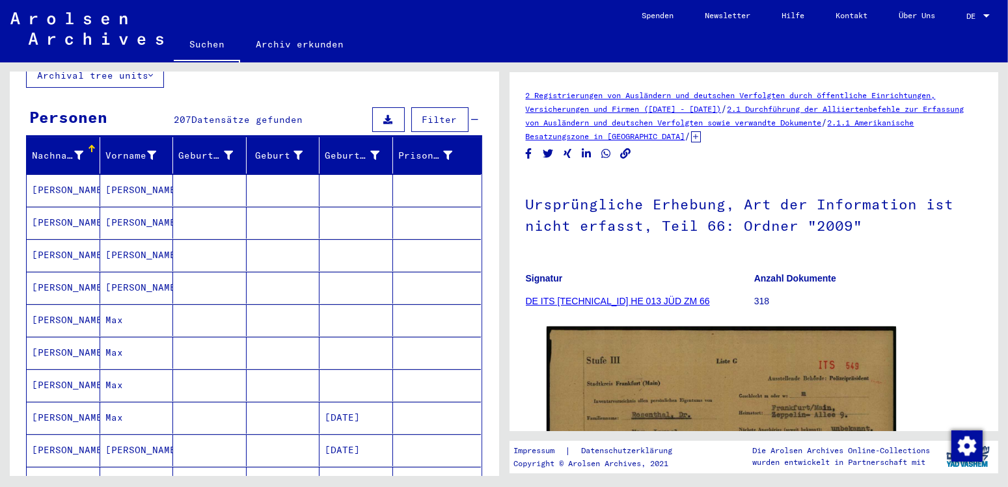
scroll to position [74, 0]
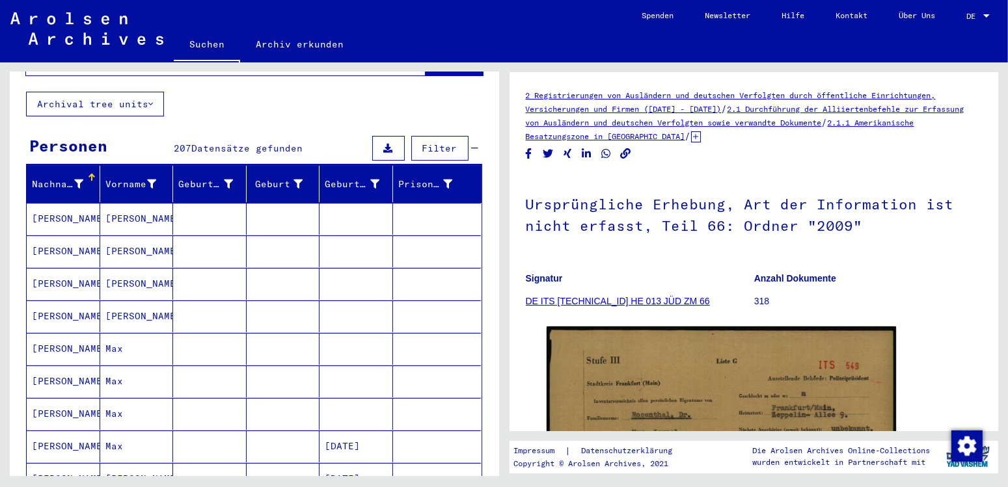
click at [64, 208] on mat-cell "[PERSON_NAME]" at bounding box center [64, 219] width 74 height 32
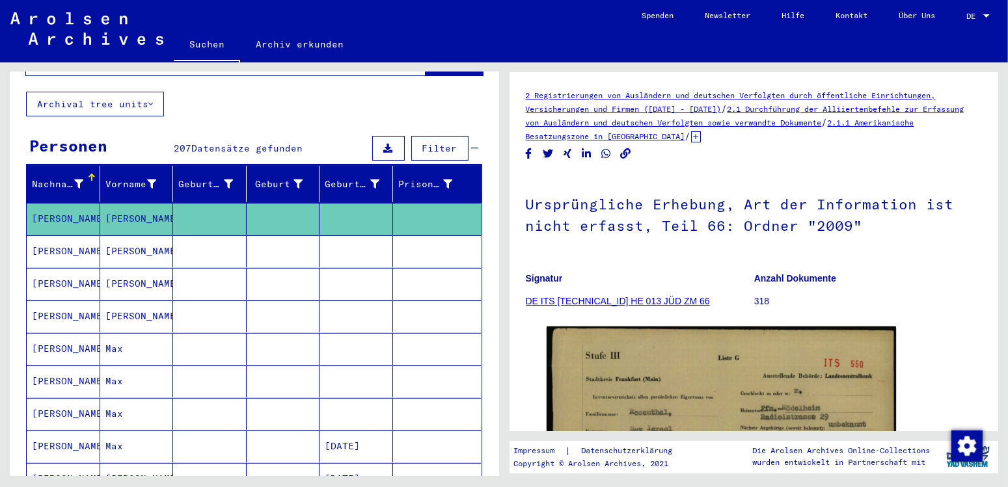
click at [70, 239] on mat-cell "[PERSON_NAME]" at bounding box center [64, 251] width 74 height 32
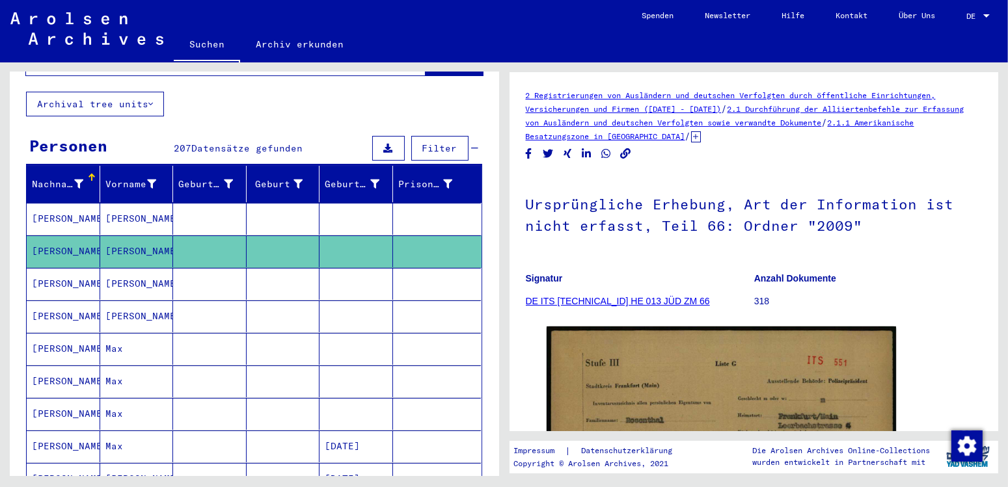
click at [72, 333] on mat-cell "[PERSON_NAME]" at bounding box center [64, 349] width 74 height 32
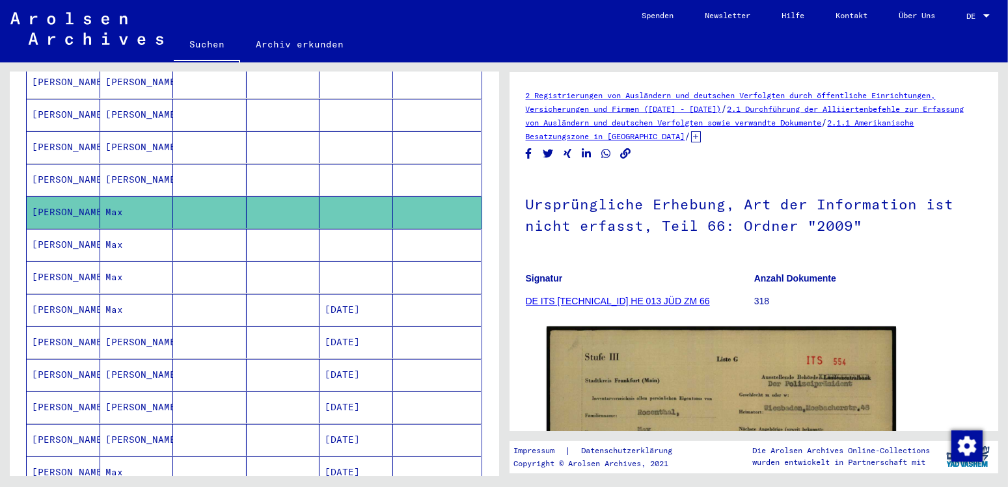
scroll to position [279, 0]
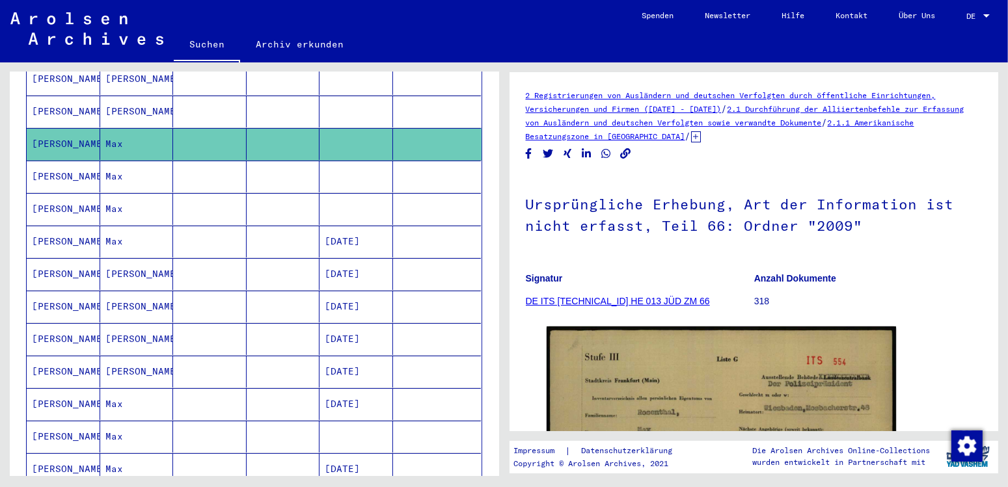
click at [50, 356] on mat-cell "[PERSON_NAME]" at bounding box center [64, 372] width 74 height 32
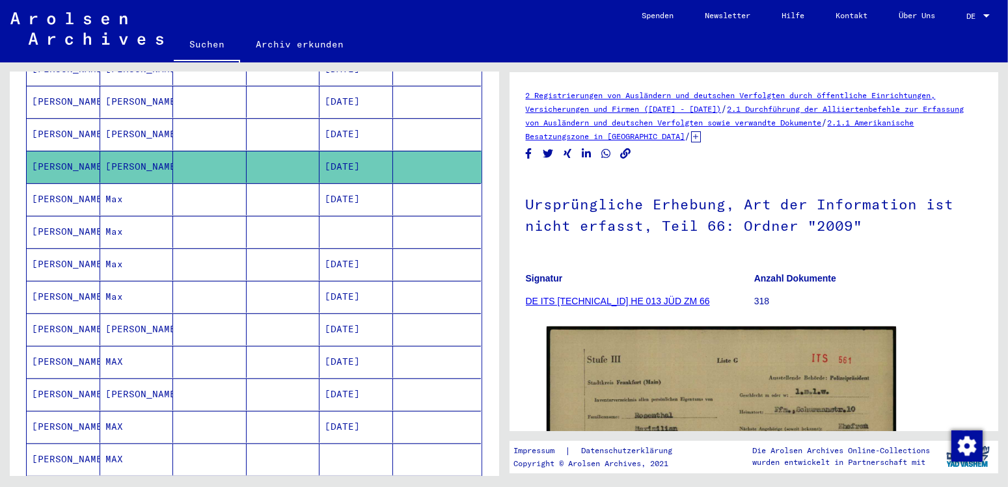
scroll to position [552, 0]
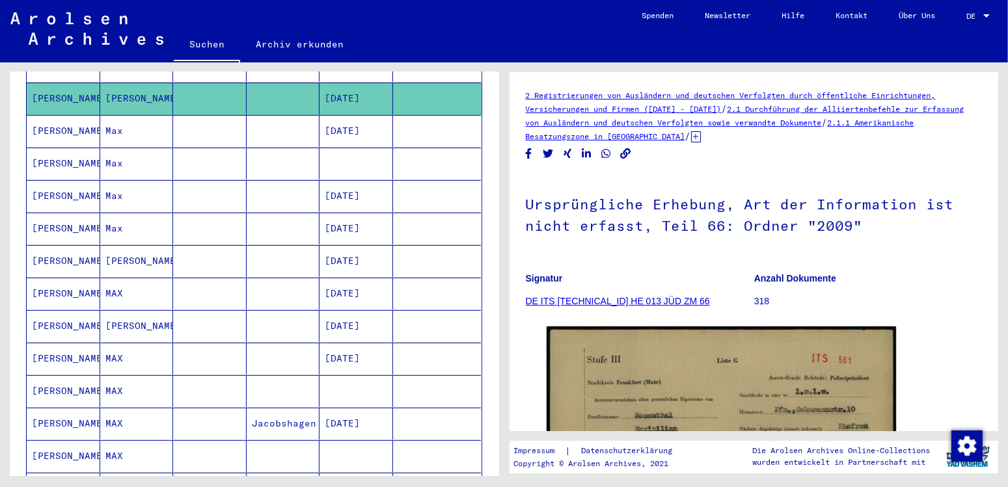
click at [65, 343] on mat-cell "[PERSON_NAME]" at bounding box center [64, 359] width 74 height 32
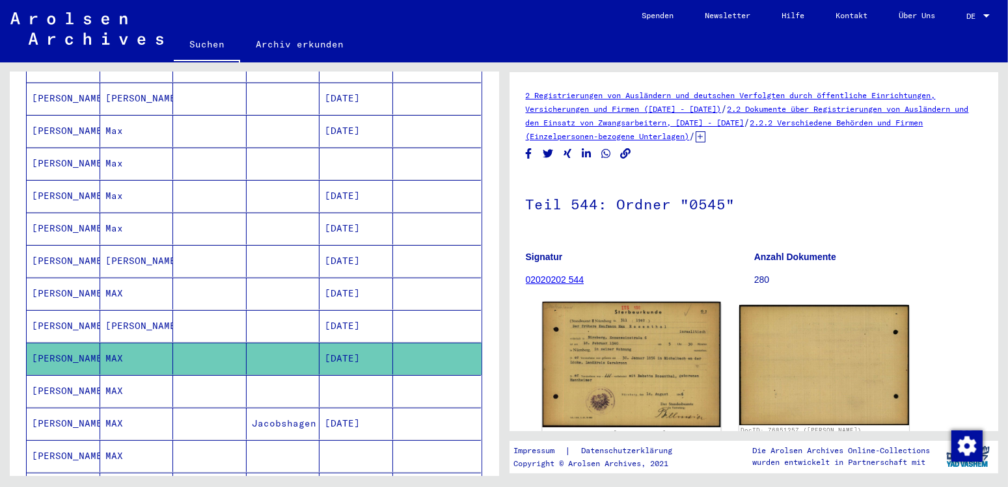
click at [619, 346] on img at bounding box center [631, 365] width 178 height 126
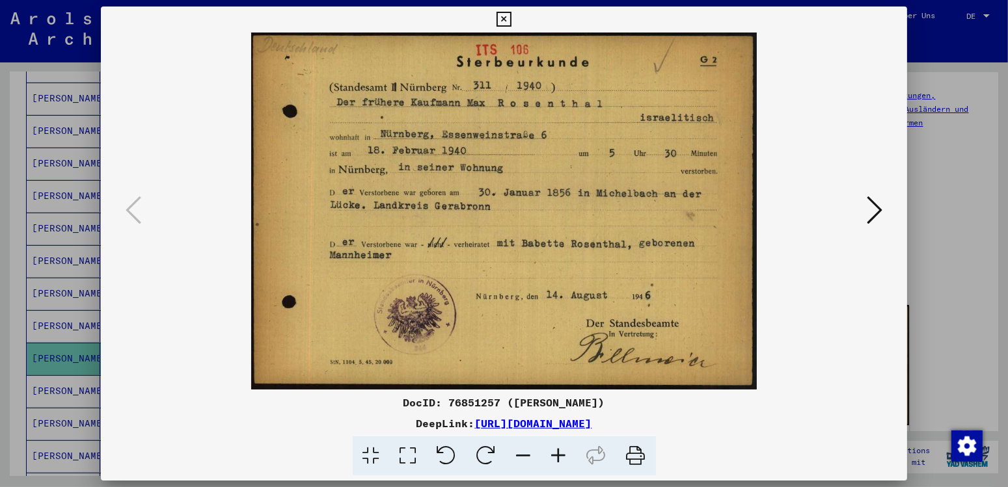
click at [511, 21] on icon at bounding box center [503, 20] width 15 height 16
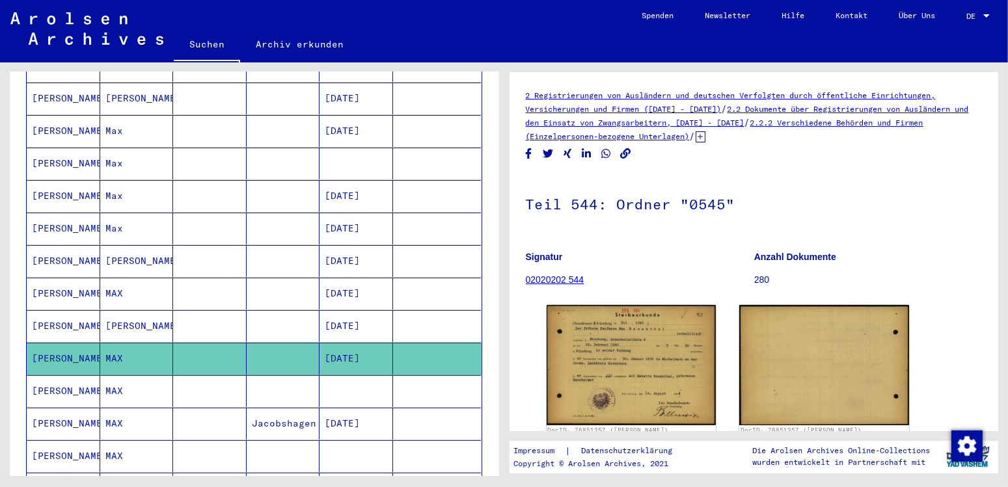
click at [44, 375] on mat-cell "[PERSON_NAME]" at bounding box center [64, 391] width 74 height 32
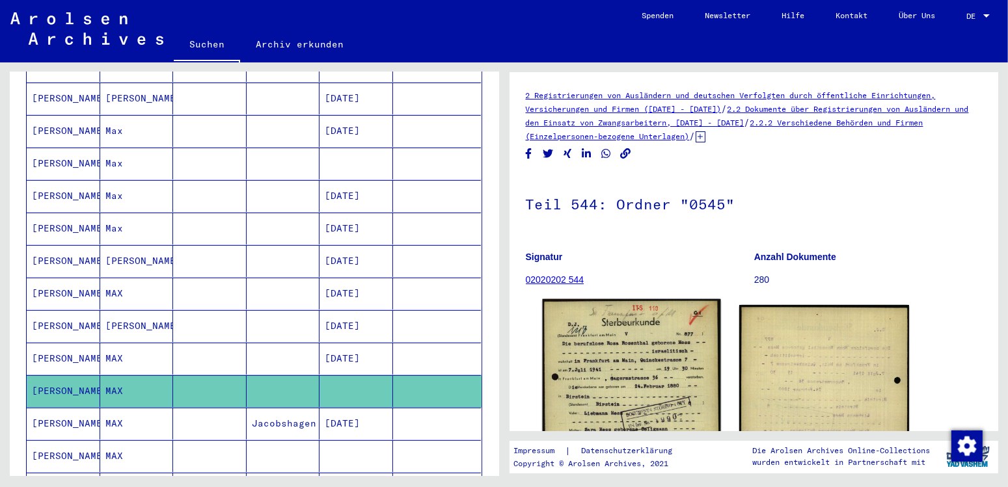
click at [594, 373] on img at bounding box center [631, 418] width 178 height 239
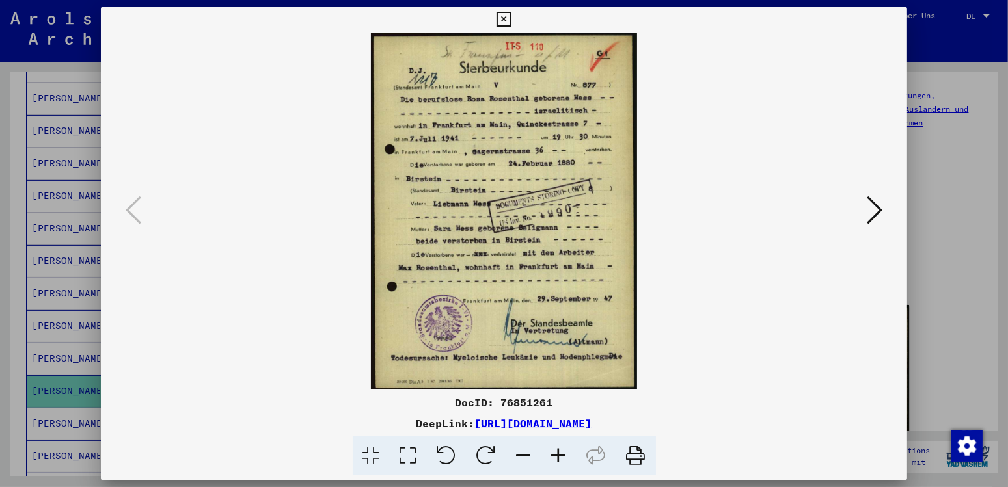
click at [511, 19] on icon at bounding box center [503, 20] width 15 height 16
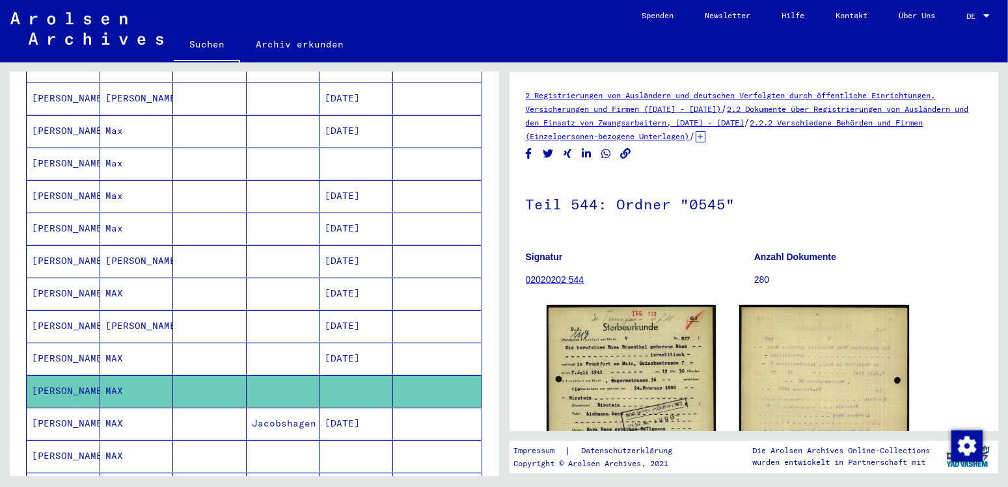
click at [53, 438] on icon at bounding box center [54, 435] width 33 height 52
click at [71, 437] on button at bounding box center [54, 435] width 42 height 42
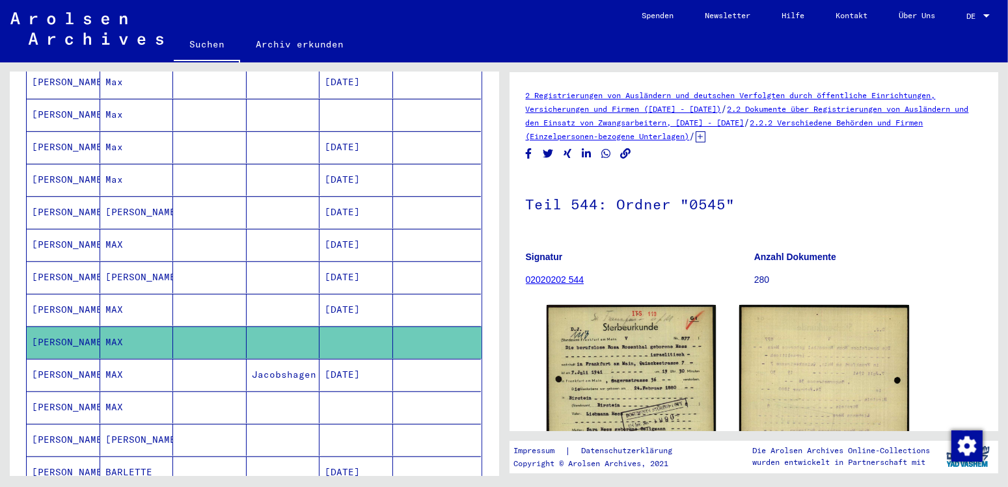
scroll to position [689, 0]
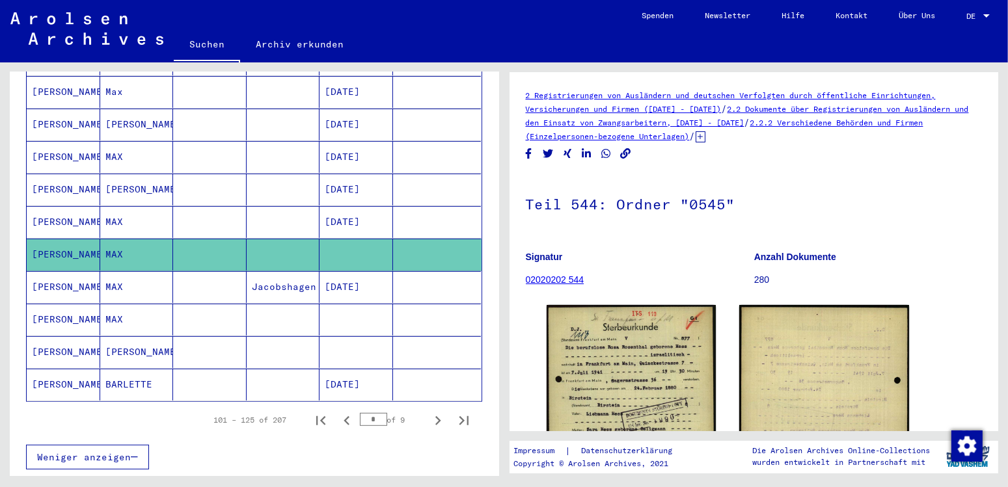
click at [72, 271] on mat-cell "[PERSON_NAME]" at bounding box center [64, 287] width 74 height 32
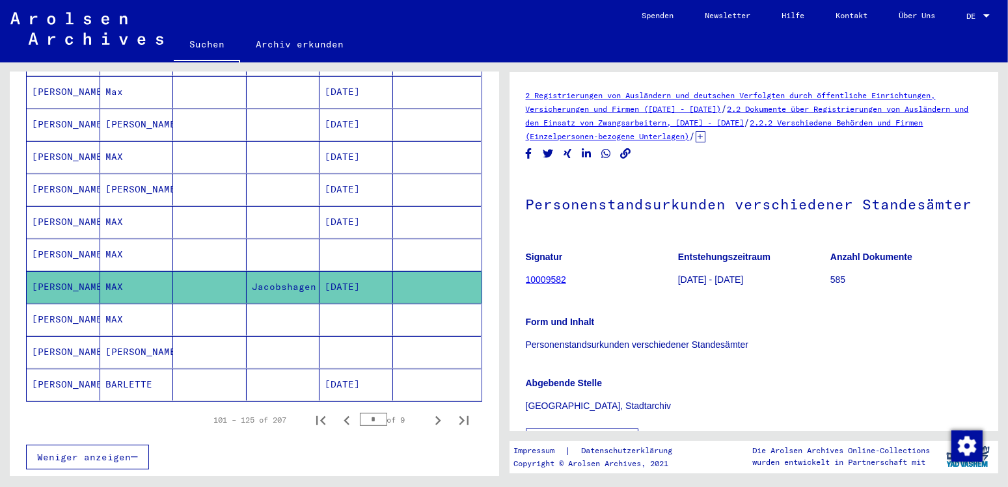
click at [72, 304] on mat-cell "[PERSON_NAME]" at bounding box center [64, 320] width 74 height 32
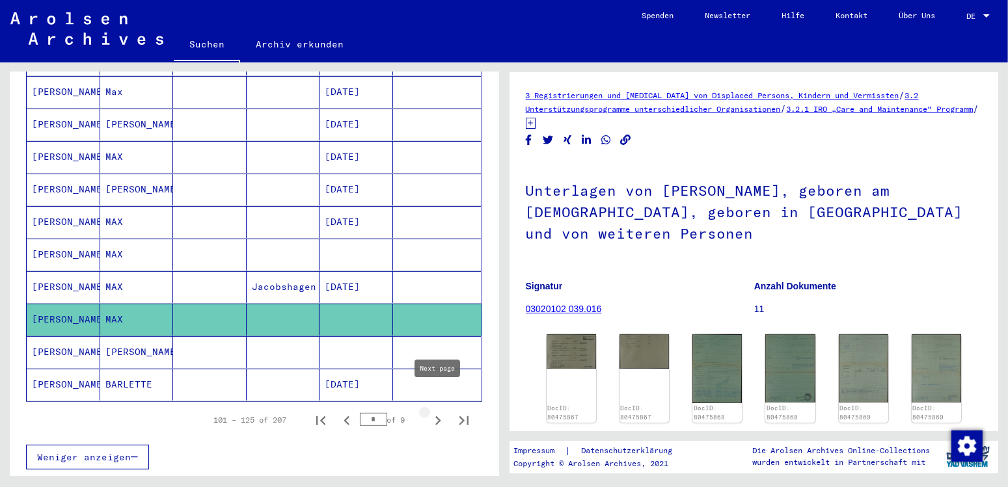
click at [439, 412] on icon "Next page" at bounding box center [438, 421] width 18 height 18
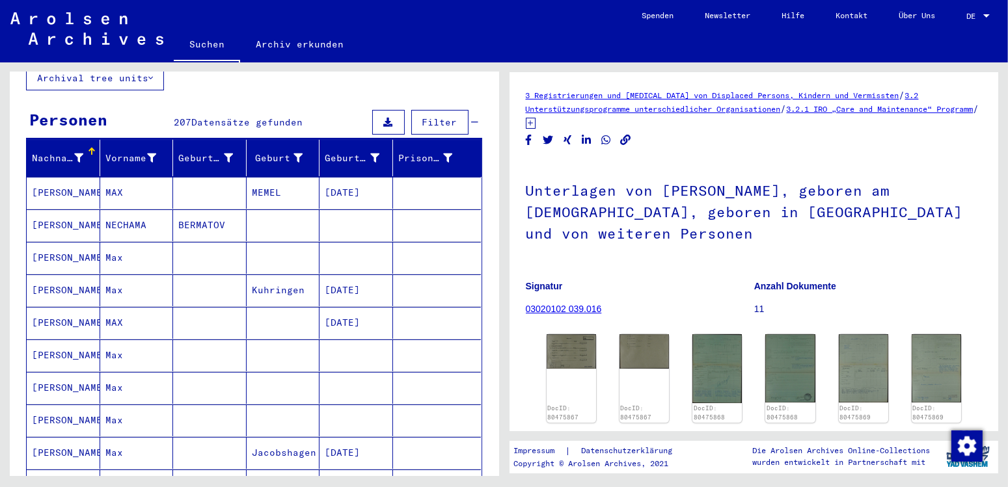
scroll to position [74, 0]
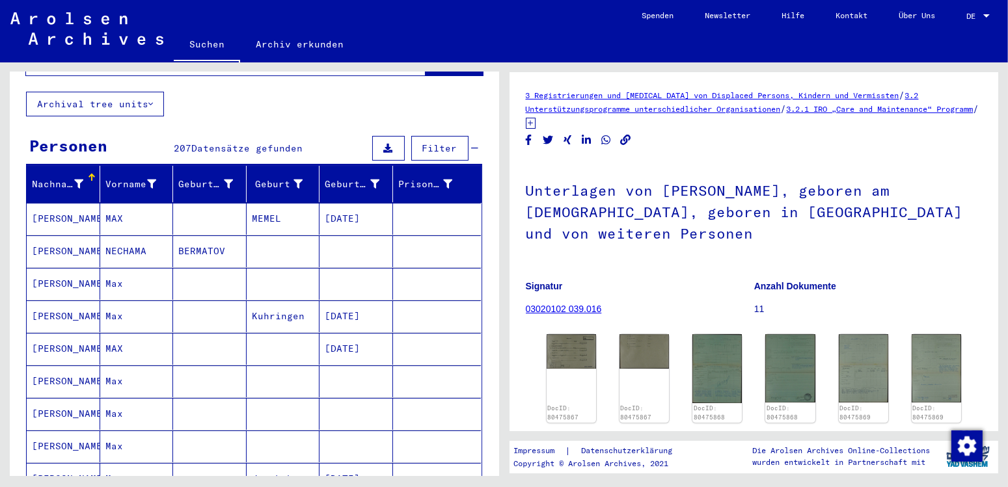
click at [53, 269] on mat-cell "[PERSON_NAME]" at bounding box center [64, 284] width 74 height 32
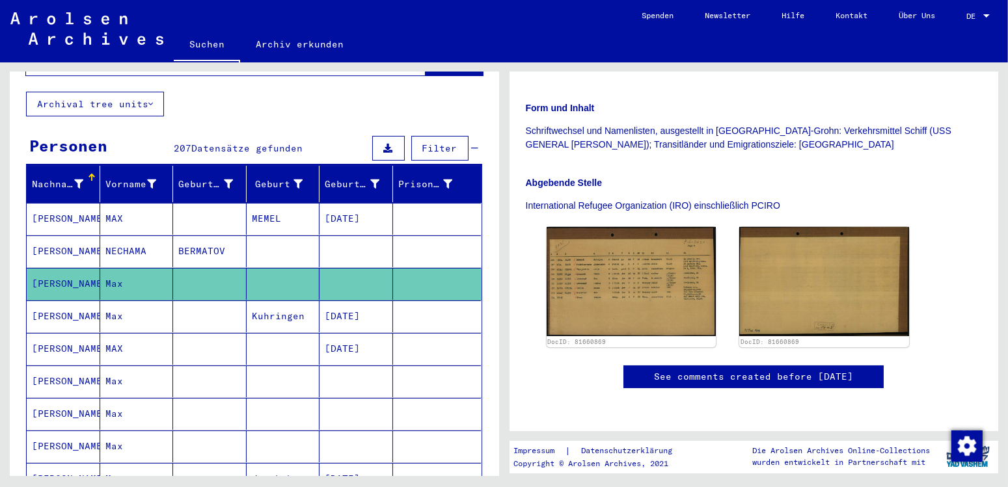
scroll to position [272, 0]
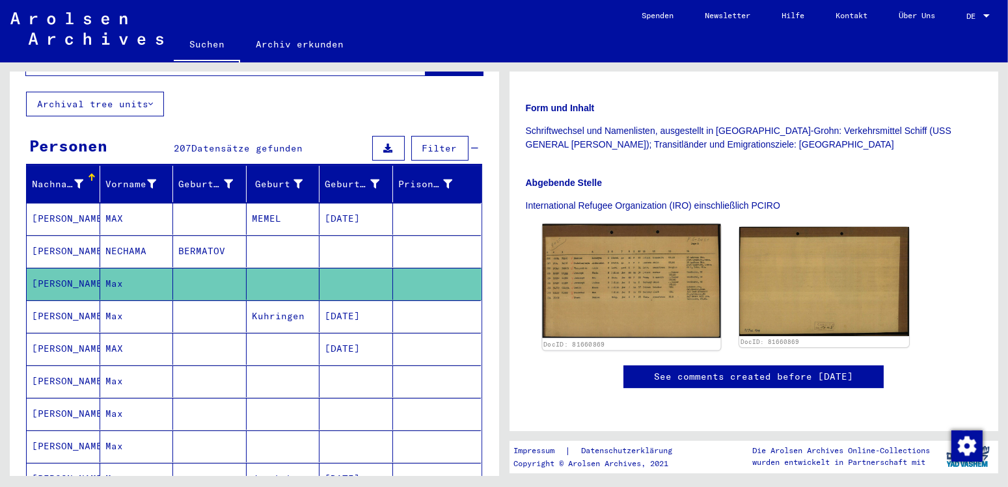
click at [613, 263] on img at bounding box center [631, 281] width 178 height 114
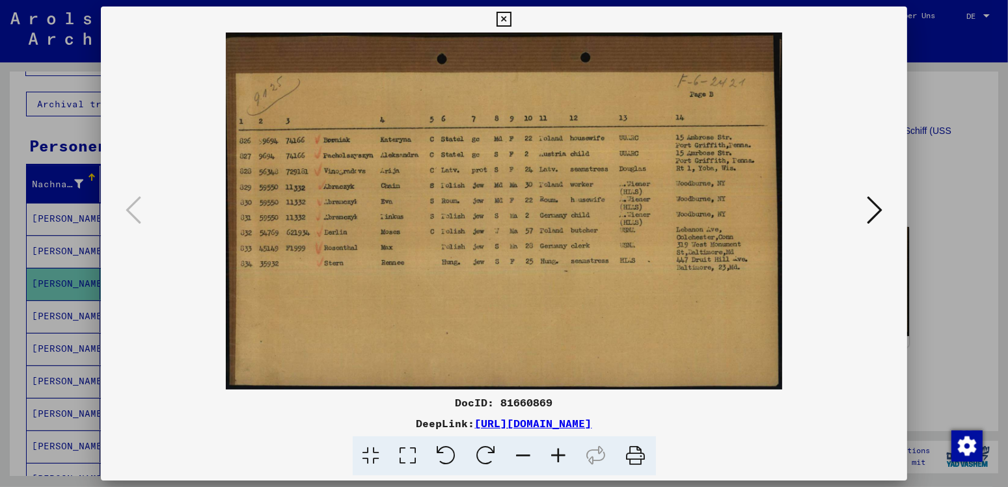
click at [877, 209] on icon at bounding box center [874, 209] width 16 height 31
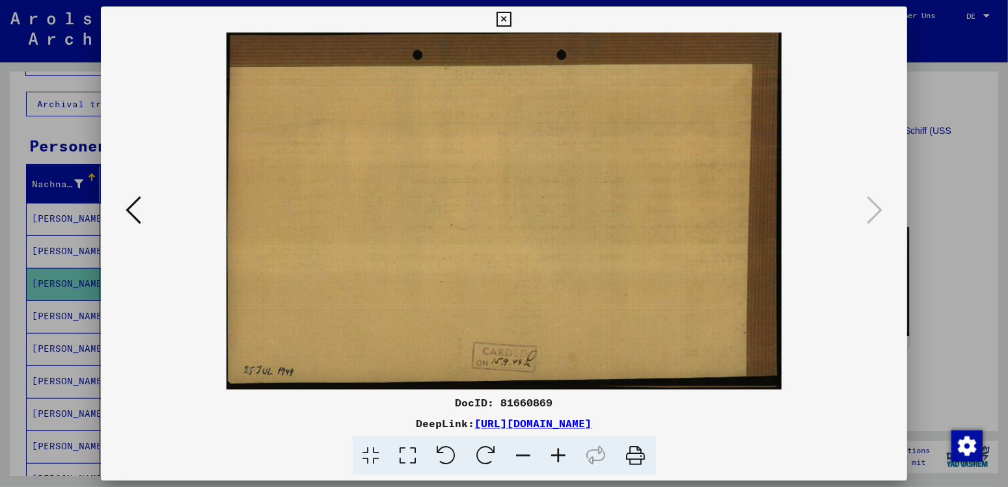
click at [135, 214] on icon at bounding box center [134, 209] width 16 height 31
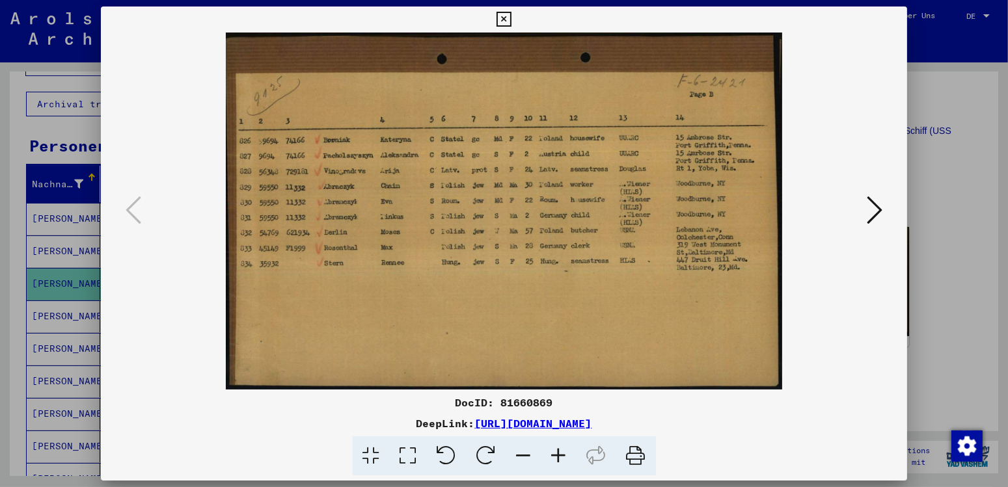
click at [511, 16] on icon at bounding box center [503, 20] width 15 height 16
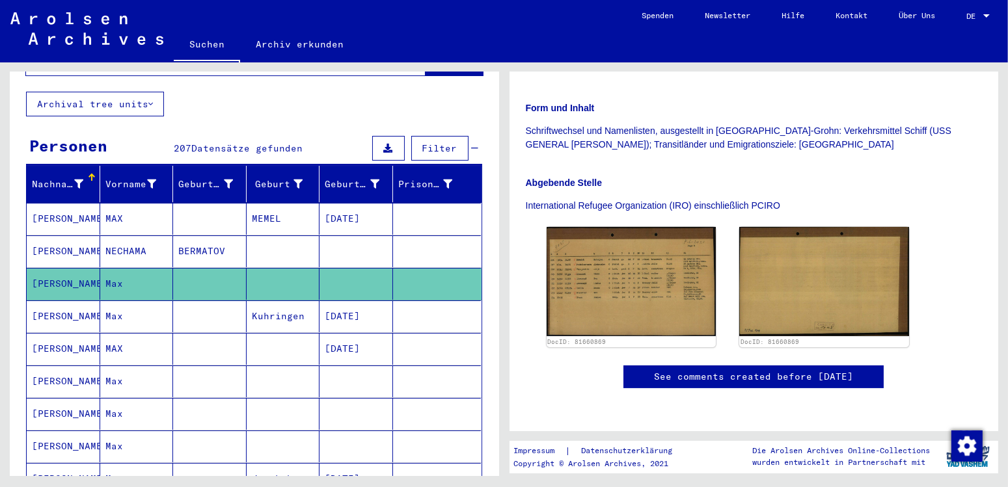
click at [60, 366] on mat-cell "[PERSON_NAME]" at bounding box center [64, 382] width 74 height 32
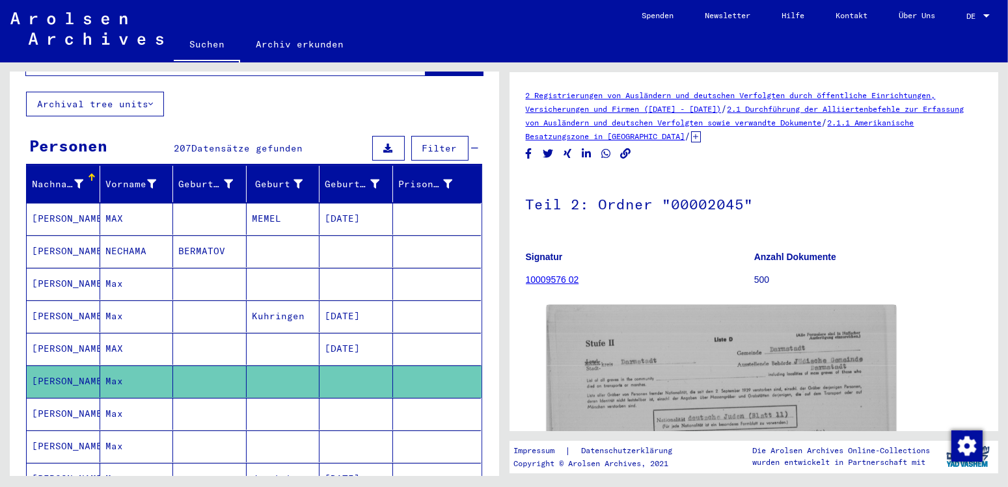
click at [70, 401] on mat-cell "[PERSON_NAME]" at bounding box center [64, 414] width 74 height 32
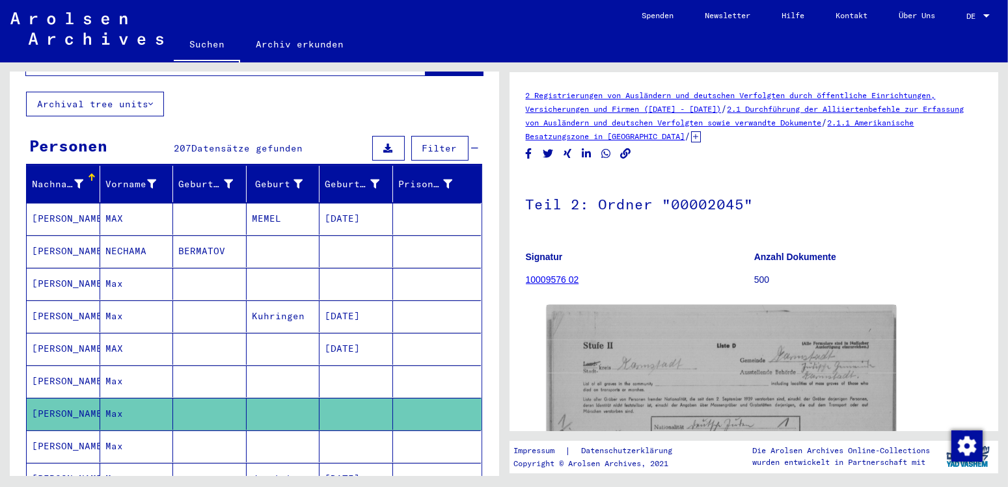
click at [72, 431] on button at bounding box center [54, 435] width 42 height 42
click at [70, 432] on button at bounding box center [54, 435] width 42 height 42
click at [66, 431] on icon at bounding box center [54, 435] width 33 height 52
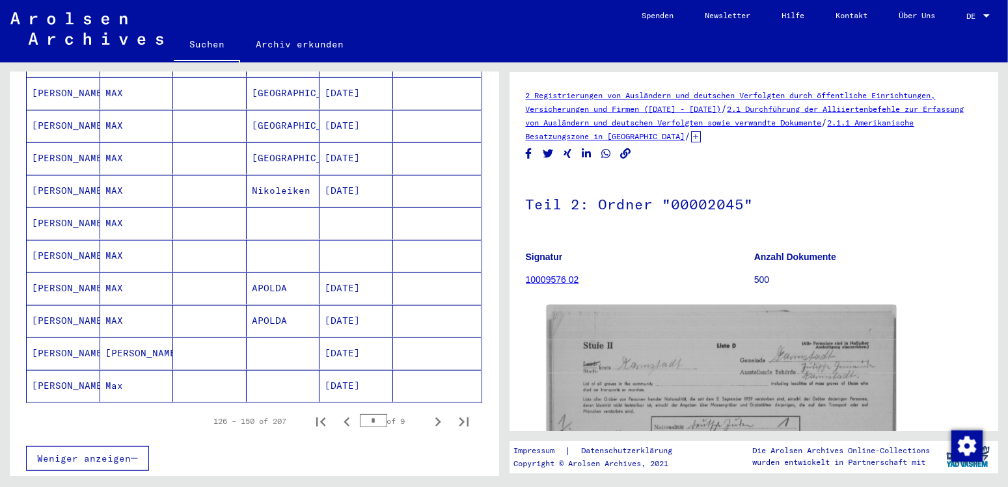
scroll to position [697, 0]
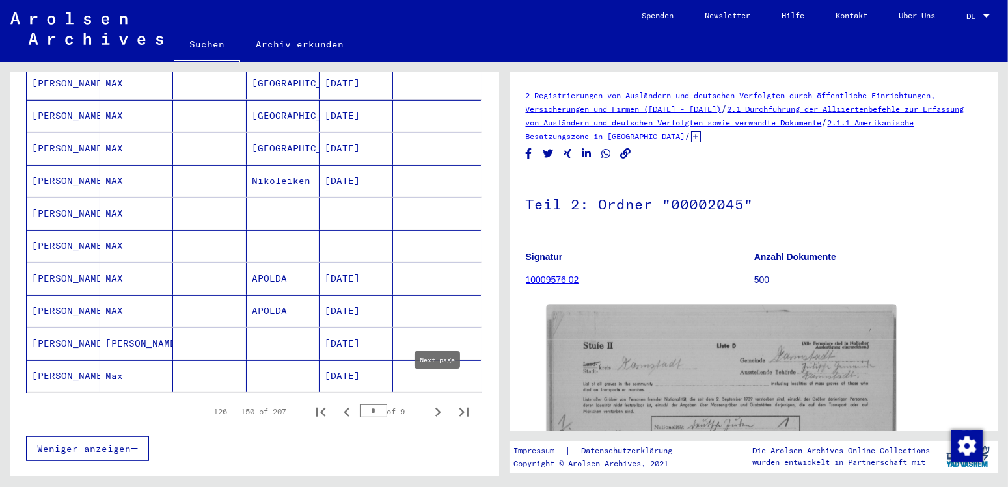
click at [435, 403] on icon "Next page" at bounding box center [438, 412] width 18 height 18
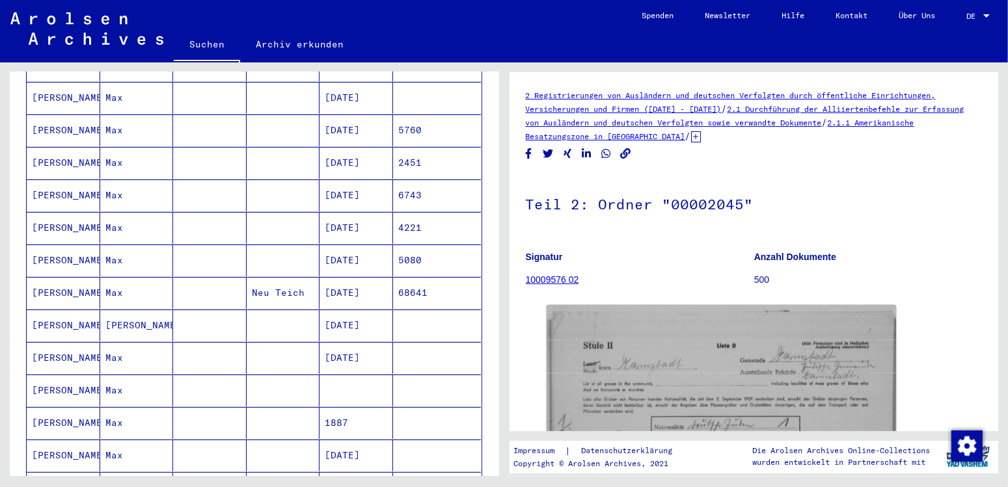
scroll to position [151, 0]
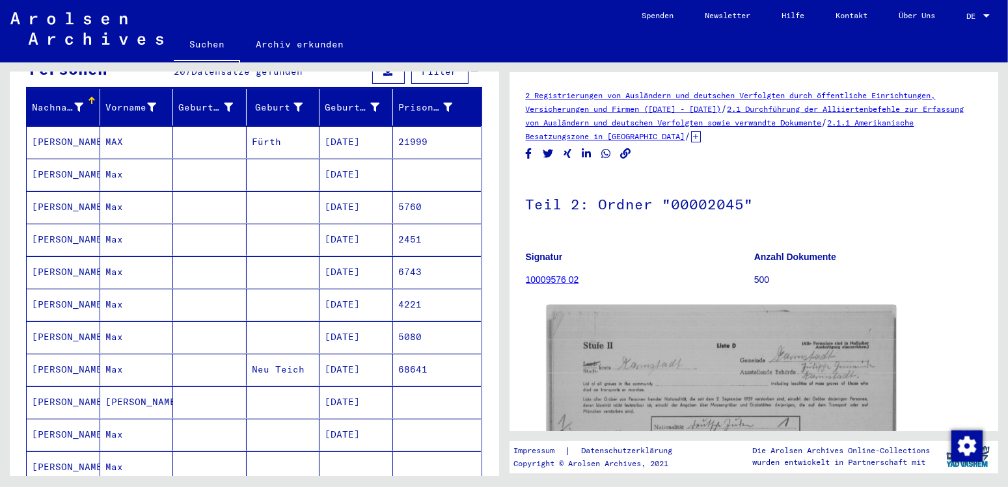
click at [62, 164] on mat-cell "[PERSON_NAME]" at bounding box center [64, 175] width 74 height 32
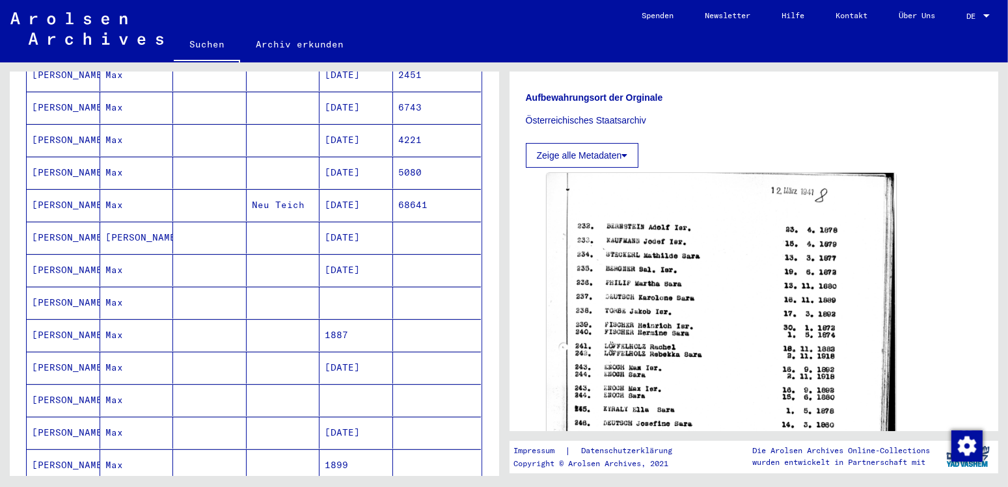
scroll to position [356, 0]
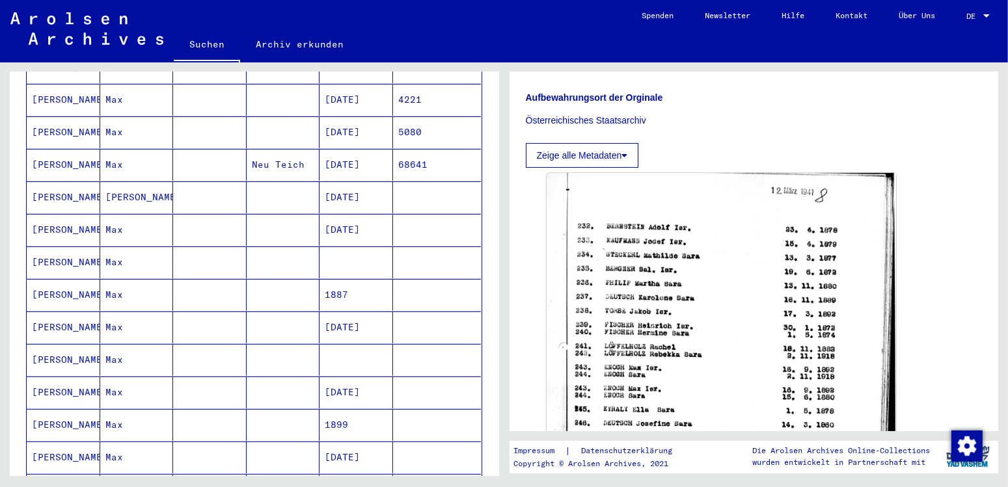
click at [57, 312] on mat-cell "[PERSON_NAME]" at bounding box center [64, 328] width 74 height 32
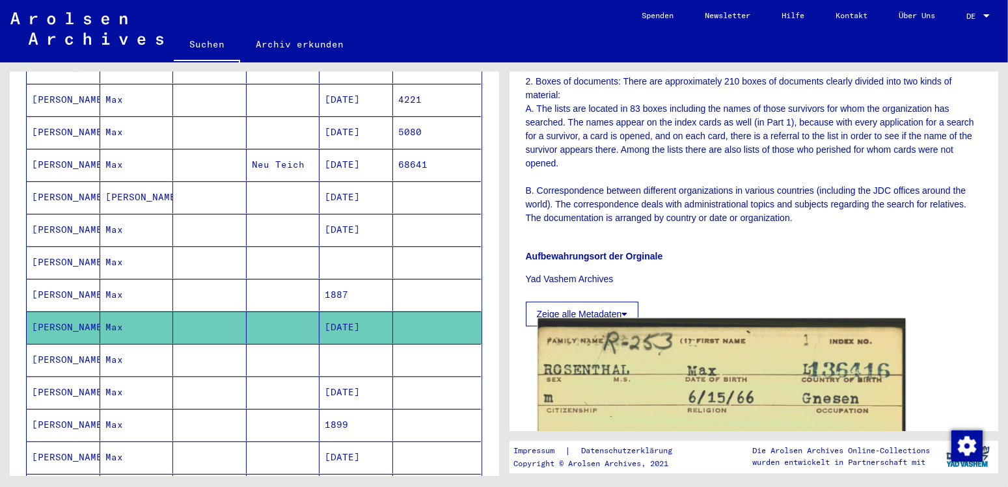
scroll to position [615, 0]
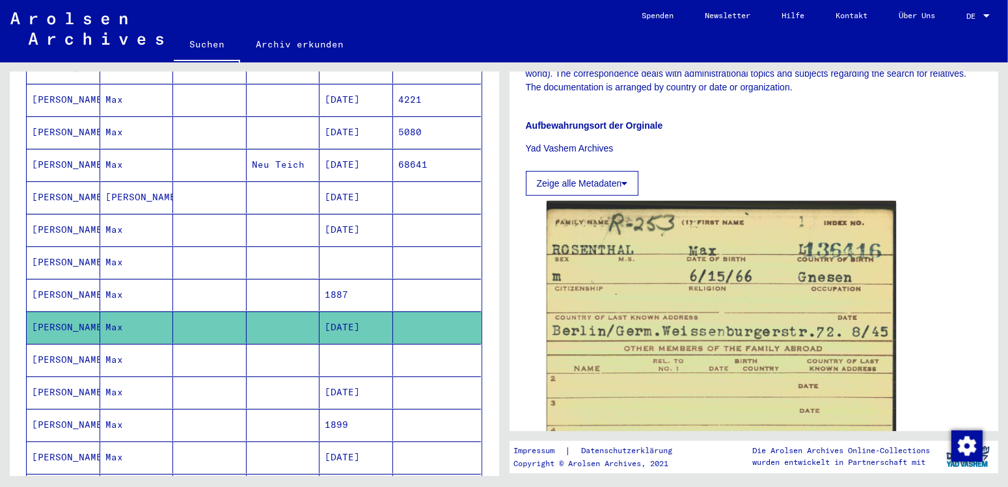
click at [56, 345] on mat-cell "[PERSON_NAME]" at bounding box center [64, 360] width 74 height 32
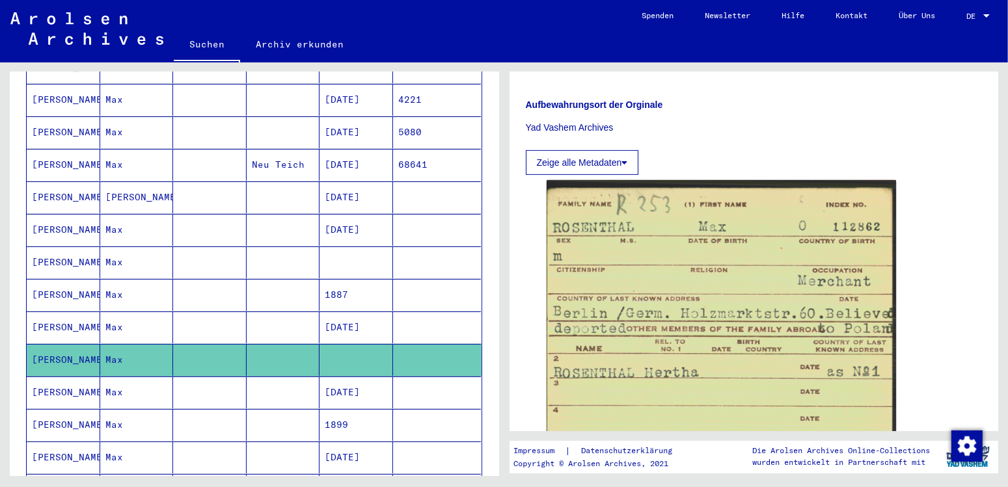
scroll to position [683, 0]
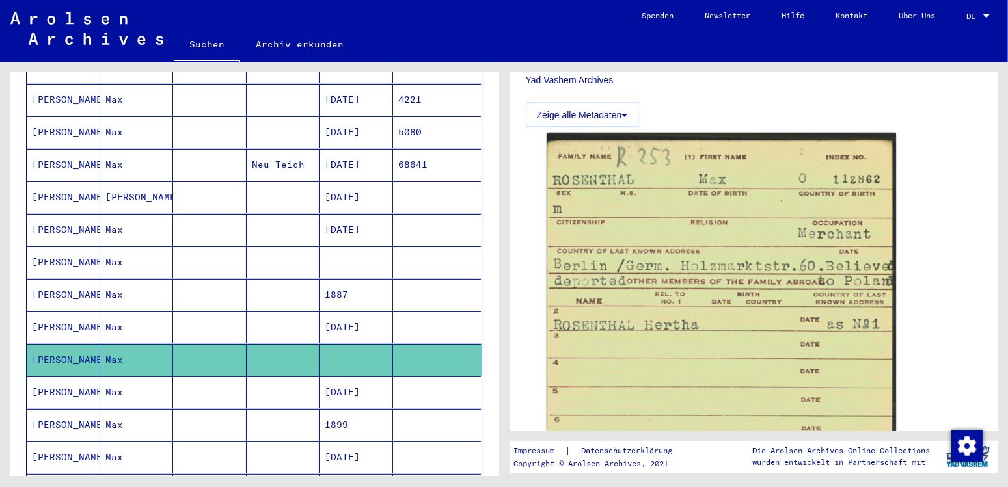
click at [73, 377] on mat-cell "[PERSON_NAME]" at bounding box center [64, 393] width 74 height 32
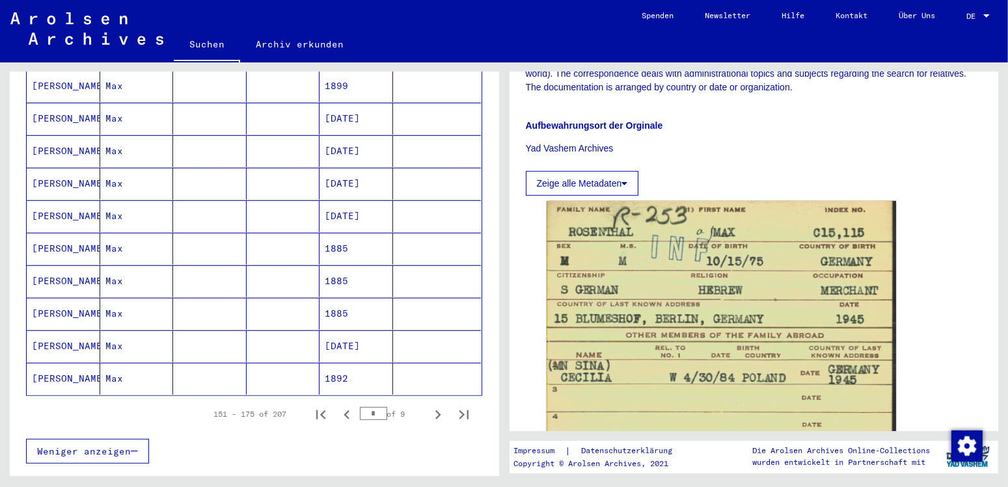
scroll to position [697, 0]
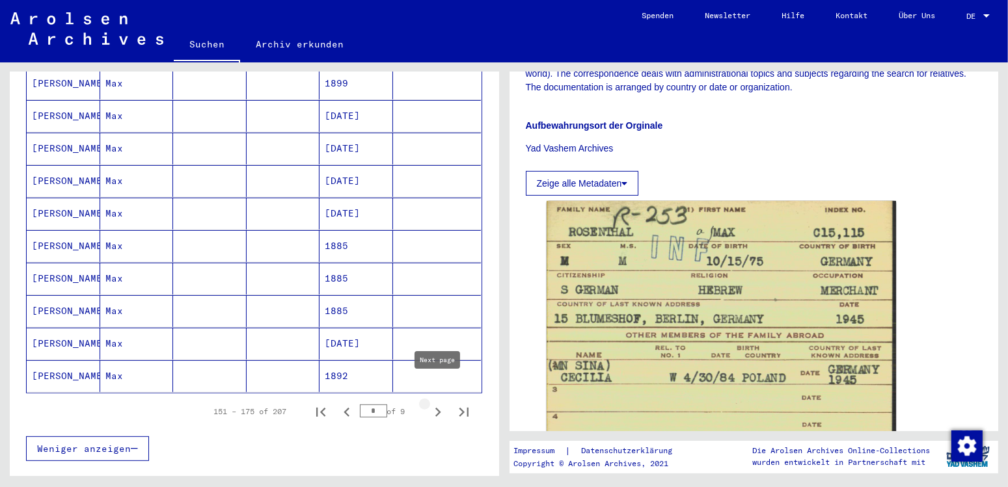
click at [436, 403] on icon "Next page" at bounding box center [438, 412] width 18 height 18
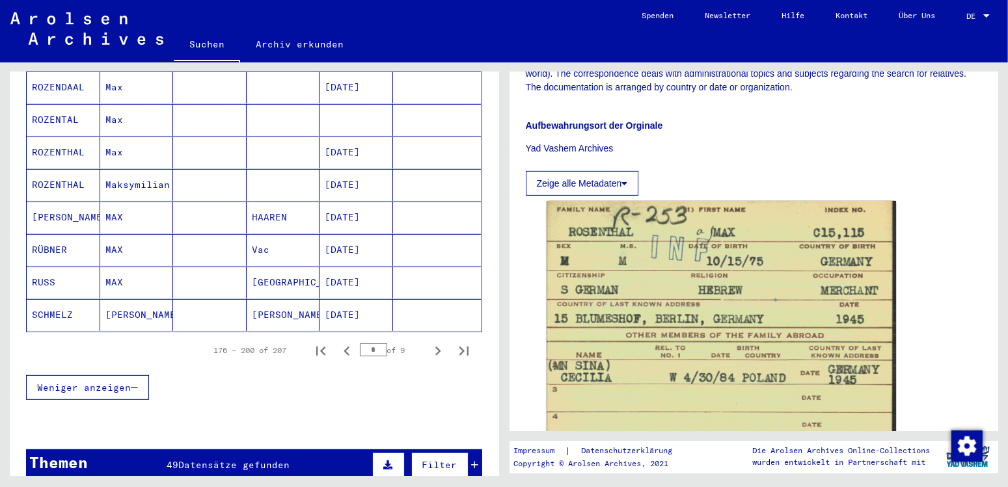
scroll to position [766, 0]
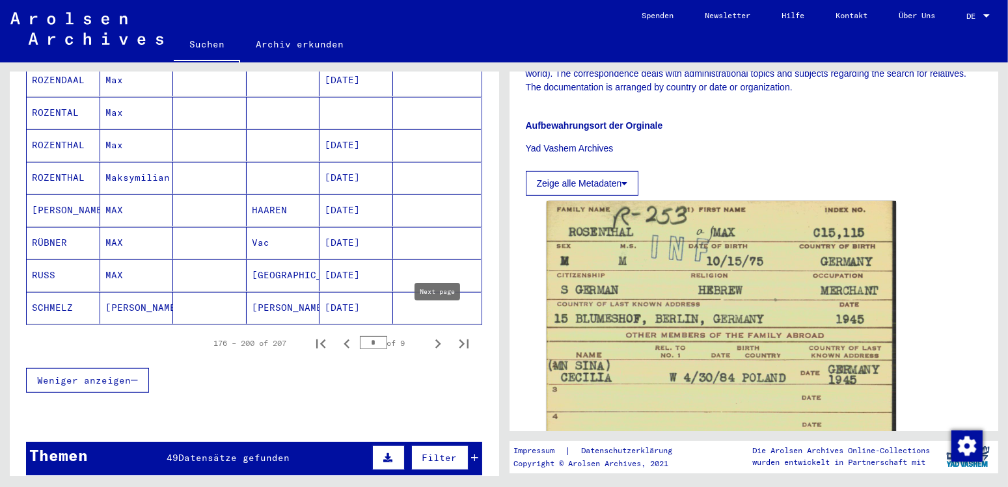
click at [436, 335] on icon "Next page" at bounding box center [438, 344] width 18 height 18
type input "*"
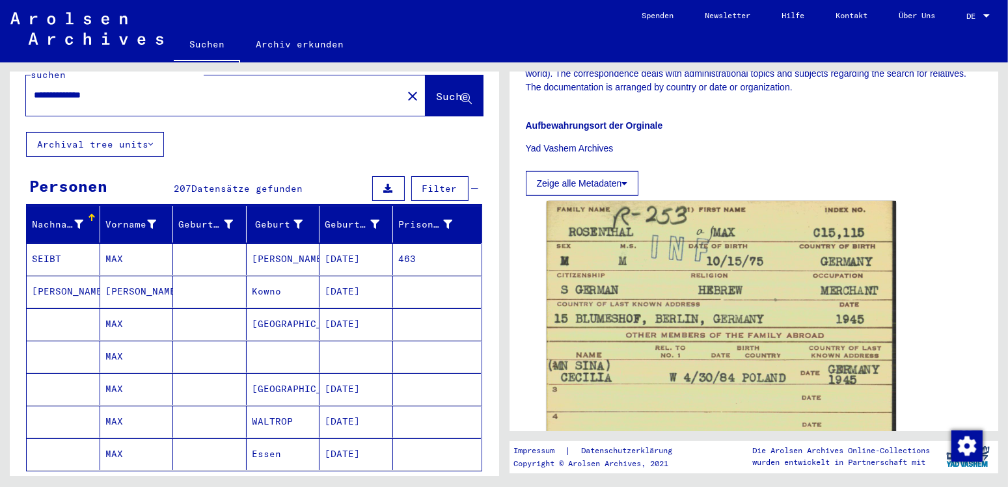
scroll to position [0, 0]
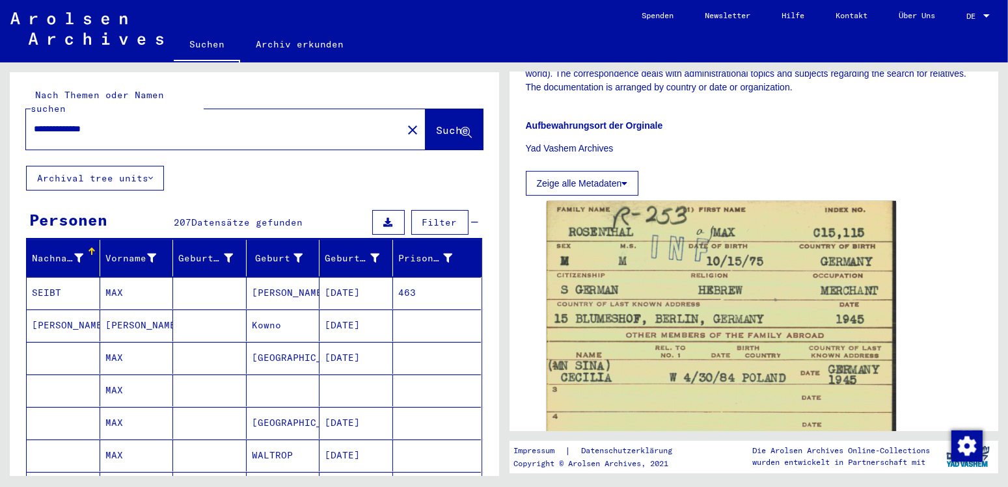
click at [122, 122] on input "**********" at bounding box center [214, 129] width 360 height 14
type input "**********"
click at [436, 124] on span "Suche" at bounding box center [452, 130] width 33 height 13
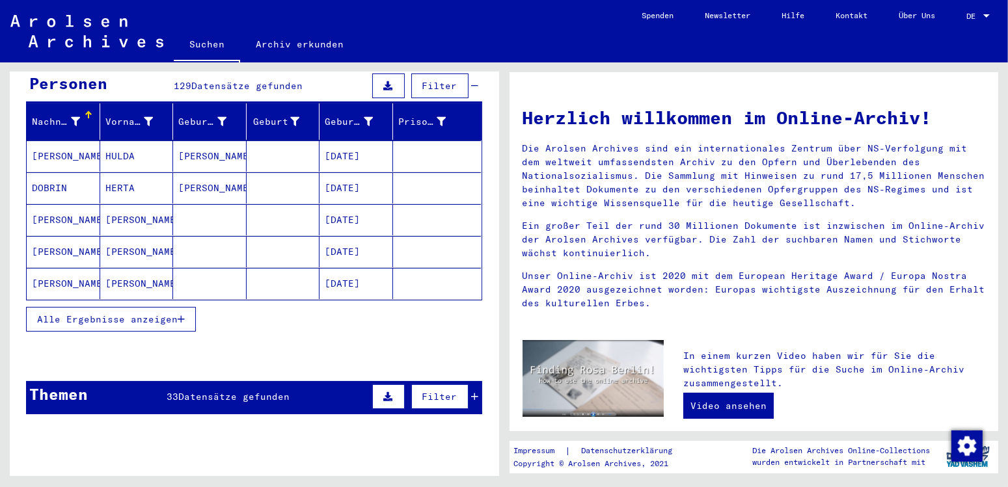
scroll to position [68, 0]
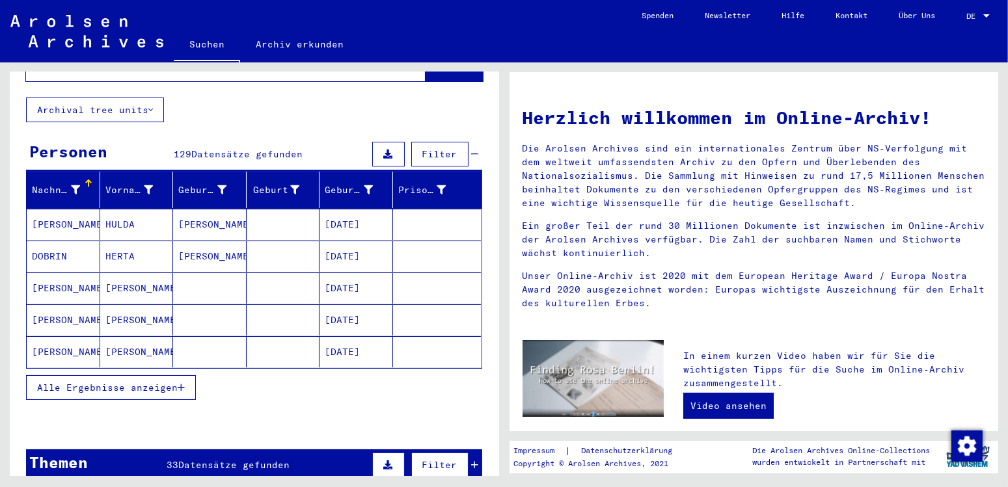
click at [179, 383] on icon "button" at bounding box center [181, 387] width 7 height 9
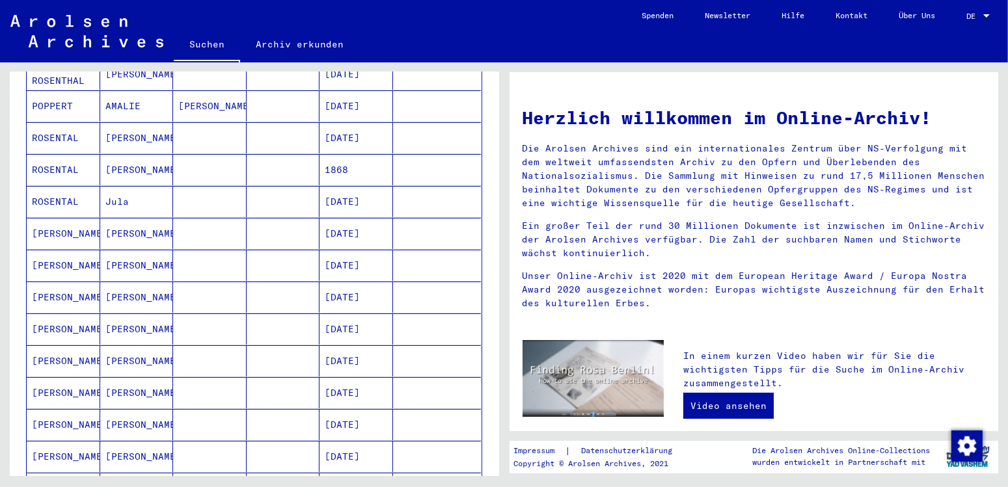
scroll to position [410, 0]
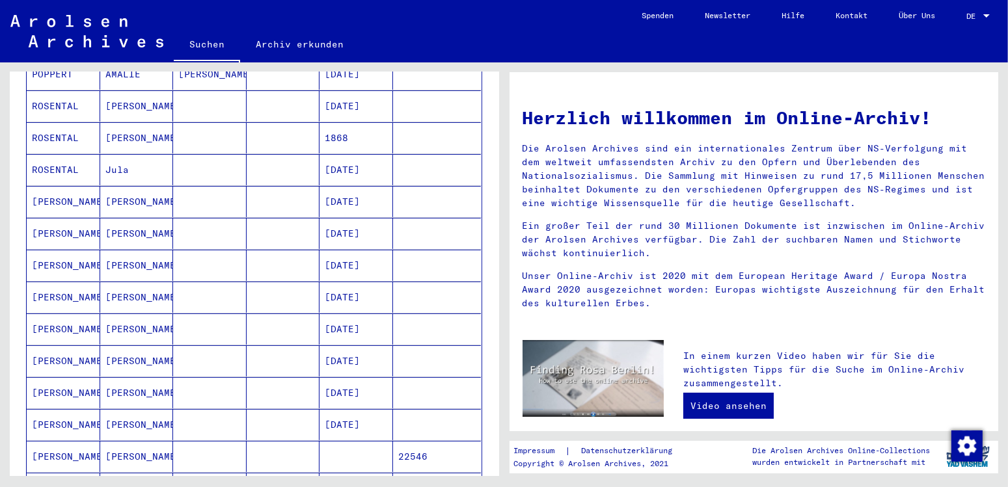
click at [59, 377] on mat-cell "[PERSON_NAME]" at bounding box center [64, 392] width 74 height 31
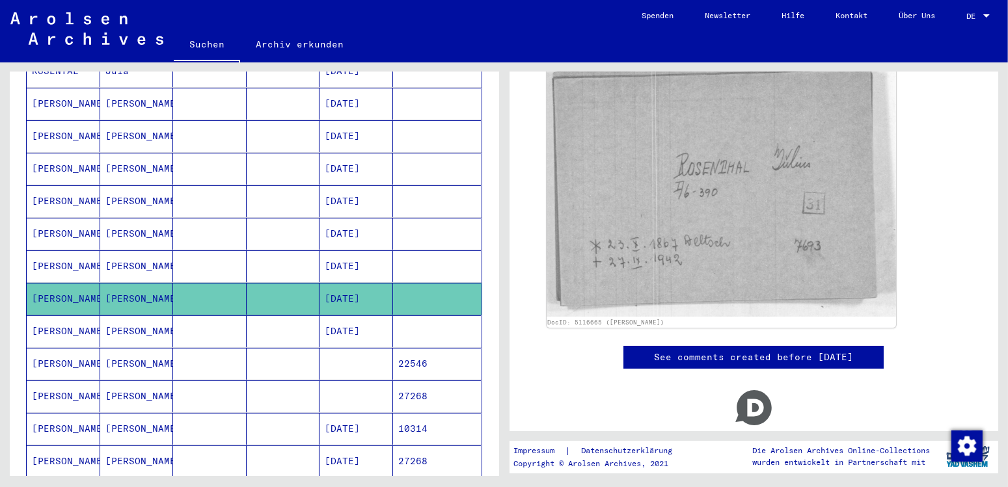
scroll to position [550, 0]
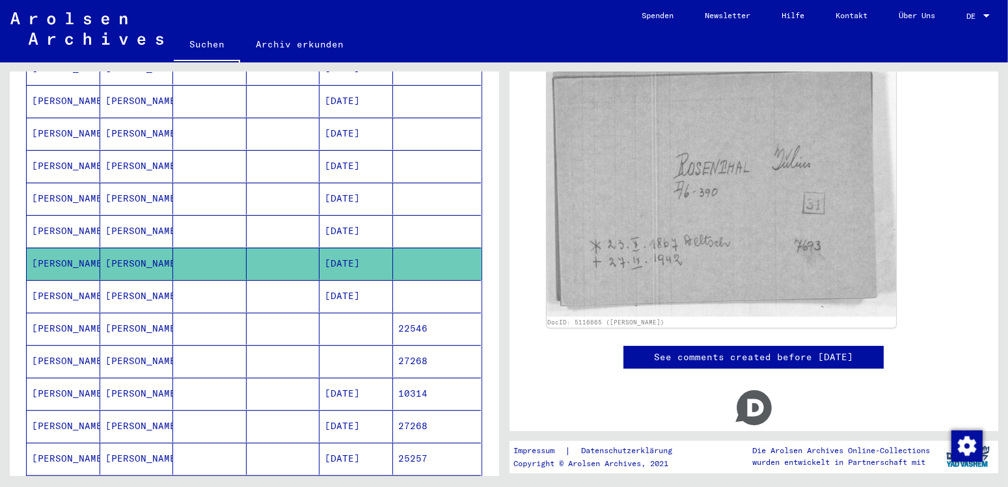
click at [48, 215] on mat-cell "[PERSON_NAME]" at bounding box center [64, 231] width 74 height 32
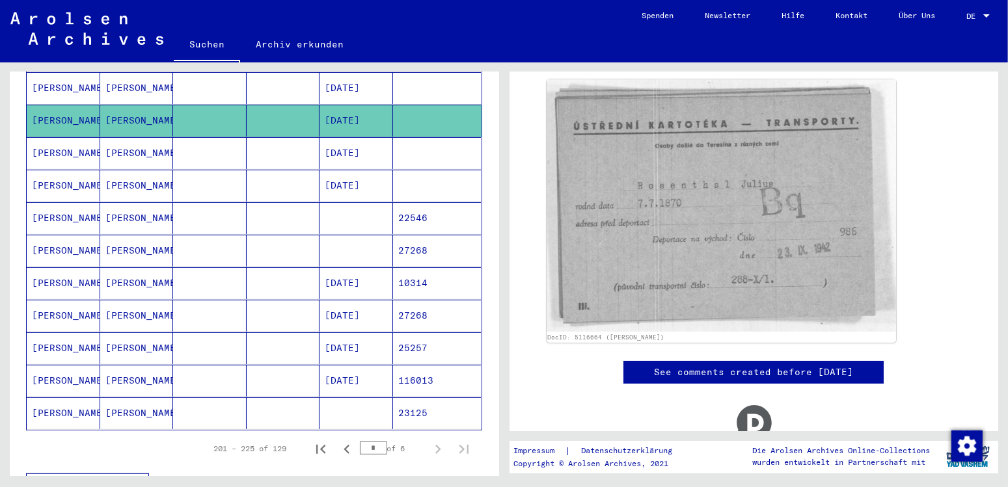
scroll to position [686, 0]
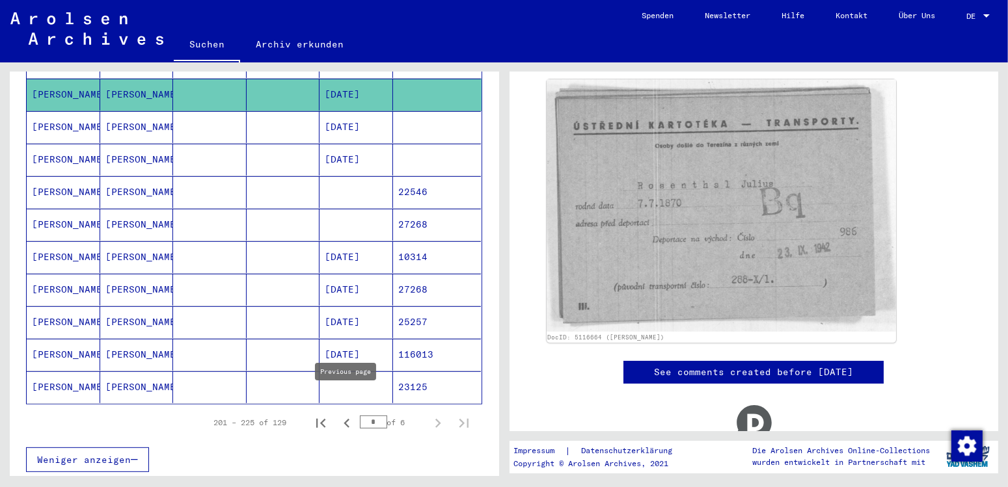
click at [345, 414] on icon "Previous page" at bounding box center [347, 423] width 18 height 18
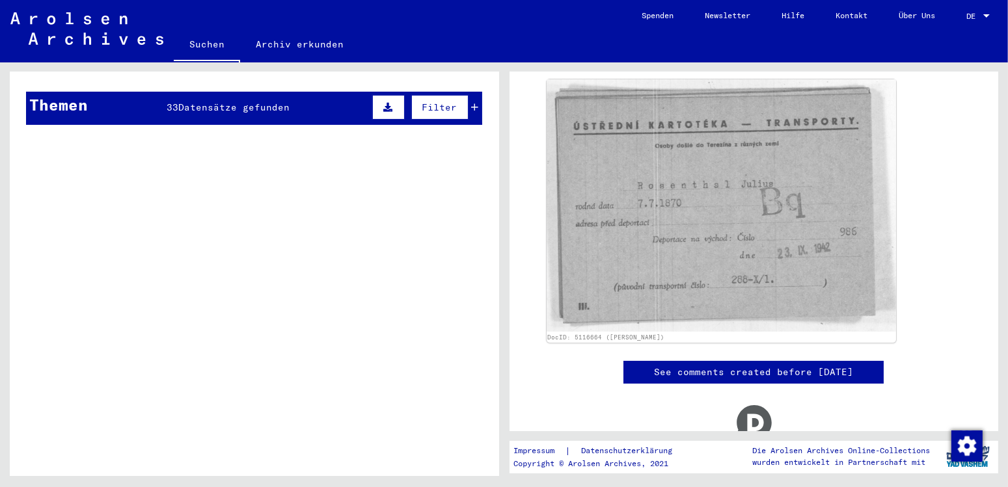
scroll to position [0, 0]
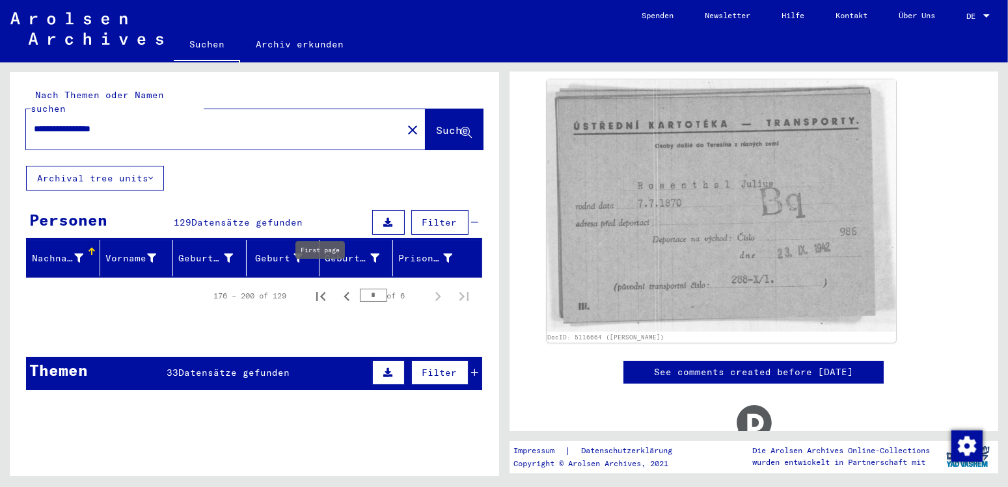
click at [321, 292] on icon "First page" at bounding box center [320, 296] width 9 height 9
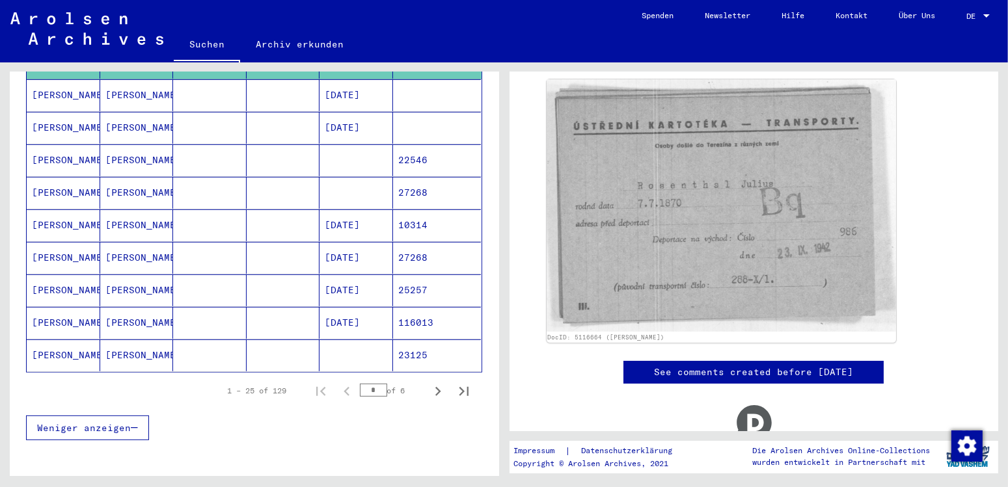
scroll to position [751, 0]
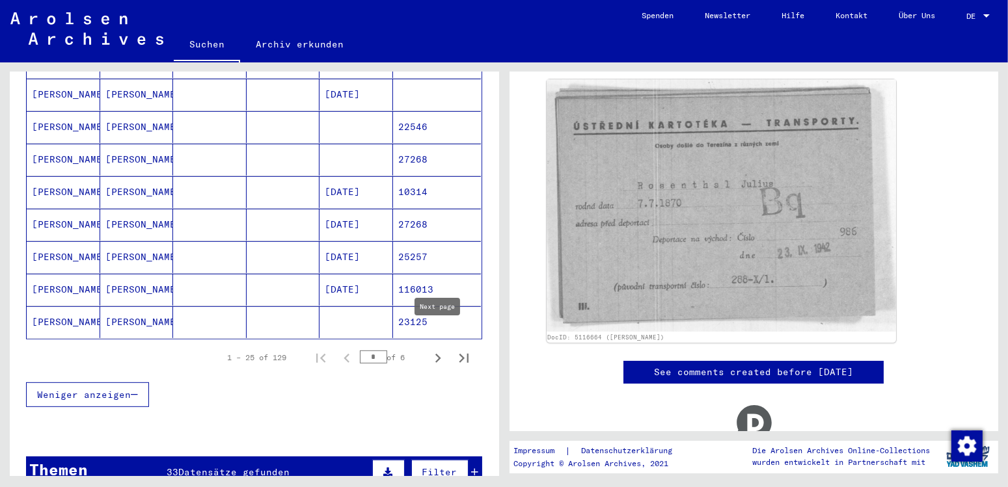
click at [436, 349] on icon "Next page" at bounding box center [438, 358] width 18 height 18
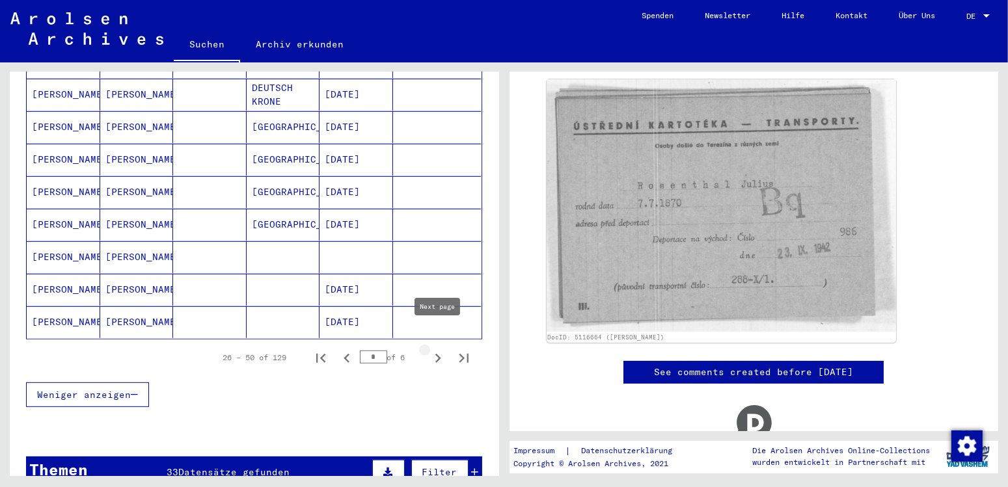
click at [435, 349] on icon "Next page" at bounding box center [438, 358] width 18 height 18
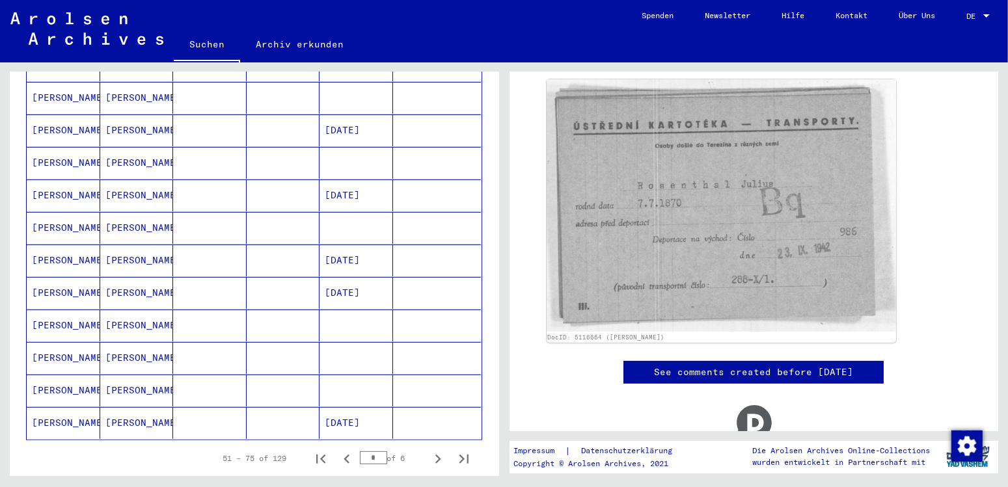
scroll to position [683, 0]
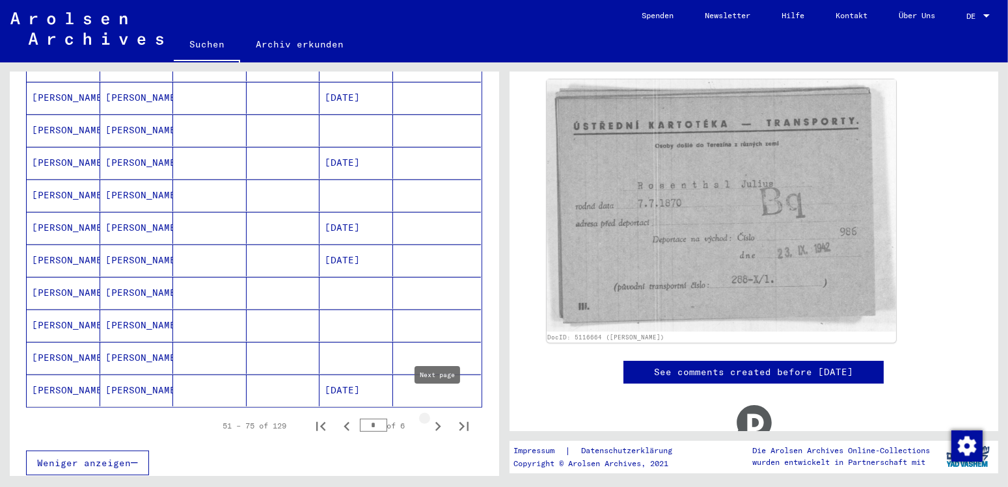
click at [440, 418] on icon "Next page" at bounding box center [438, 427] width 18 height 18
click at [436, 422] on icon "Next page" at bounding box center [438, 426] width 6 height 9
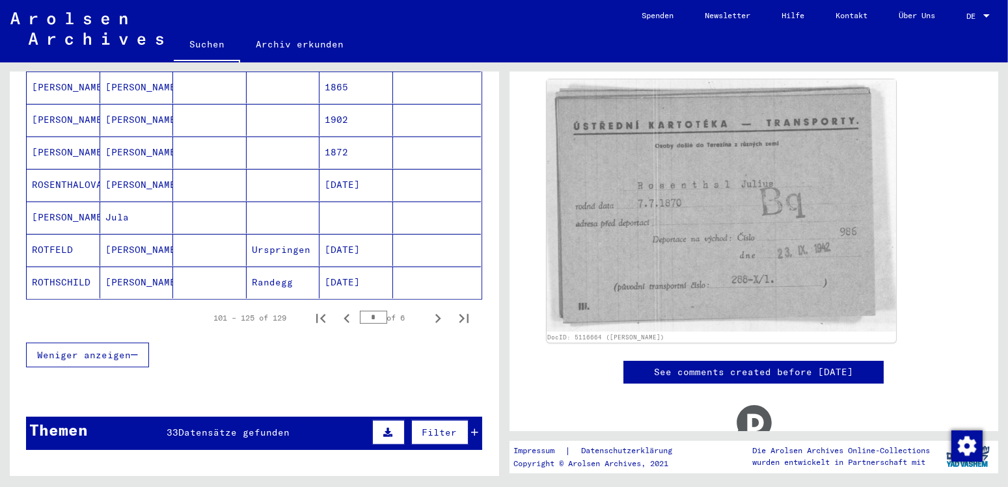
scroll to position [820, 0]
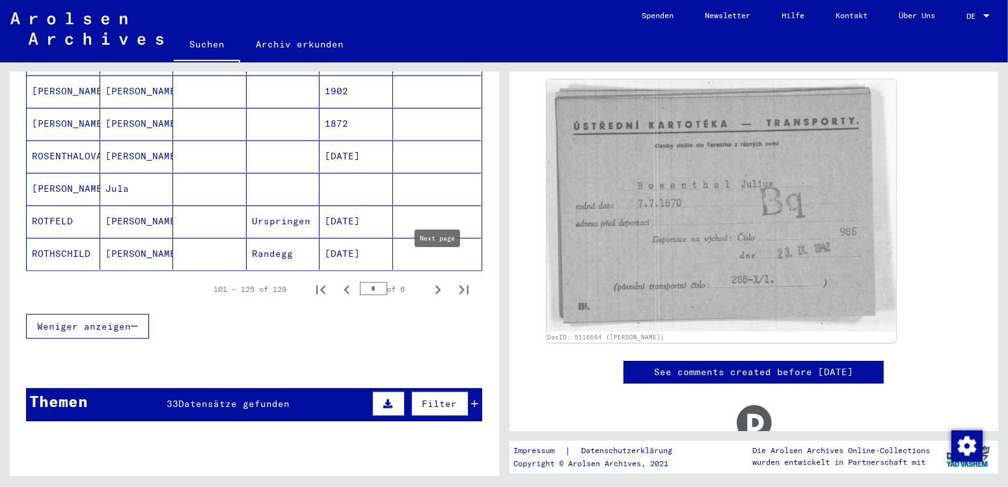
click at [433, 281] on icon "Next page" at bounding box center [438, 290] width 18 height 18
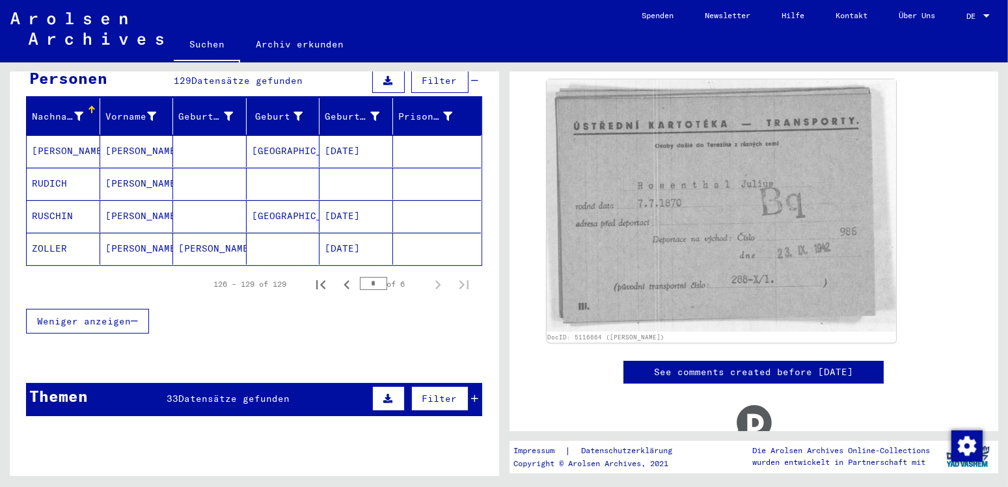
scroll to position [0, 0]
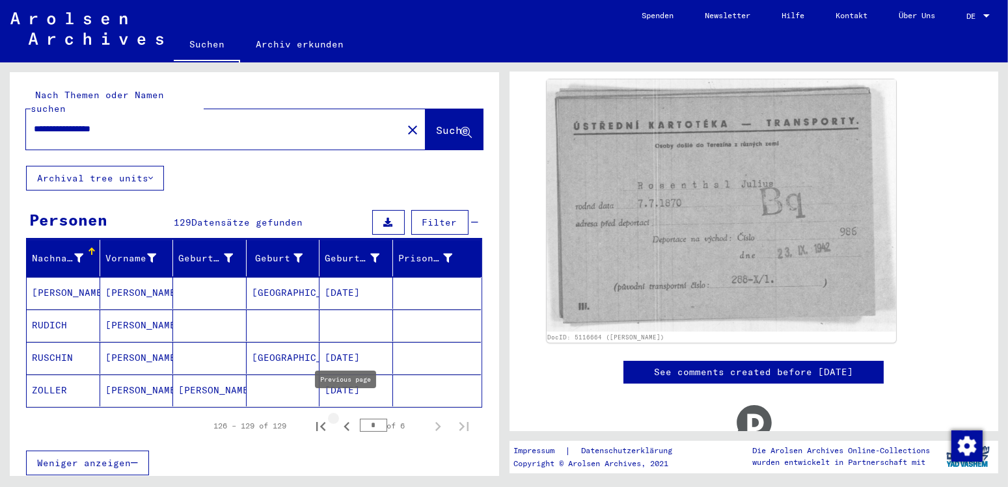
click at [347, 422] on icon "Previous page" at bounding box center [346, 426] width 6 height 9
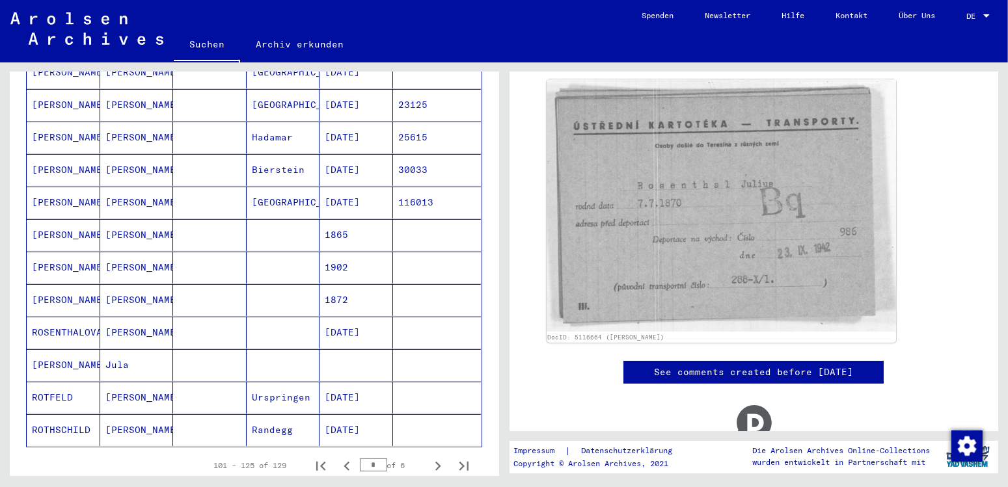
scroll to position [683, 0]
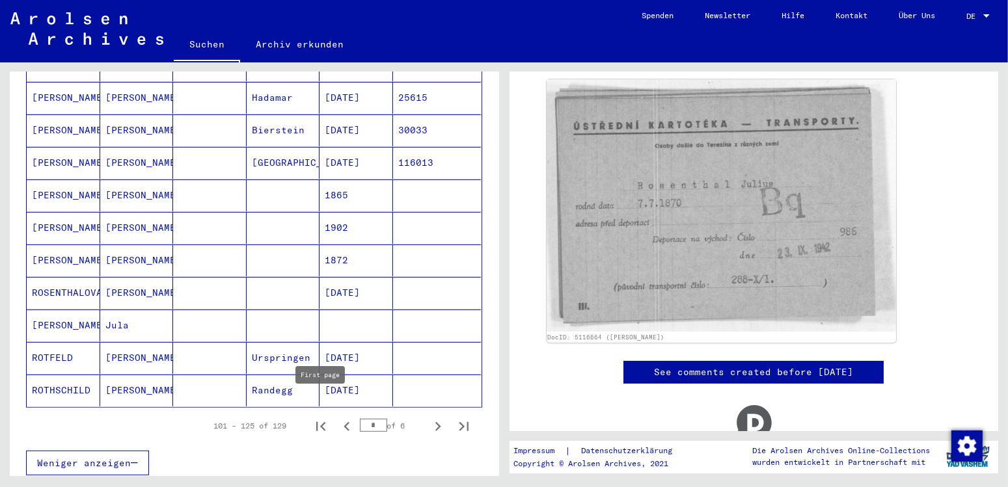
click at [316, 422] on icon "First page" at bounding box center [320, 426] width 9 height 9
type input "*"
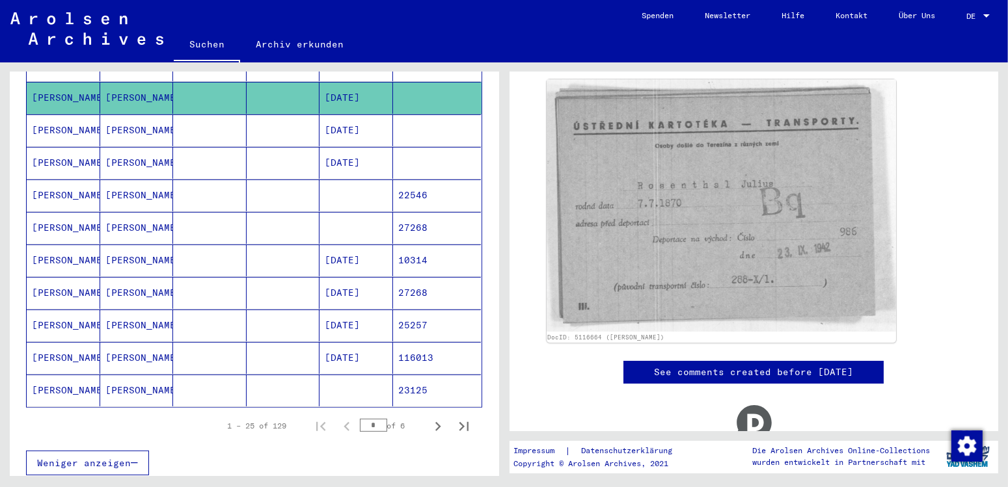
click at [52, 114] on mat-cell "[PERSON_NAME]" at bounding box center [64, 130] width 74 height 32
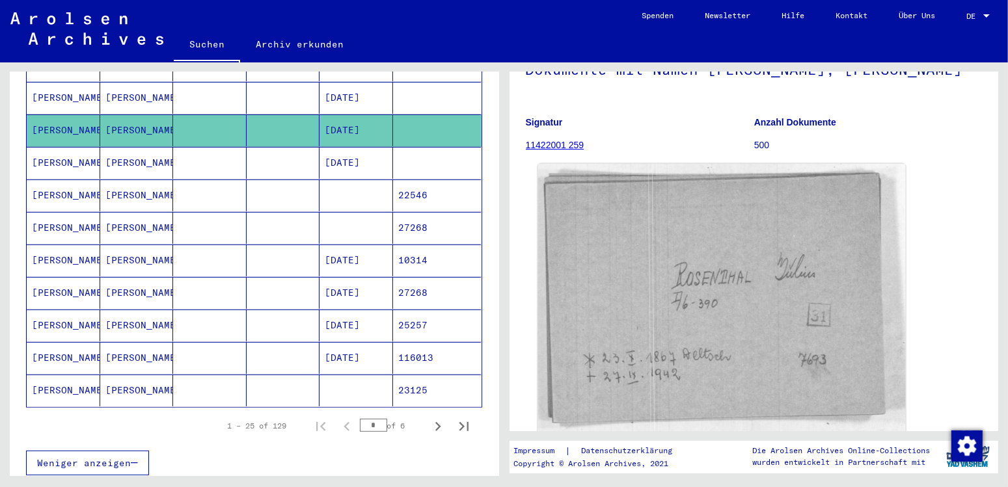
scroll to position [137, 0]
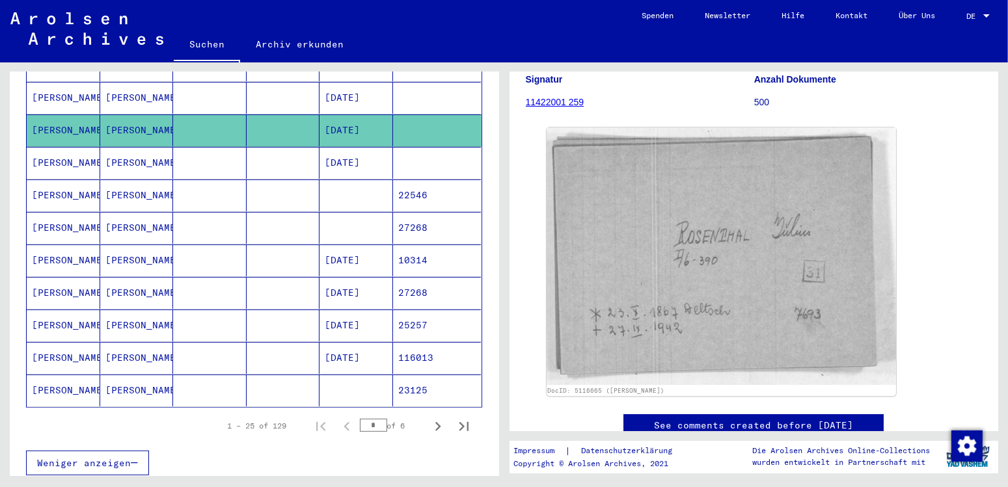
click at [56, 180] on mat-cell "[PERSON_NAME]" at bounding box center [64, 196] width 74 height 32
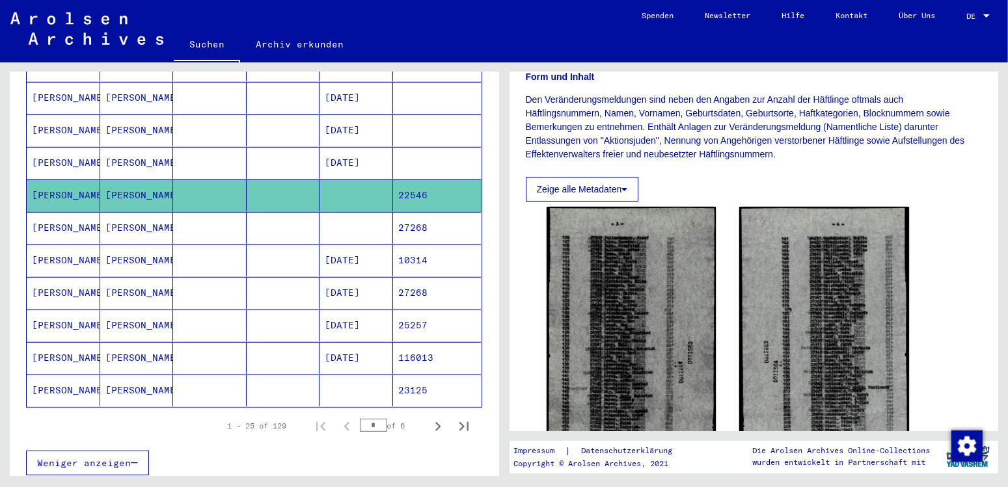
scroll to position [205, 0]
click at [74, 212] on mat-cell "[PERSON_NAME]" at bounding box center [64, 228] width 74 height 32
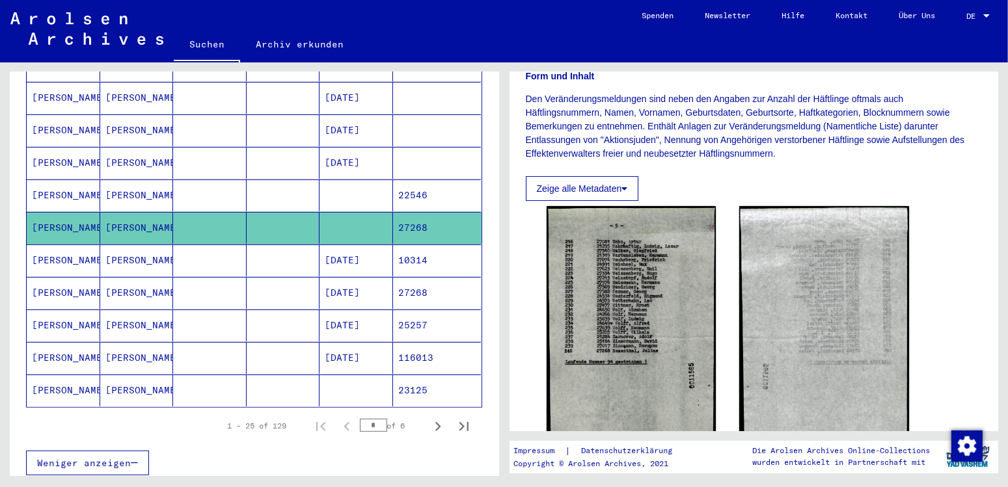
scroll to position [751, 0]
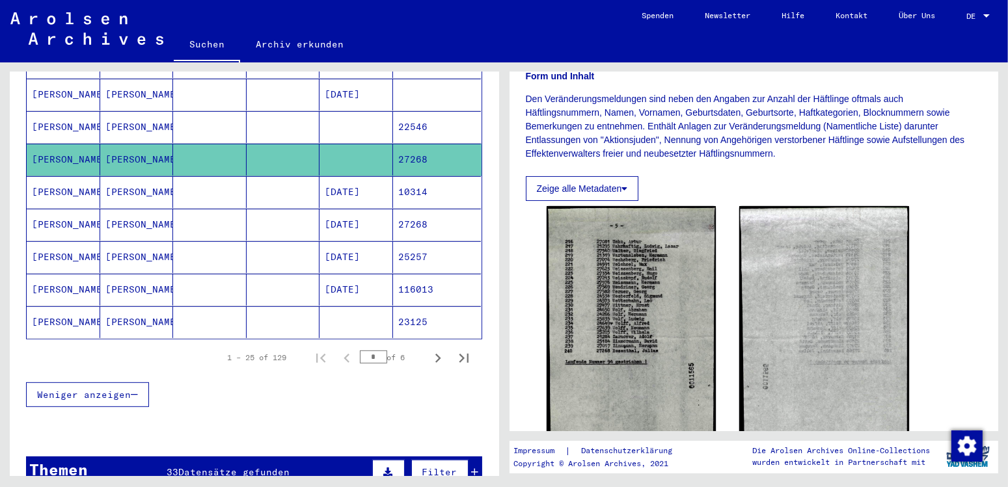
click at [58, 306] on mat-cell "[PERSON_NAME]" at bounding box center [64, 322] width 74 height 32
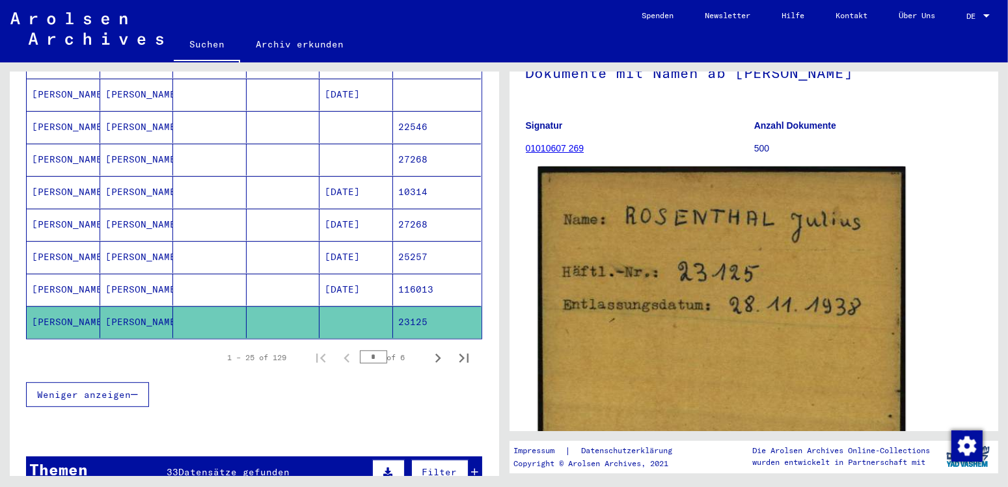
scroll to position [72, 0]
